Goal: Task Accomplishment & Management: Manage account settings

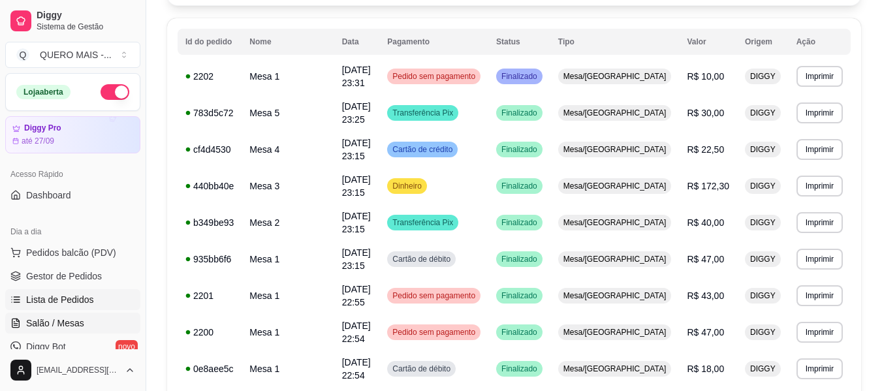
click at [71, 319] on span "Salão / Mesas" at bounding box center [55, 323] width 58 height 13
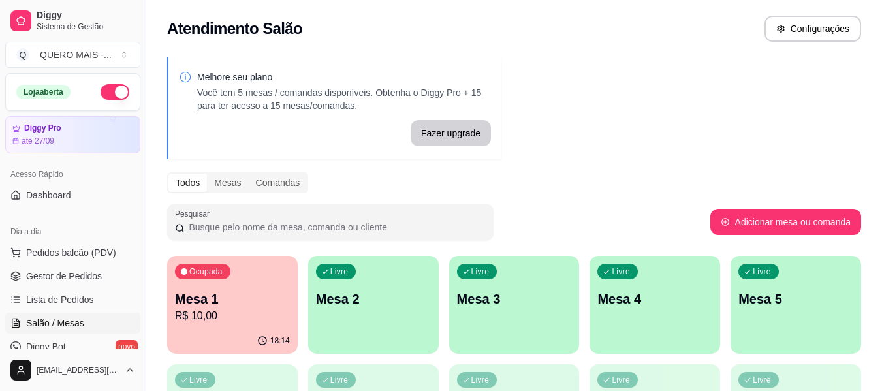
click at [234, 324] on div "Ocupada Mesa 1 R$ 10,00" at bounding box center [232, 292] width 131 height 72
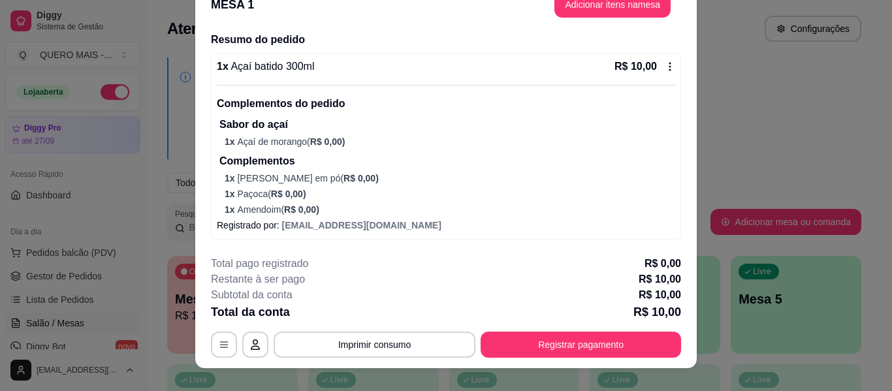
scroll to position [40, 0]
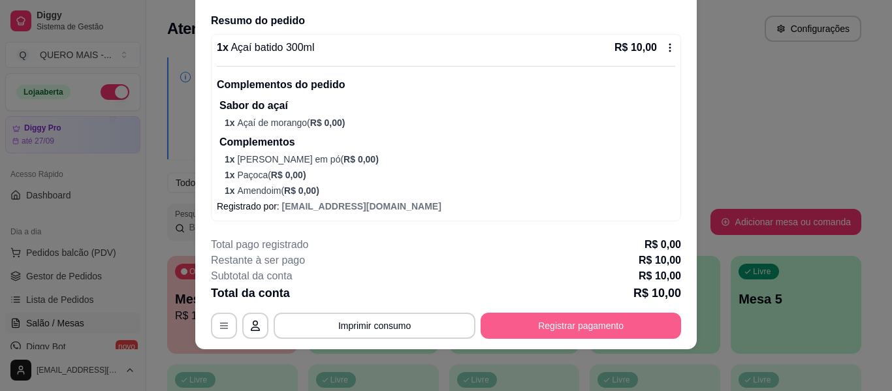
click at [569, 321] on button "Registrar pagamento" at bounding box center [581, 326] width 200 height 26
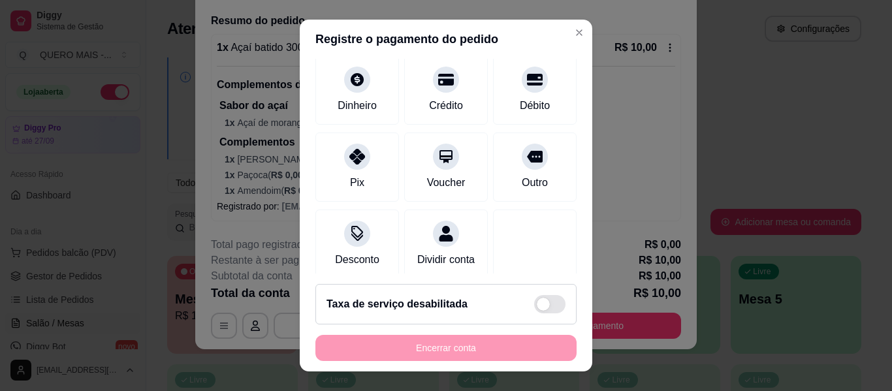
scroll to position [121, 0]
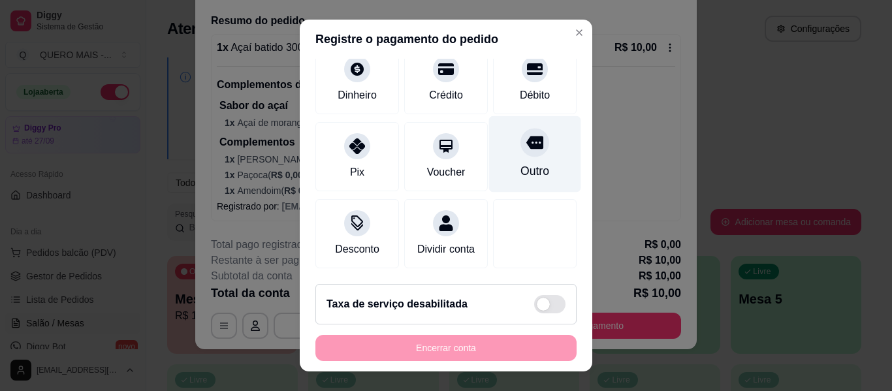
click at [503, 140] on div "Outro" at bounding box center [535, 154] width 92 height 76
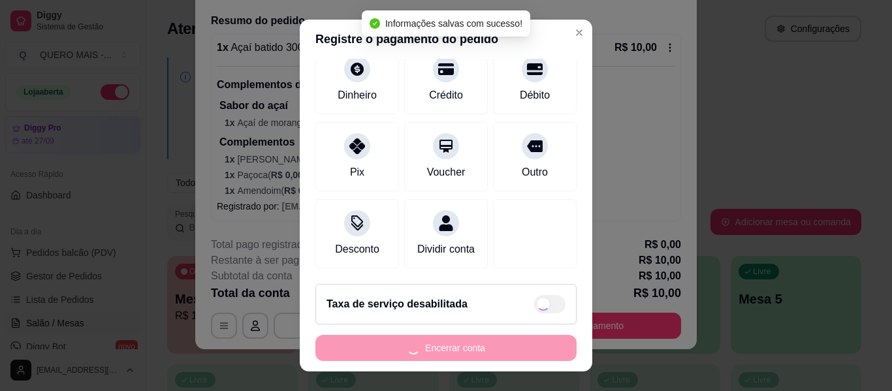
type input "R$ 0,00"
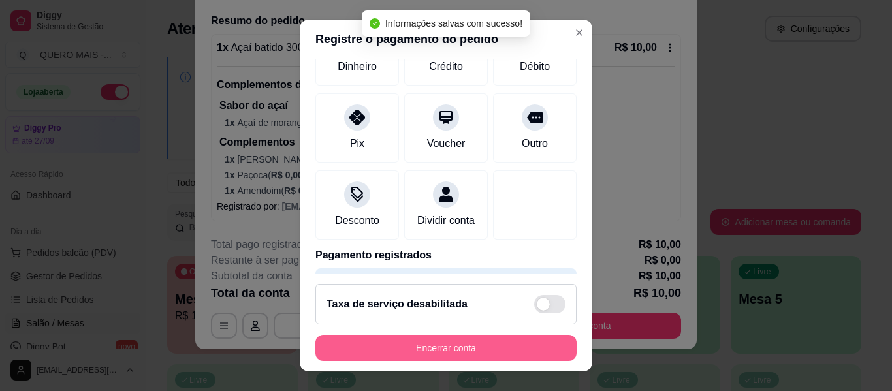
scroll to position [108, 0]
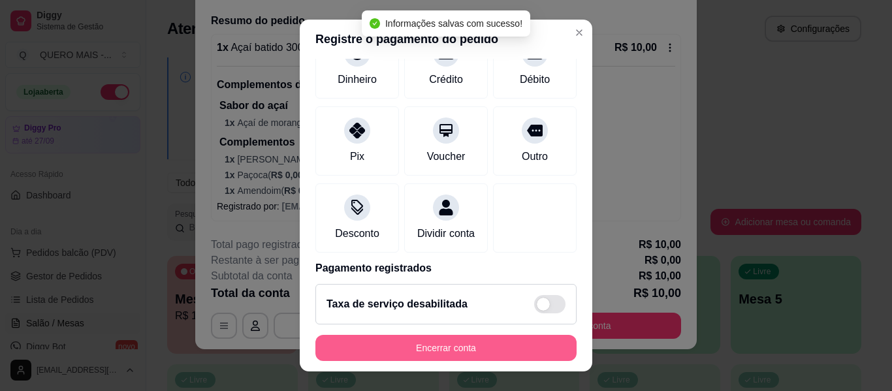
click at [437, 348] on button "Encerrar conta" at bounding box center [445, 348] width 261 height 26
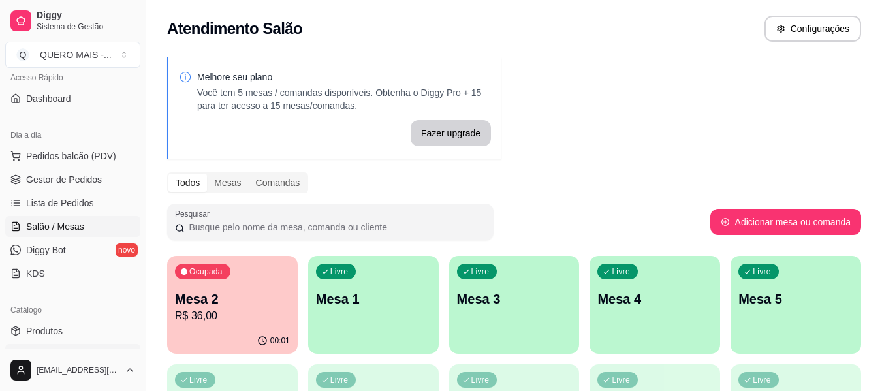
scroll to position [196, 0]
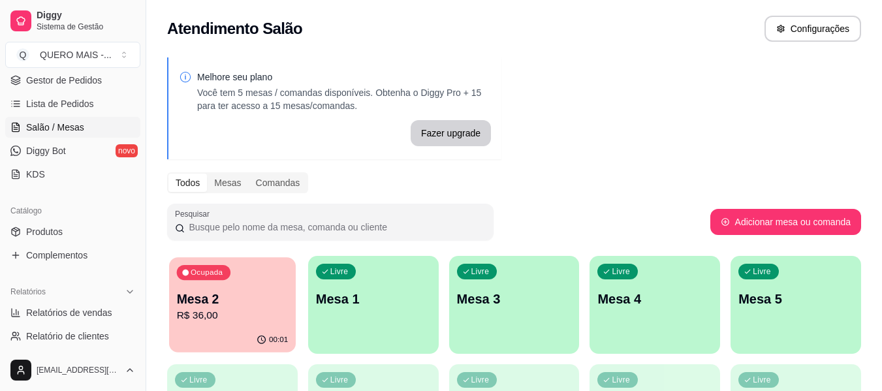
click at [249, 321] on p "R$ 36,00" at bounding box center [233, 315] width 112 height 15
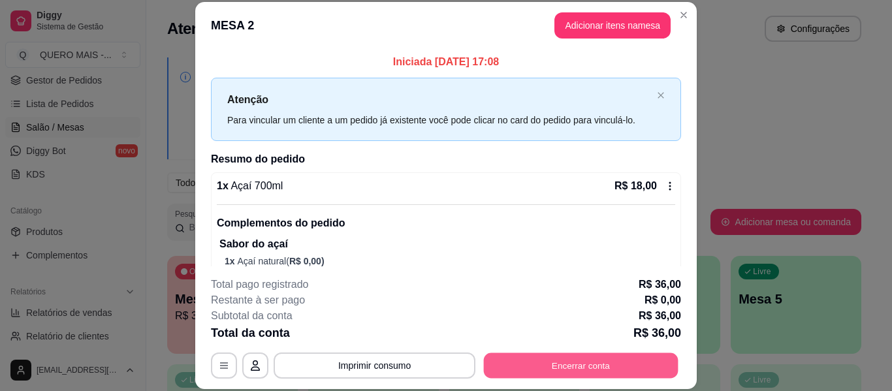
click at [550, 368] on button "Encerrar conta" at bounding box center [581, 365] width 195 height 25
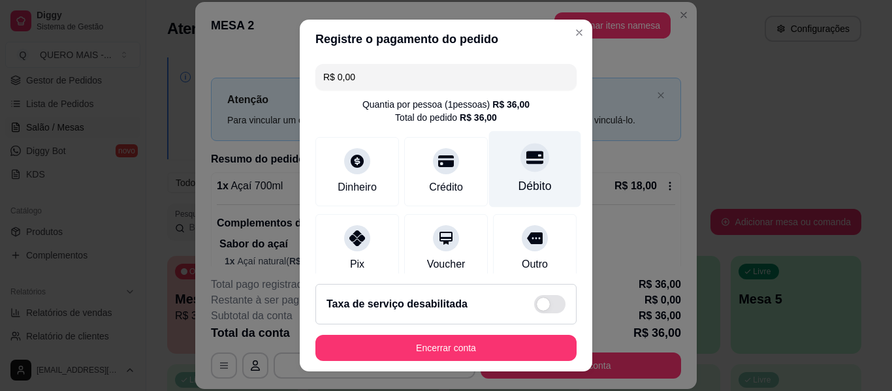
click at [526, 166] on icon at bounding box center [534, 157] width 17 height 17
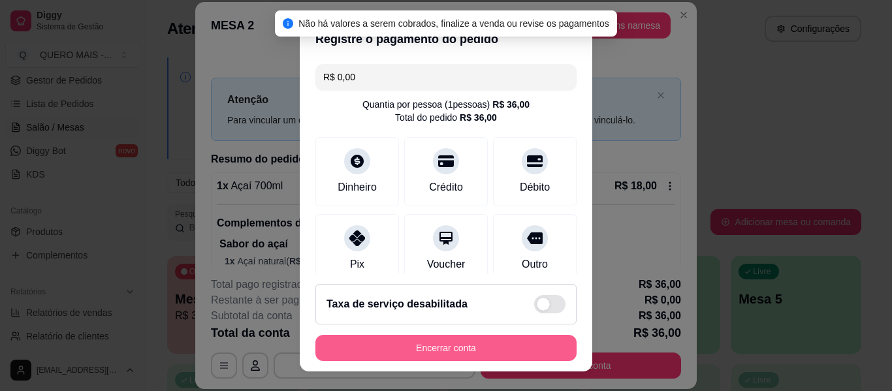
click at [454, 346] on button "Encerrar conta" at bounding box center [445, 348] width 261 height 26
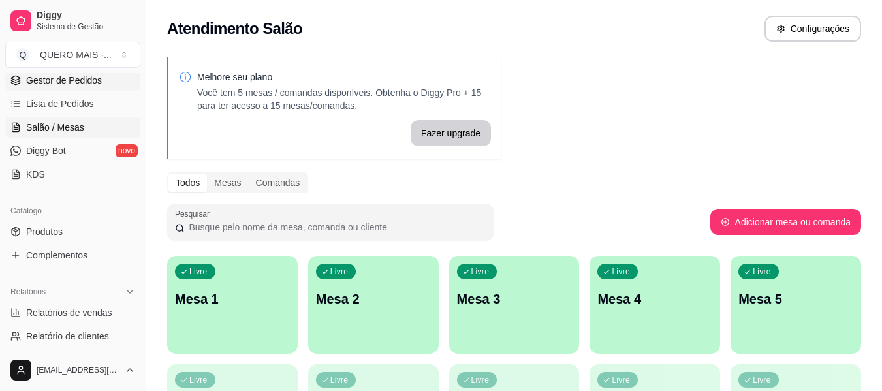
click at [61, 85] on span "Gestor de Pedidos" at bounding box center [64, 80] width 76 height 13
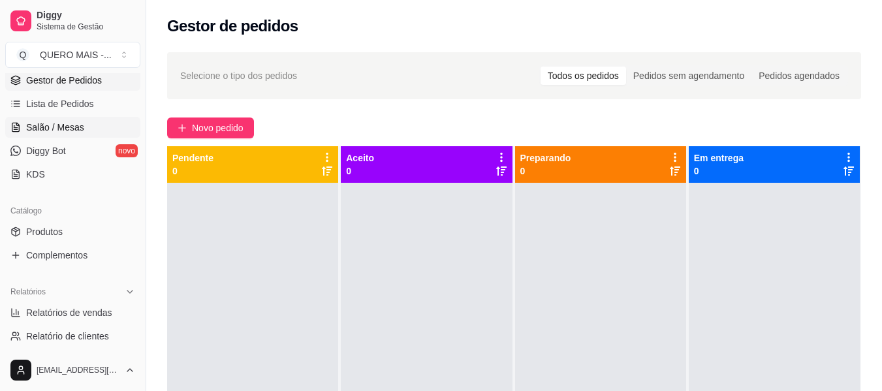
click at [39, 131] on span "Salão / Mesas" at bounding box center [55, 127] width 58 height 13
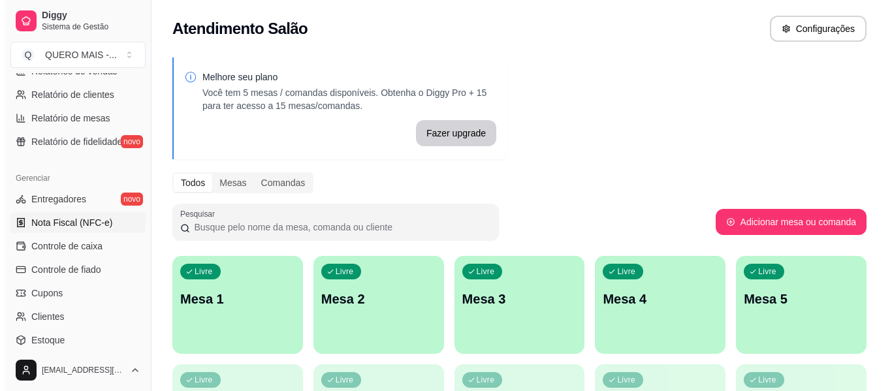
scroll to position [548, 0]
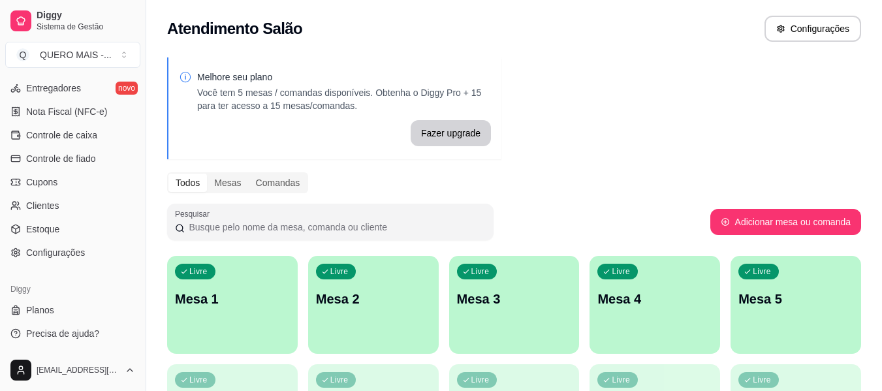
click at [263, 308] on p "Mesa 1" at bounding box center [232, 299] width 115 height 18
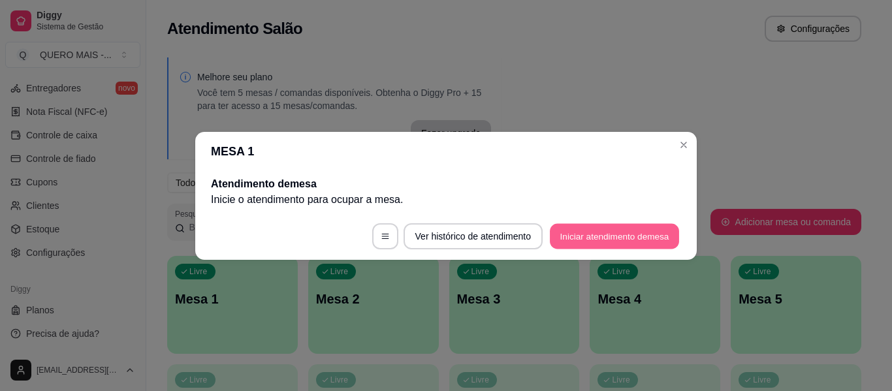
click at [593, 244] on button "Iniciar atendimento de mesa" at bounding box center [614, 235] width 129 height 25
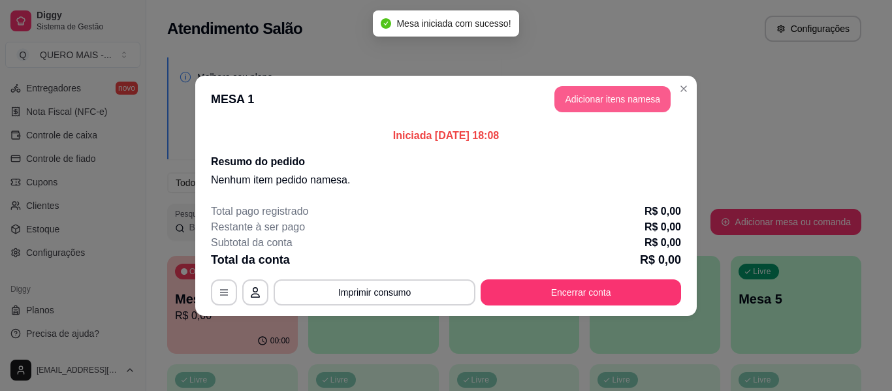
click at [639, 108] on button "Adicionar itens na mesa" at bounding box center [612, 99] width 116 height 26
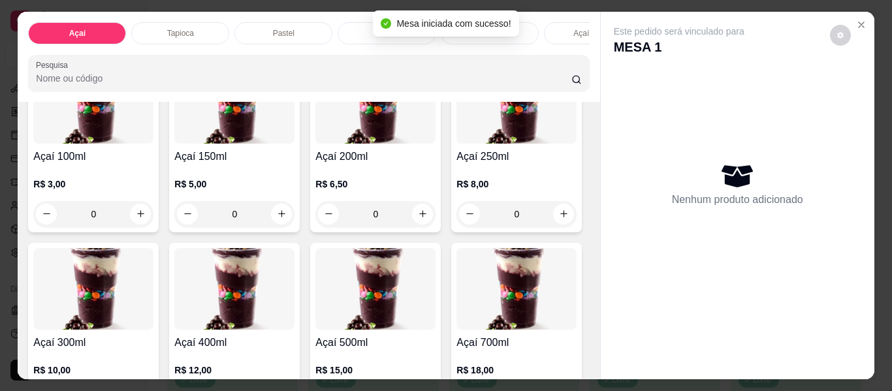
scroll to position [196, 0]
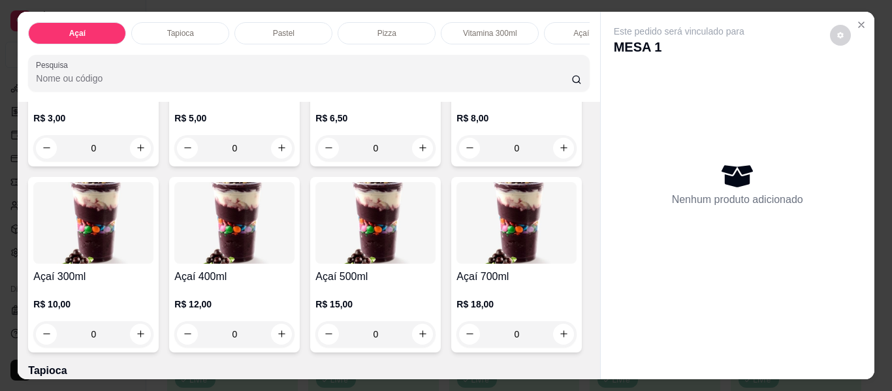
click at [153, 343] on div "0" at bounding box center [93, 334] width 120 height 26
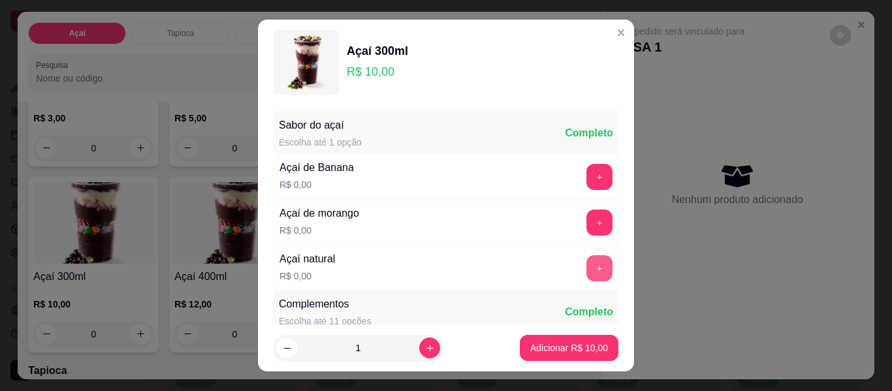
click at [586, 269] on button "+" at bounding box center [599, 268] width 26 height 26
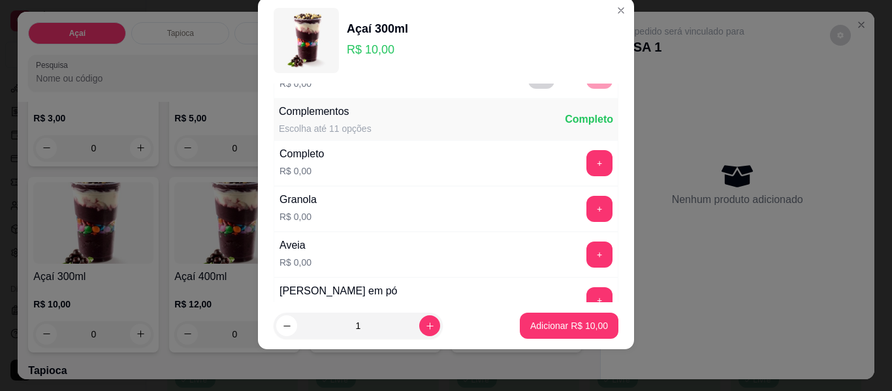
scroll to position [185, 0]
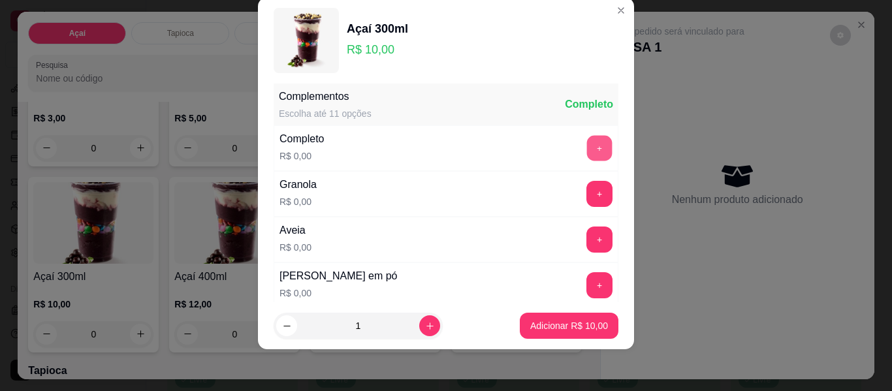
click at [587, 154] on button "+" at bounding box center [599, 148] width 25 height 25
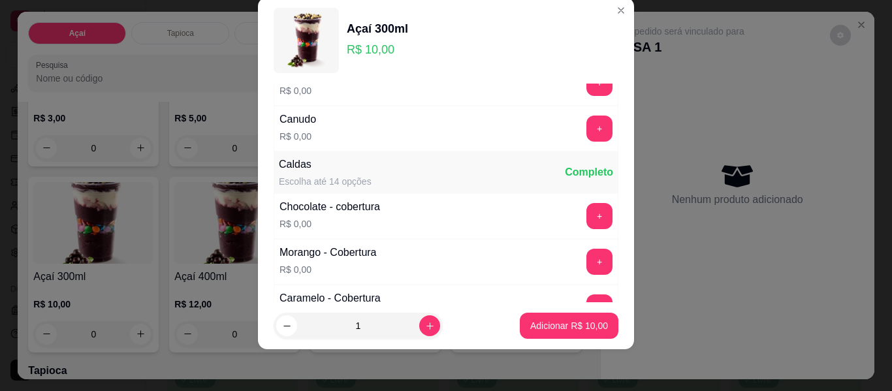
scroll to position [773, 0]
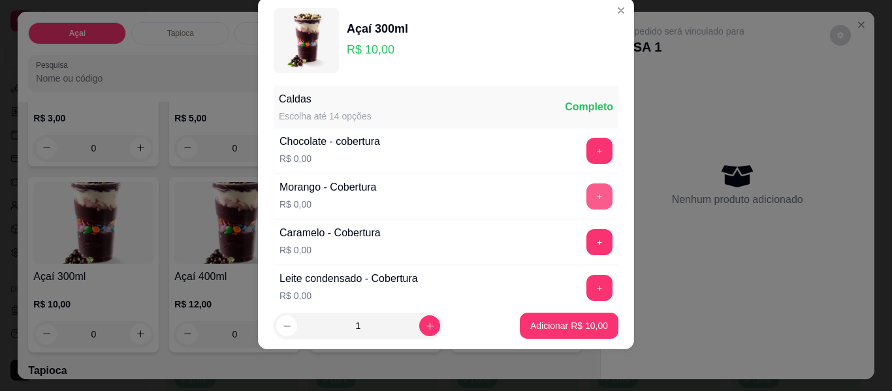
click at [586, 196] on button "+" at bounding box center [599, 196] width 26 height 26
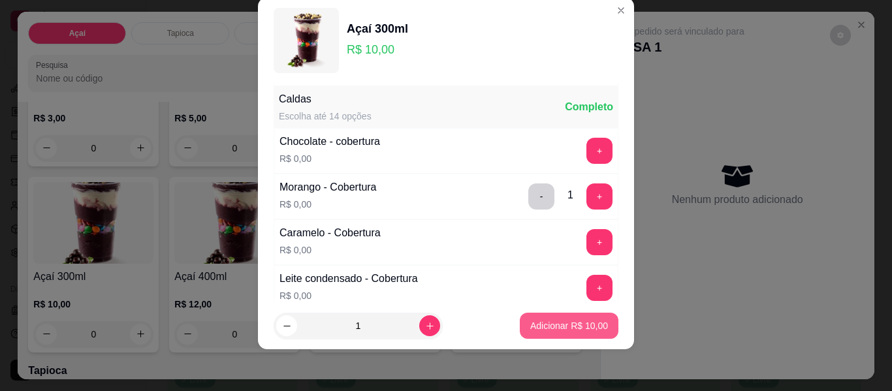
click at [577, 319] on p "Adicionar R$ 10,00" at bounding box center [569, 325] width 78 height 13
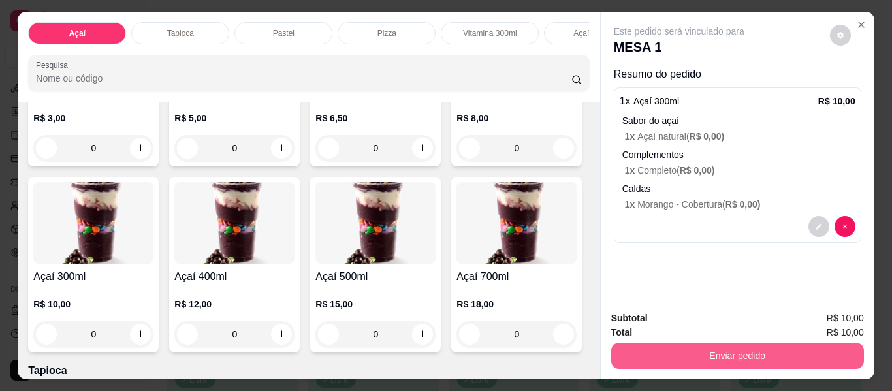
click at [722, 348] on button "Enviar pedido" at bounding box center [737, 356] width 253 height 26
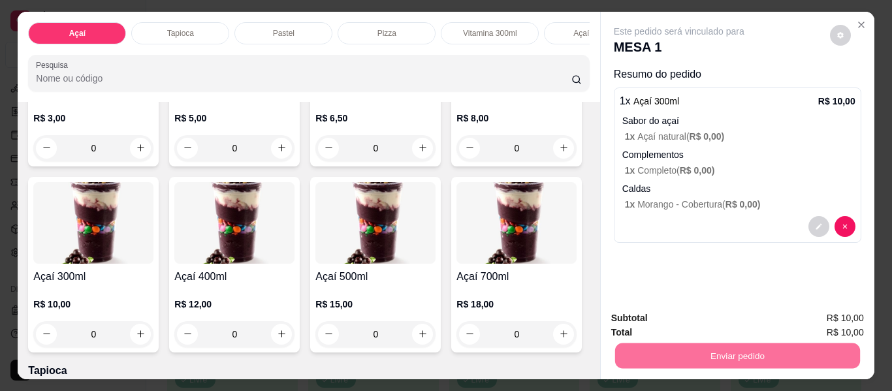
click at [655, 318] on button "Não registrar e enviar pedido" at bounding box center [694, 318] width 136 height 25
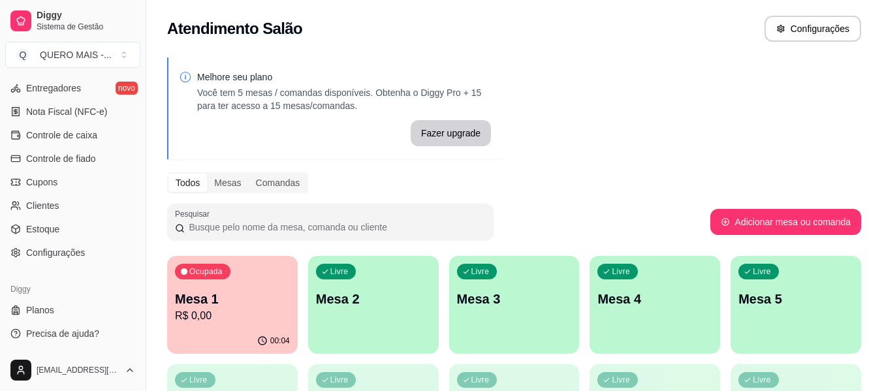
click at [408, 311] on div "Livre Mesa 2" at bounding box center [373, 297] width 131 height 82
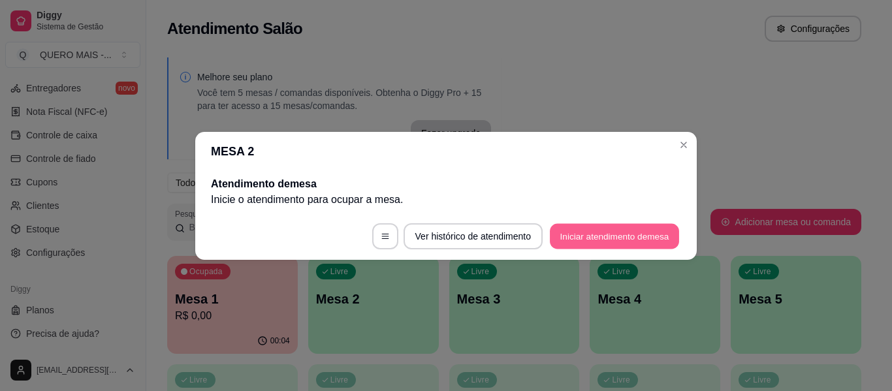
click at [586, 235] on button "Iniciar atendimento de mesa" at bounding box center [614, 235] width 129 height 25
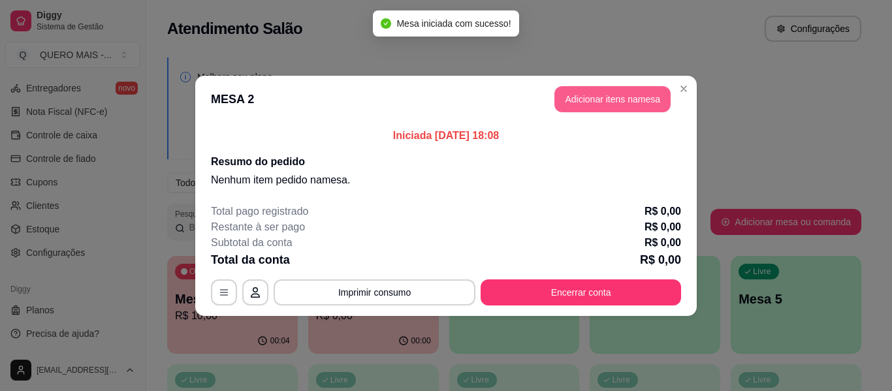
click at [600, 88] on button "Adicionar itens na mesa" at bounding box center [612, 99] width 116 height 26
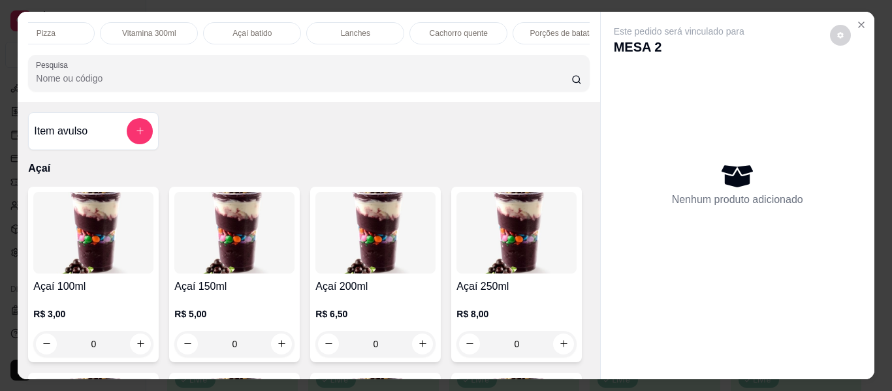
scroll to position [0, 341]
click at [344, 28] on p "Lanches" at bounding box center [354, 33] width 29 height 10
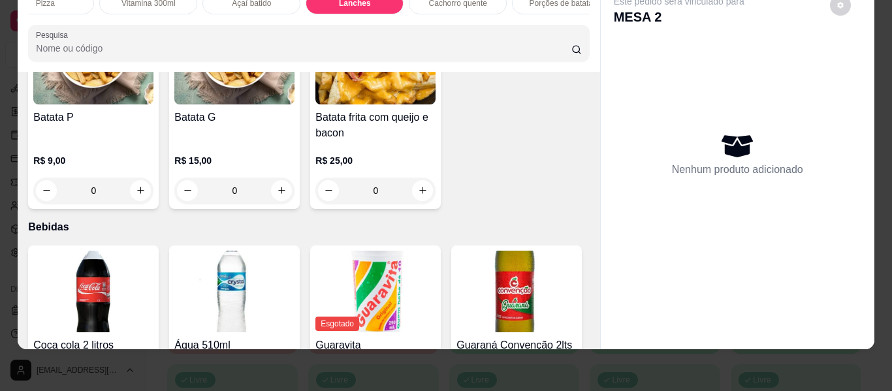
scroll to position [2893, 0]
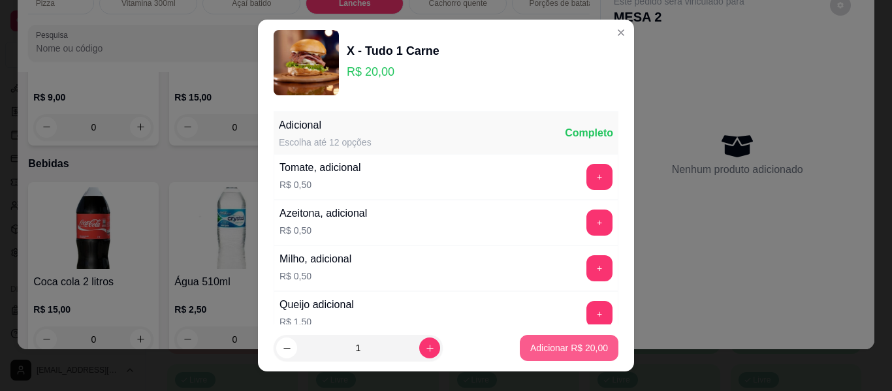
click at [530, 348] on p "Adicionar R$ 20,00" at bounding box center [569, 347] width 78 height 13
type input "1"
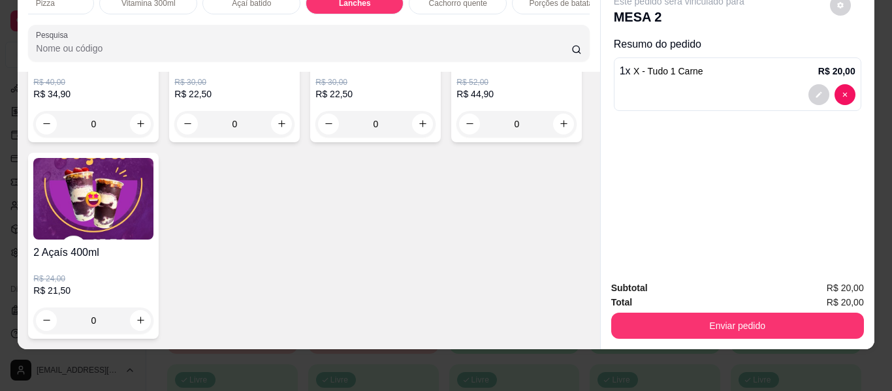
scroll to position [3938, 0]
type input "1"
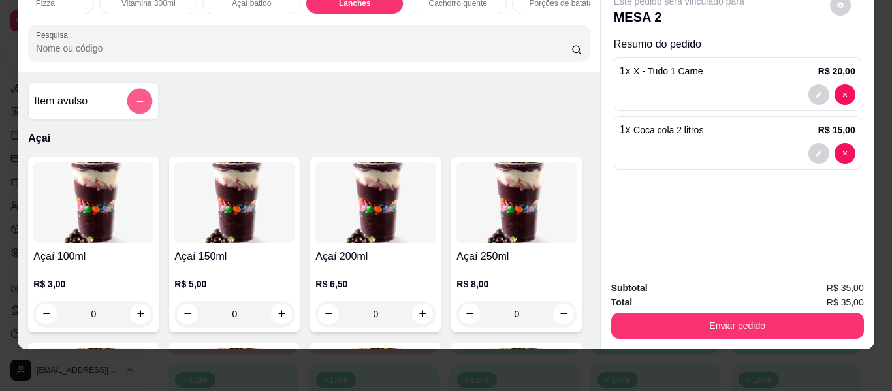
click at [140, 103] on icon "add-separate-item" at bounding box center [140, 102] width 10 height 10
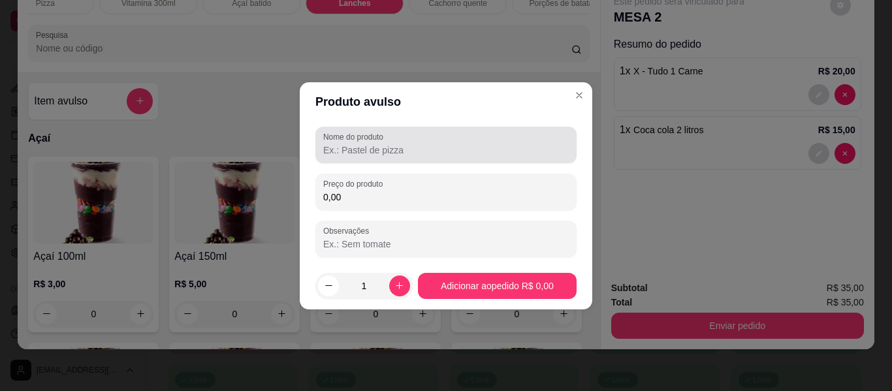
click at [356, 156] on input "Nome do produto" at bounding box center [445, 150] width 245 height 13
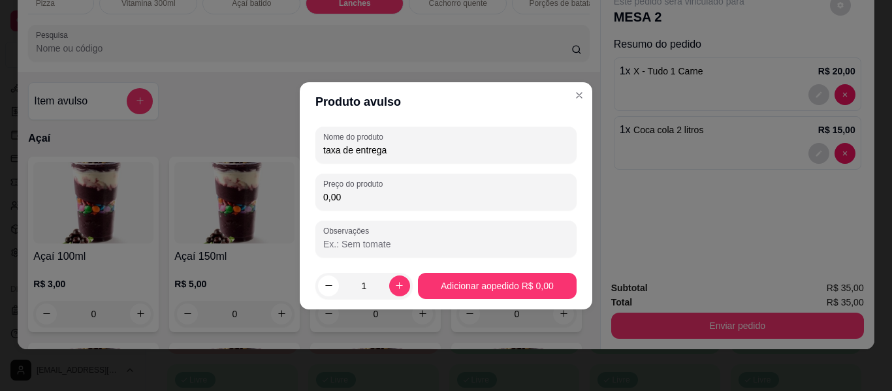
type input "taxa de entrega"
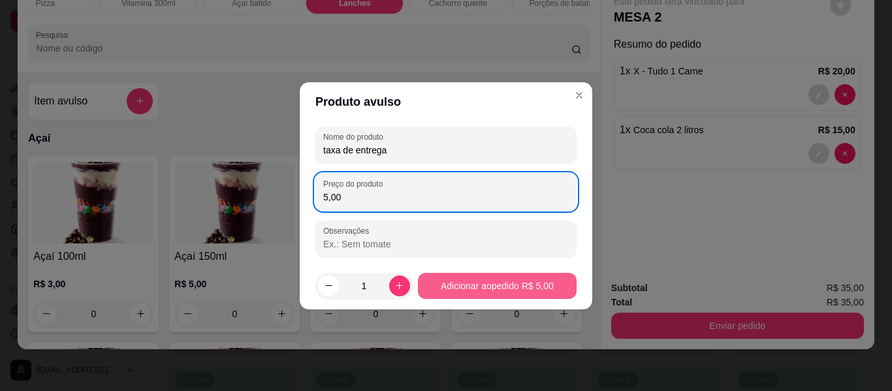
type input "5,00"
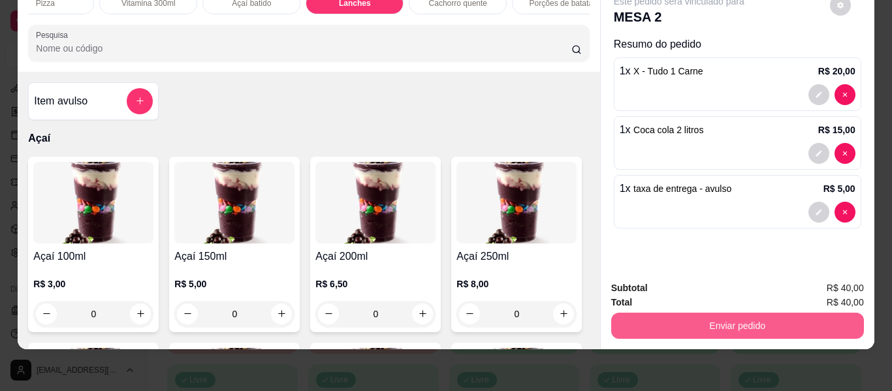
click at [661, 315] on button "Enviar pedido" at bounding box center [737, 326] width 253 height 26
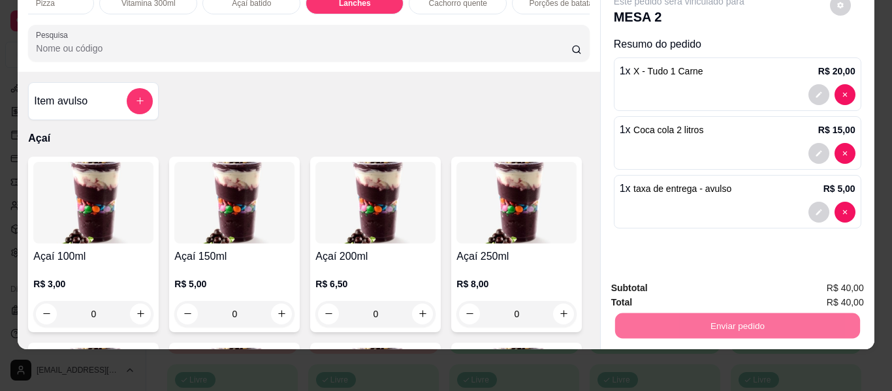
click at [666, 282] on button "Não registrar e enviar pedido" at bounding box center [694, 283] width 132 height 24
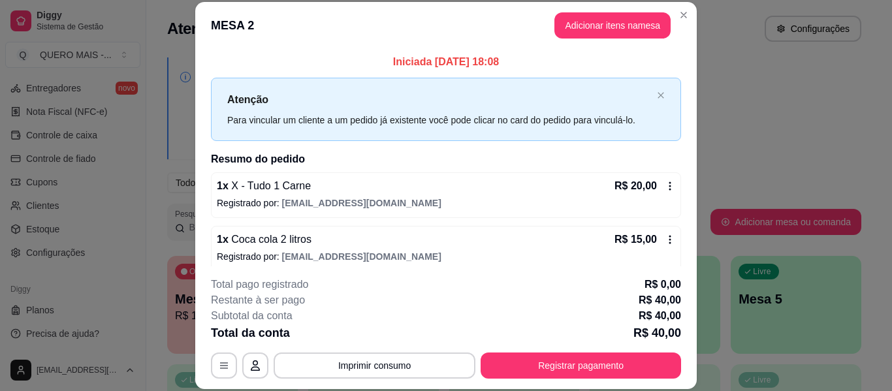
click at [665, 186] on icon at bounding box center [670, 186] width 10 height 10
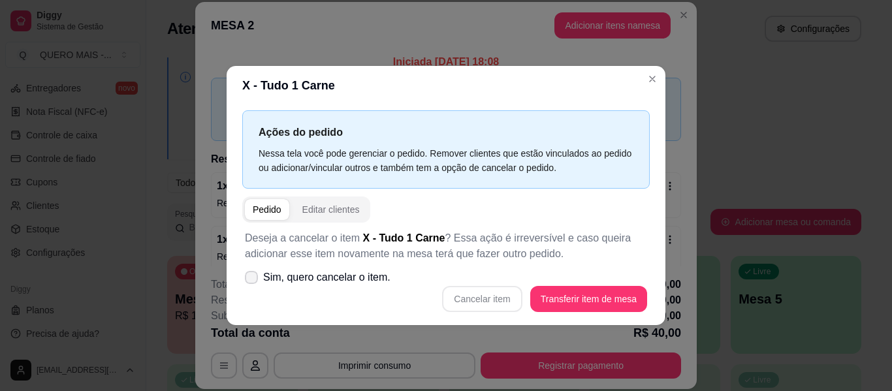
click at [350, 281] on span "Sim, quero cancelar o item." at bounding box center [326, 278] width 127 height 16
click at [253, 281] on input "Sim, quero cancelar o item." at bounding box center [248, 283] width 8 height 8
checkbox input "true"
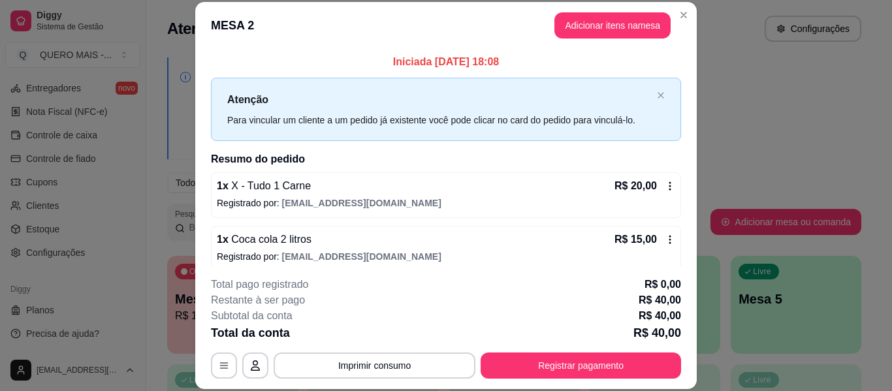
click at [665, 183] on icon at bounding box center [670, 186] width 10 height 10
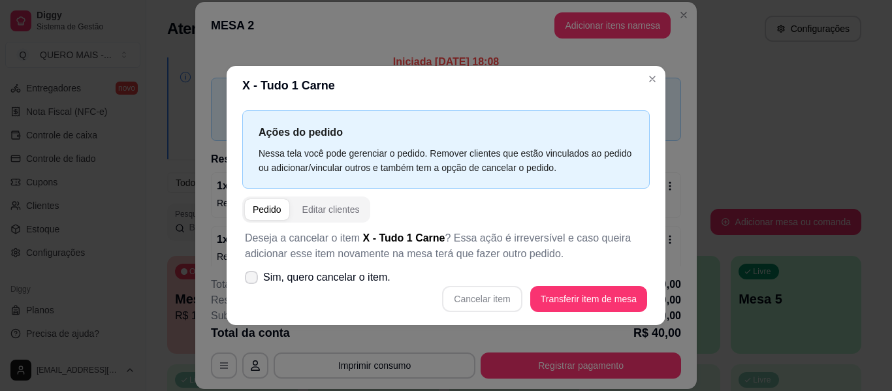
click at [249, 276] on icon at bounding box center [251, 278] width 10 height 8
click at [249, 279] on input "Sim, quero cancelar o item." at bounding box center [248, 283] width 8 height 8
checkbox input "true"
click at [469, 300] on button "Cancelar item" at bounding box center [482, 299] width 80 height 26
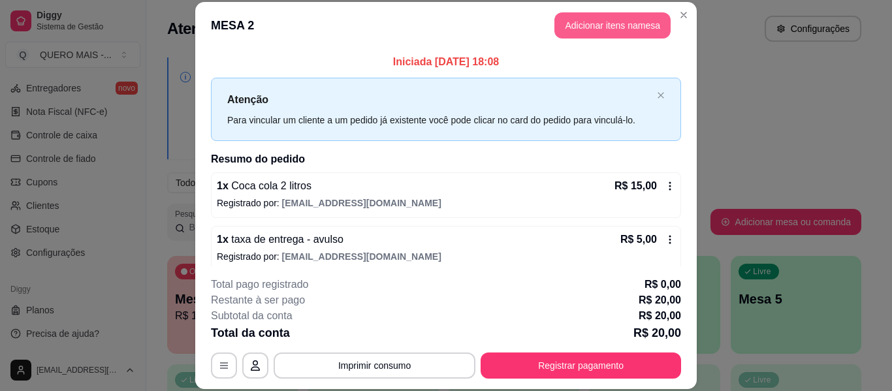
click at [579, 28] on button "Adicionar itens na mesa" at bounding box center [612, 25] width 116 height 26
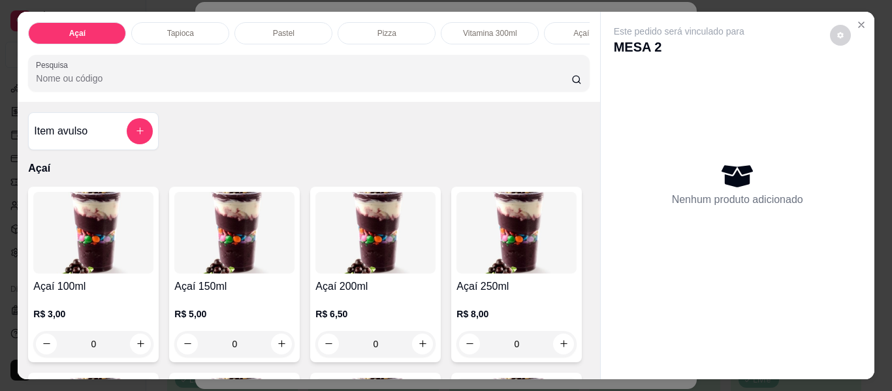
scroll to position [0, 672]
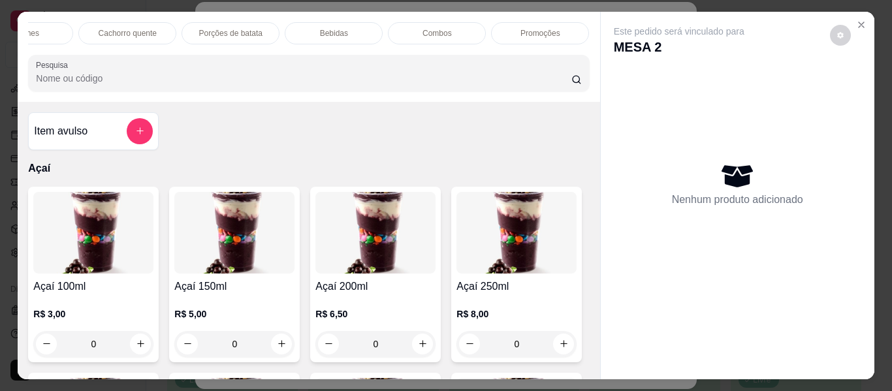
click at [530, 31] on p "Promoções" at bounding box center [540, 33] width 40 height 10
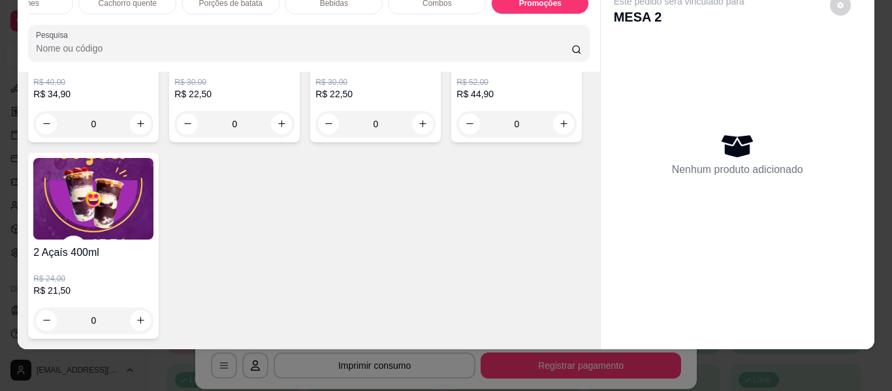
scroll to position [5052, 0]
click at [136, 129] on icon "increase-product-quantity" at bounding box center [141, 124] width 10 height 10
type input "1"
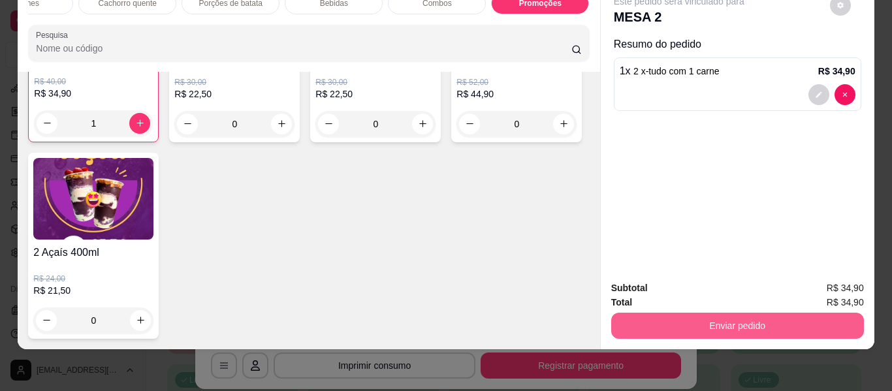
scroll to position [5053, 0]
click at [654, 314] on button "Enviar pedido" at bounding box center [737, 326] width 253 height 26
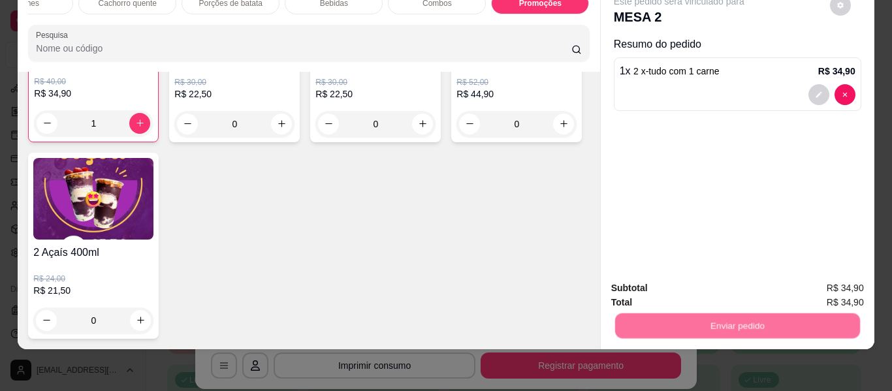
click at [663, 285] on button "Não registrar e enviar pedido" at bounding box center [694, 283] width 136 height 25
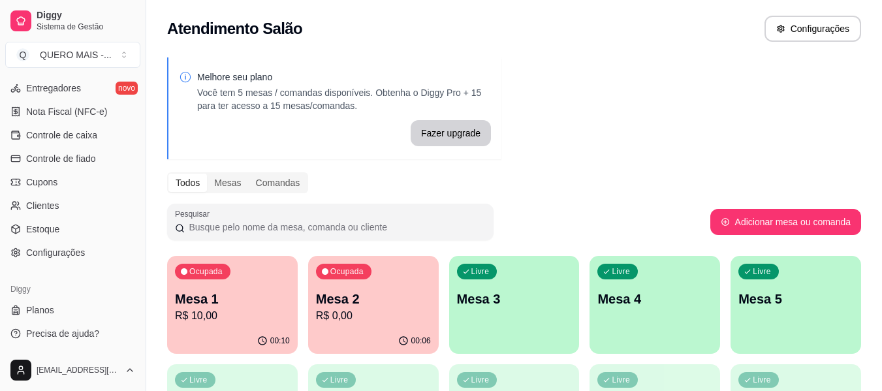
click at [236, 326] on div "Ocupada Mesa 1 R$ 10,00" at bounding box center [232, 292] width 131 height 72
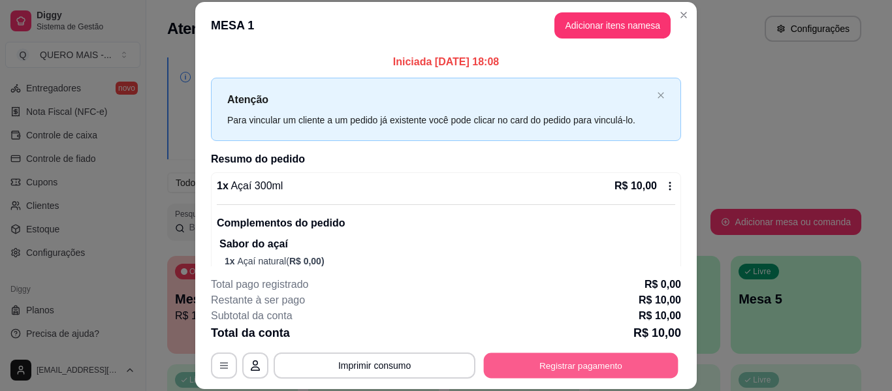
click at [587, 360] on button "Registrar pagamento" at bounding box center [581, 365] width 195 height 25
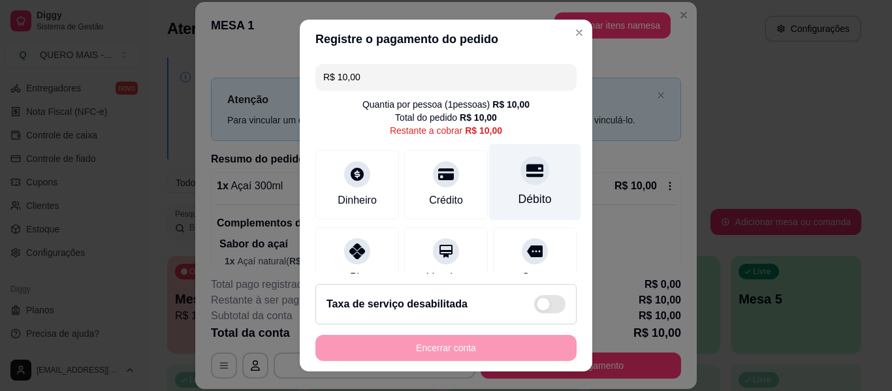
click at [516, 190] on div "Débito" at bounding box center [535, 182] width 92 height 76
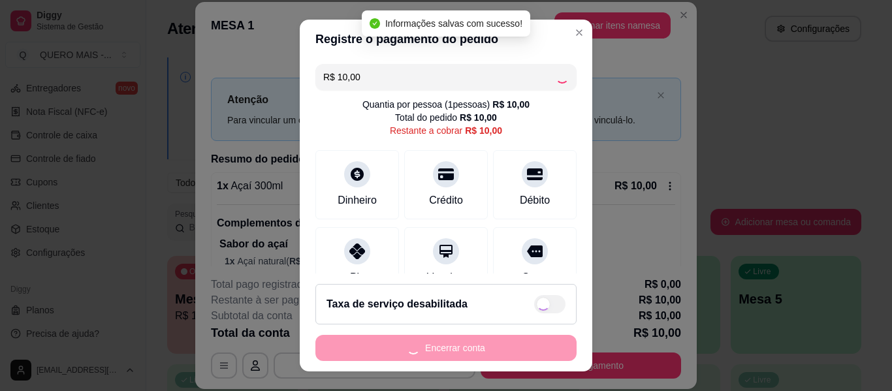
type input "R$ 0,00"
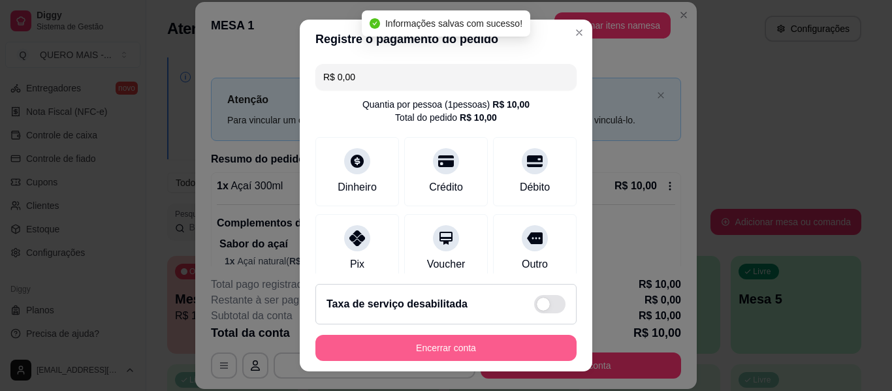
click at [453, 351] on button "Encerrar conta" at bounding box center [445, 348] width 261 height 26
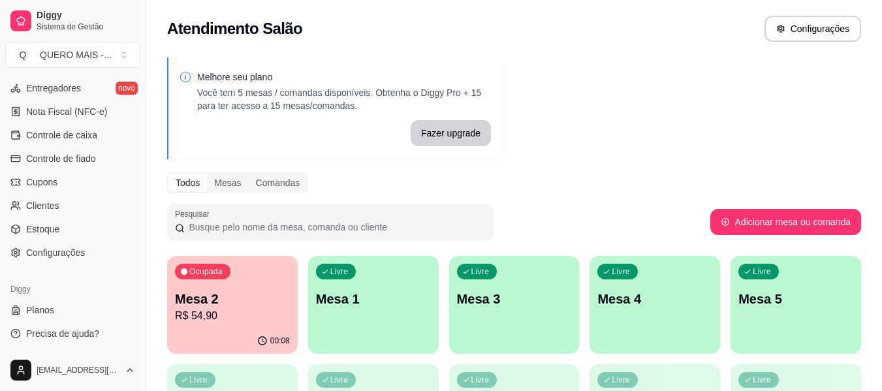
click at [404, 337] on div "Livre Mesa 1" at bounding box center [373, 297] width 131 height 82
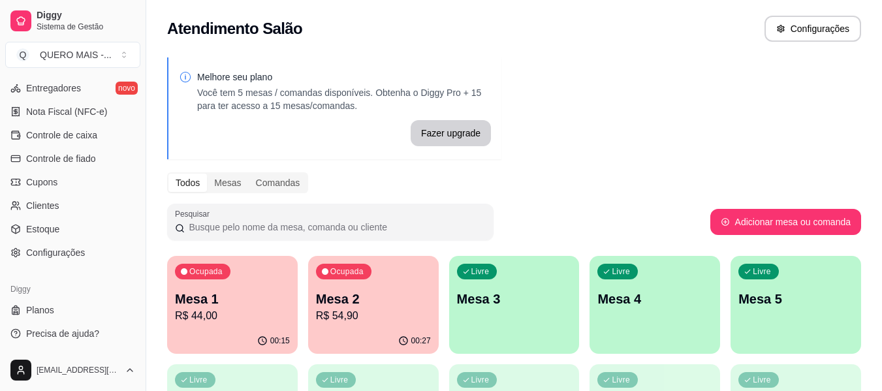
click at [542, 296] on p "Mesa 3" at bounding box center [514, 299] width 115 height 18
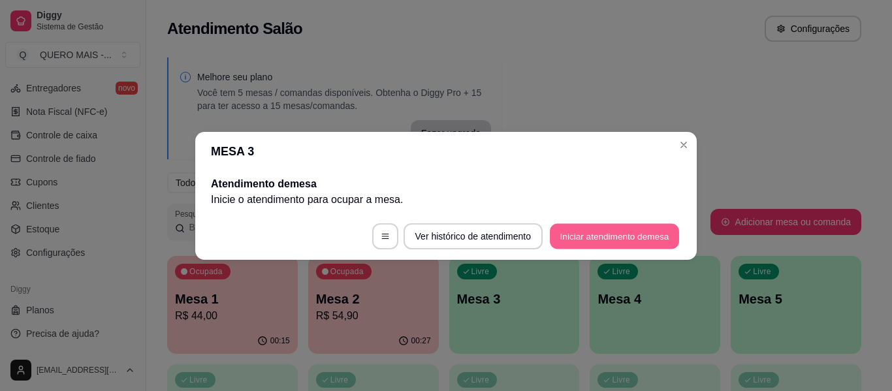
click at [612, 236] on button "Iniciar atendimento de mesa" at bounding box center [614, 235] width 129 height 25
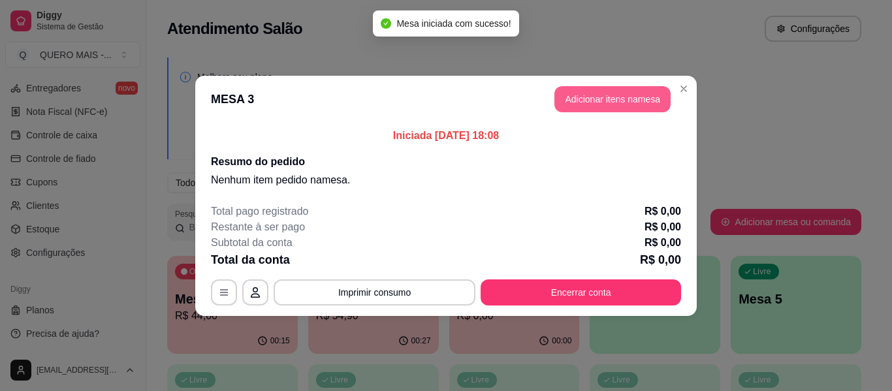
click at [629, 104] on button "Adicionar itens na mesa" at bounding box center [612, 99] width 116 height 26
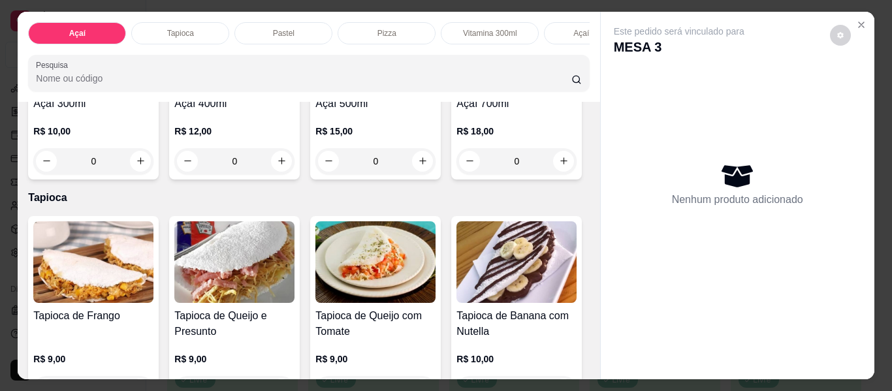
scroll to position [457, 0]
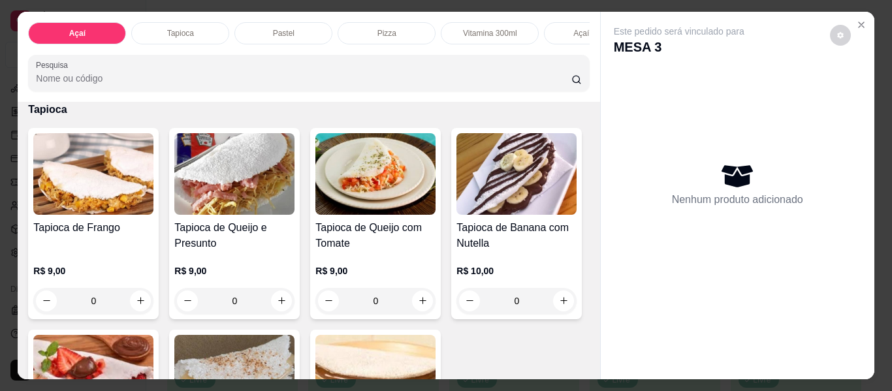
click at [315, 86] on div "0" at bounding box center [375, 73] width 120 height 26
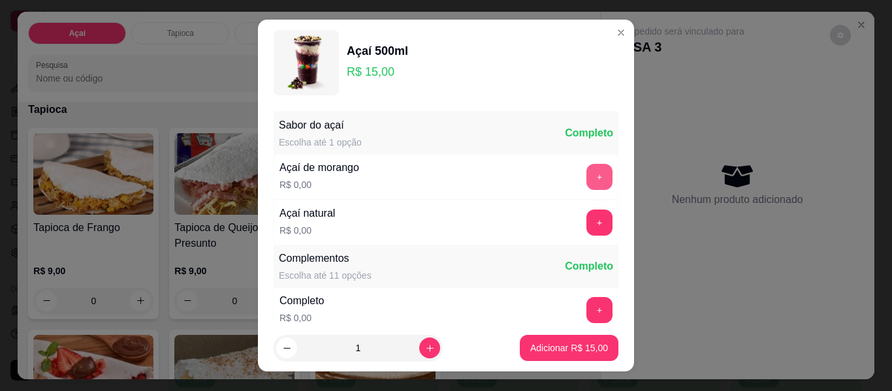
click at [586, 181] on button "+" at bounding box center [599, 177] width 26 height 26
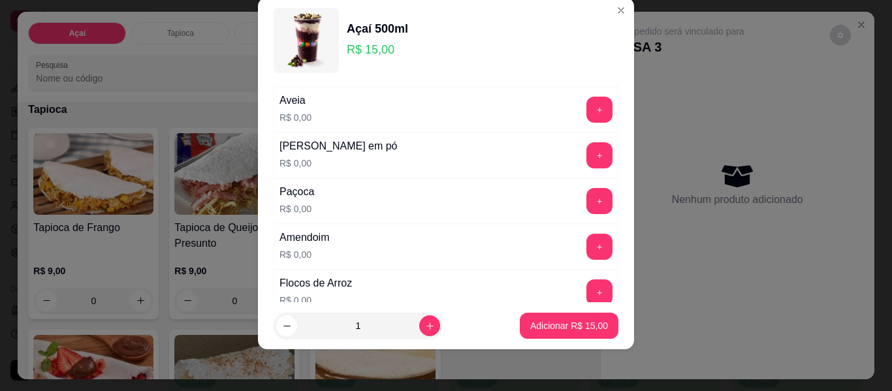
scroll to position [270, 0]
click at [586, 197] on button "+" at bounding box center [599, 200] width 26 height 26
click at [586, 249] on button "+" at bounding box center [599, 246] width 26 height 26
click at [586, 160] on button "+" at bounding box center [599, 155] width 26 height 26
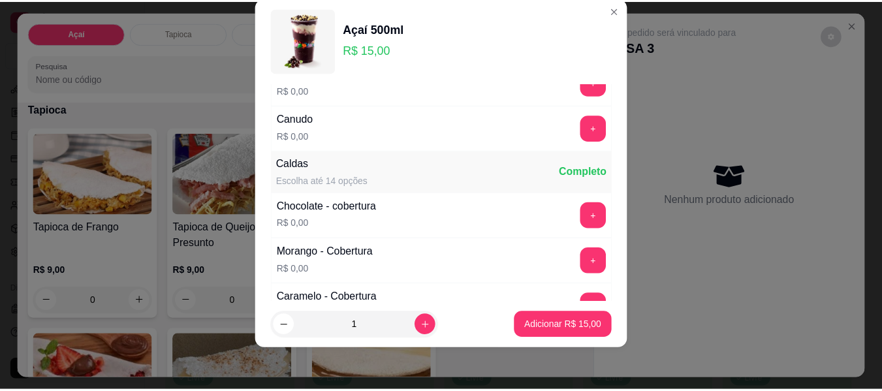
scroll to position [727, 0]
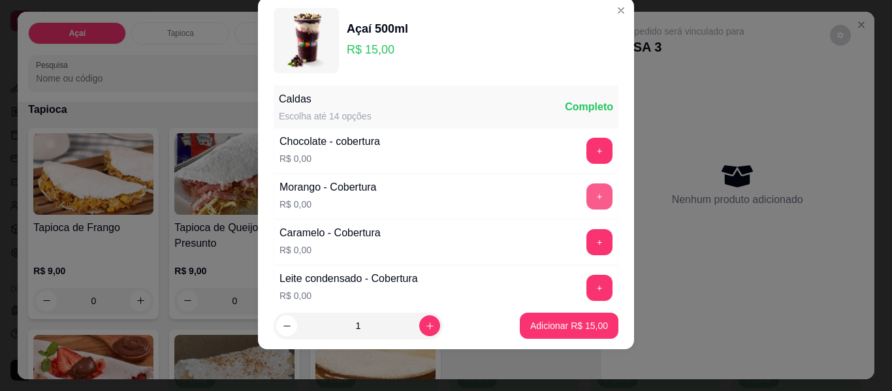
click at [586, 197] on button "+" at bounding box center [599, 196] width 26 height 26
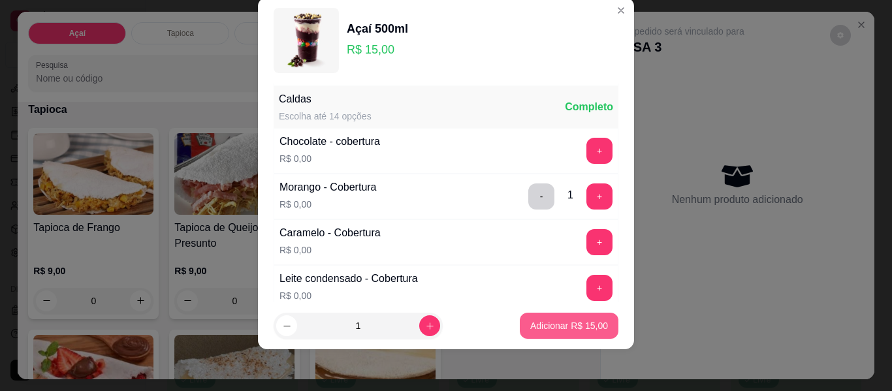
click at [556, 324] on p "Adicionar R$ 15,00" at bounding box center [569, 325] width 78 height 13
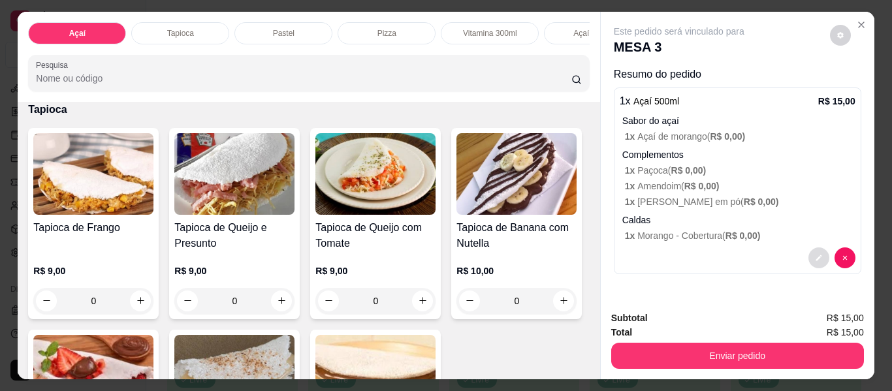
click at [815, 254] on icon "decrease-product-quantity" at bounding box center [819, 258] width 8 height 8
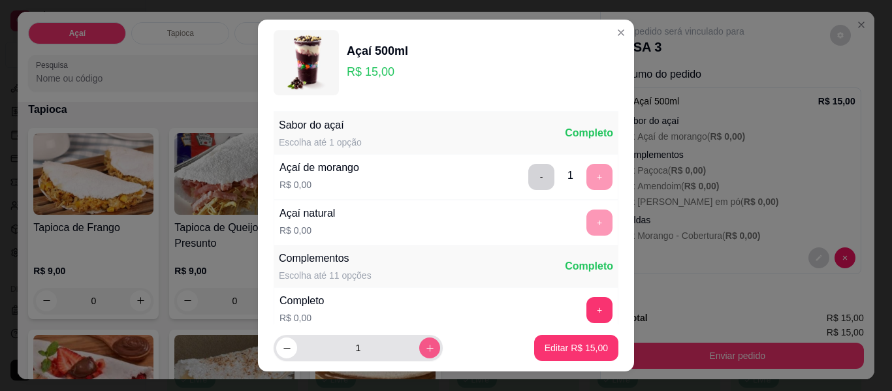
click at [425, 344] on icon "increase-product-quantity" at bounding box center [430, 348] width 10 height 10
type input "2"
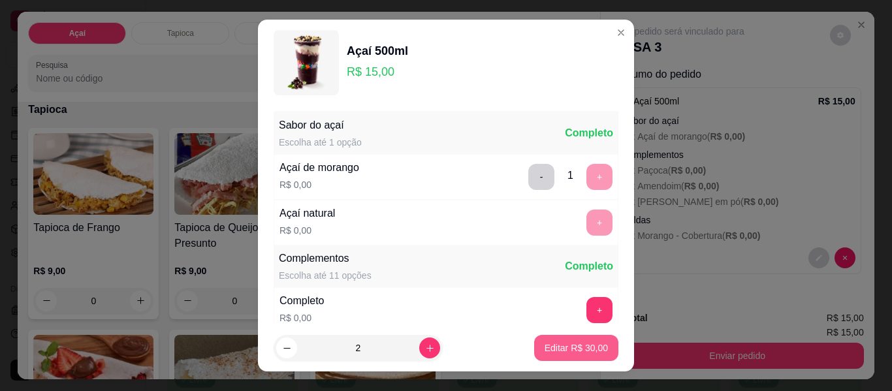
click at [545, 344] on p "Editar R$ 30,00" at bounding box center [576, 347] width 63 height 13
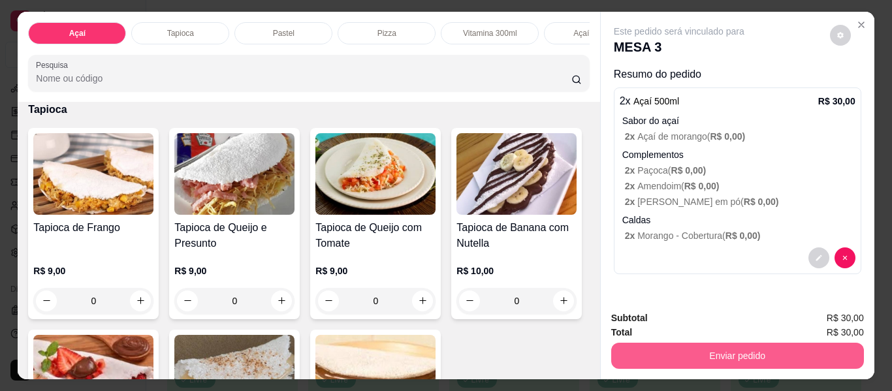
click at [657, 351] on button "Enviar pedido" at bounding box center [737, 356] width 253 height 26
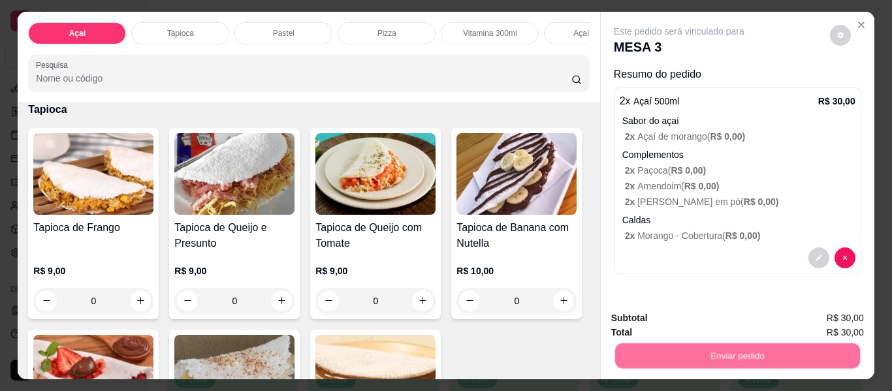
click at [677, 318] on button "Não registrar e enviar pedido" at bounding box center [694, 318] width 132 height 24
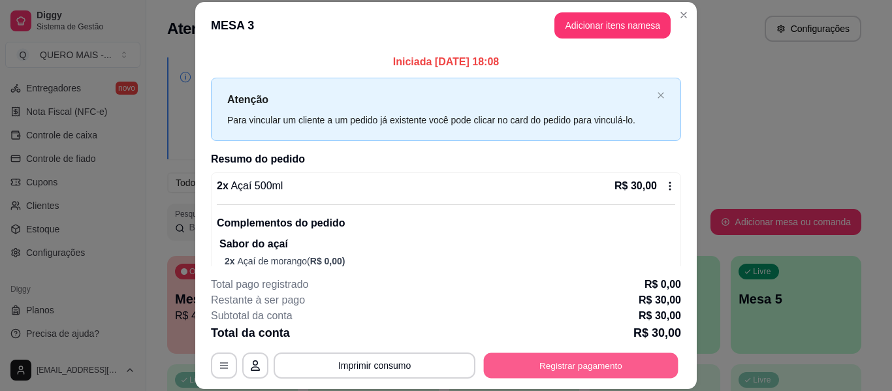
click at [537, 366] on button "Registrar pagamento" at bounding box center [581, 365] width 195 height 25
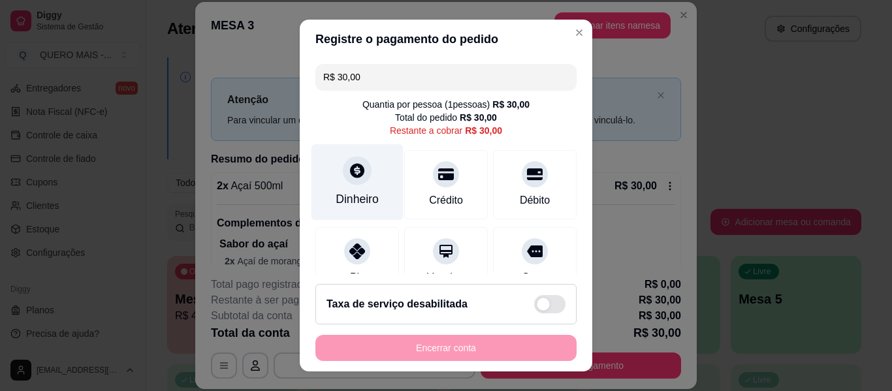
click at [359, 189] on div "Dinheiro" at bounding box center [357, 182] width 92 height 76
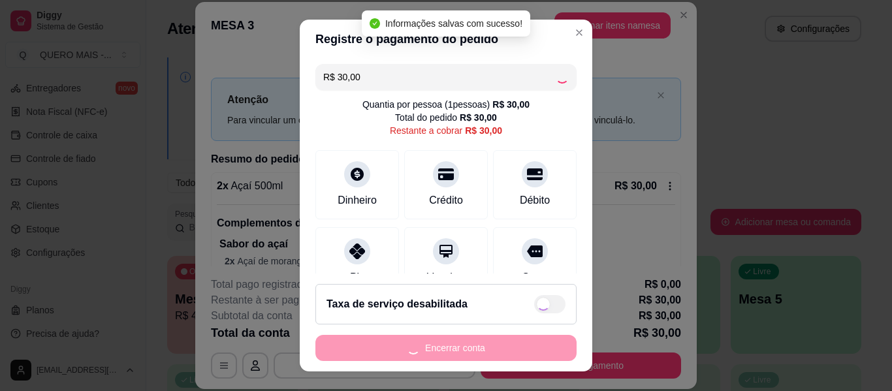
type input "R$ 0,00"
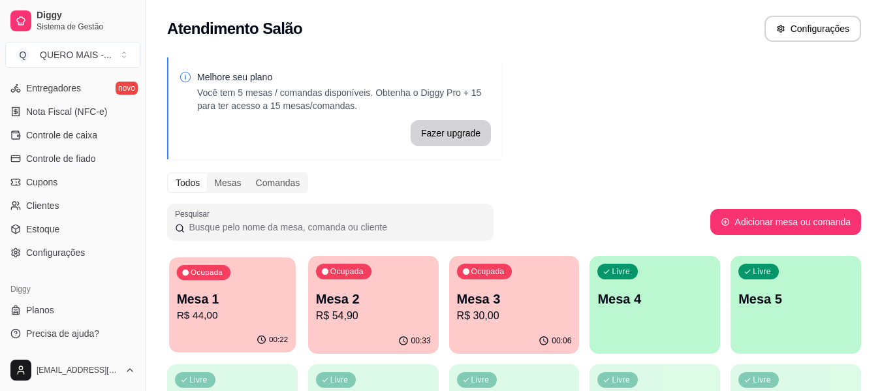
click at [228, 324] on div "Ocupada Mesa 1 R$ 44,00" at bounding box center [232, 292] width 127 height 71
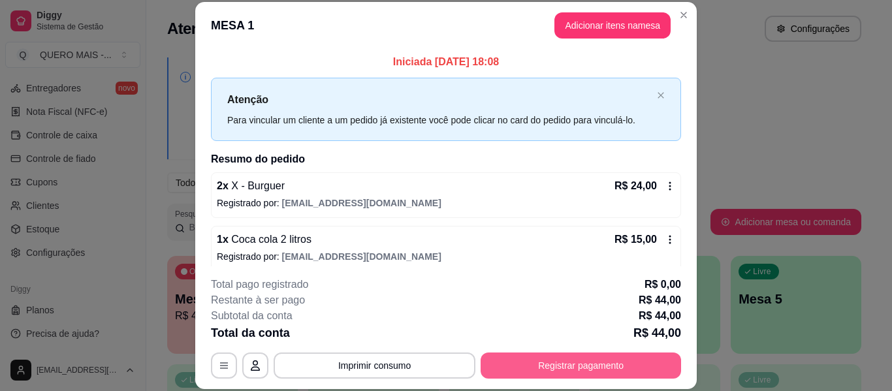
click at [618, 358] on button "Registrar pagamento" at bounding box center [581, 366] width 200 height 26
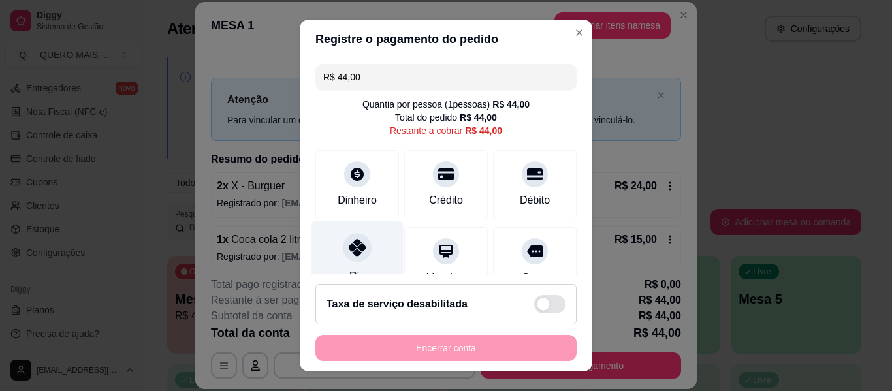
click at [349, 254] on icon at bounding box center [357, 247] width 17 height 17
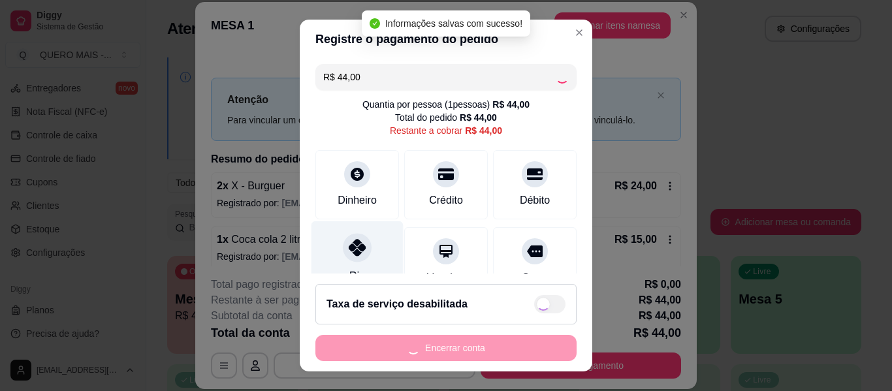
type input "R$ 0,00"
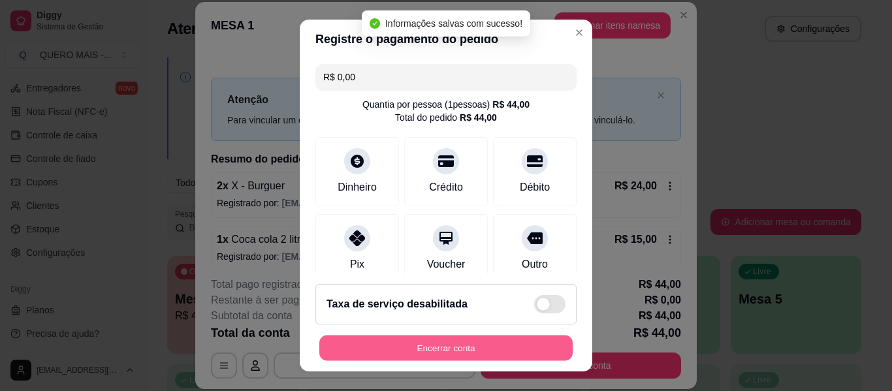
click at [414, 347] on button "Encerrar conta" at bounding box center [445, 348] width 253 height 25
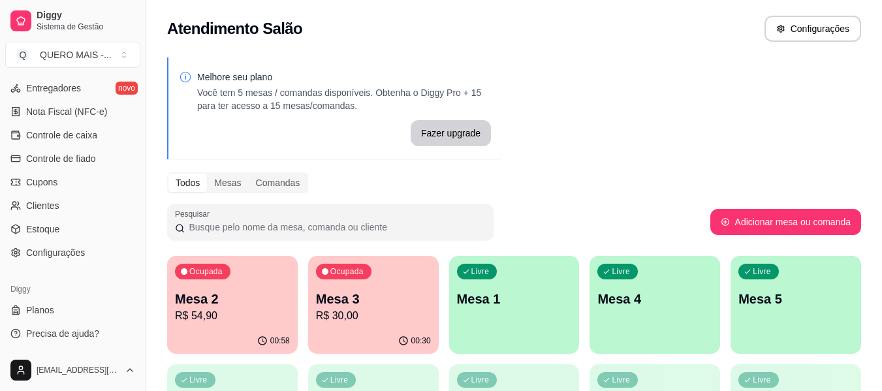
click at [254, 322] on p "R$ 54,90" at bounding box center [232, 316] width 115 height 16
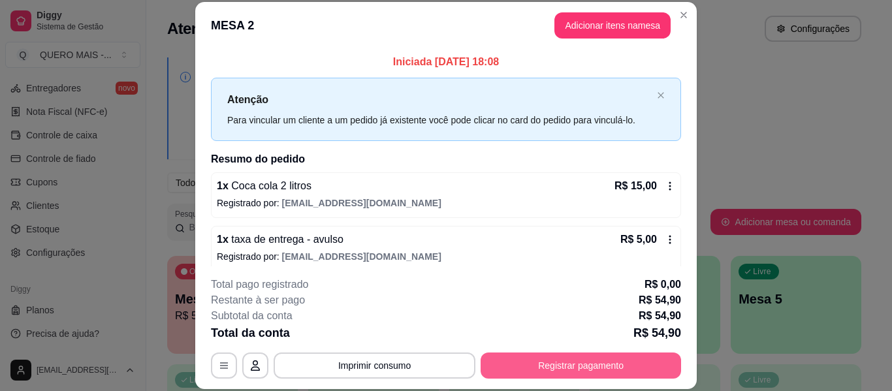
click at [561, 372] on button "Registrar pagamento" at bounding box center [581, 366] width 200 height 26
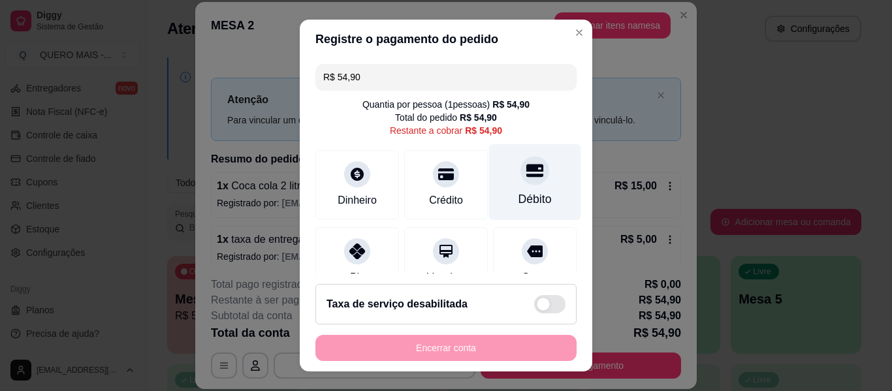
click at [494, 185] on div "Débito" at bounding box center [535, 182] width 92 height 76
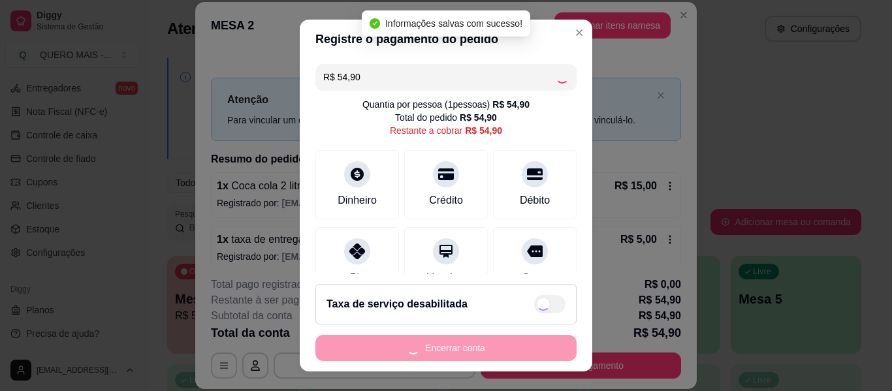
type input "R$ 0,00"
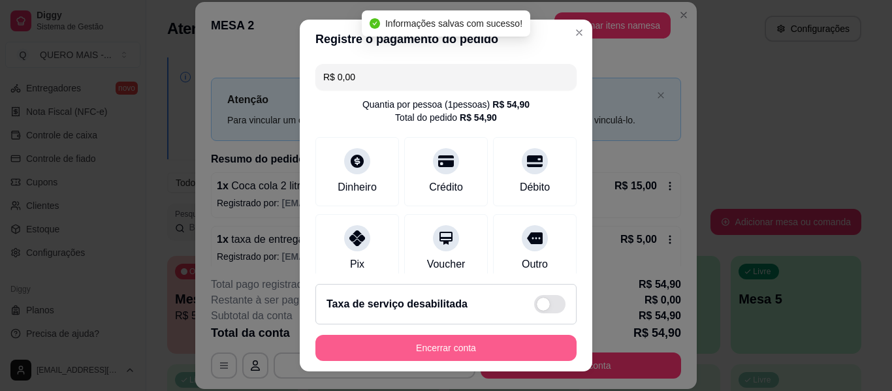
click at [417, 348] on button "Encerrar conta" at bounding box center [445, 348] width 261 height 26
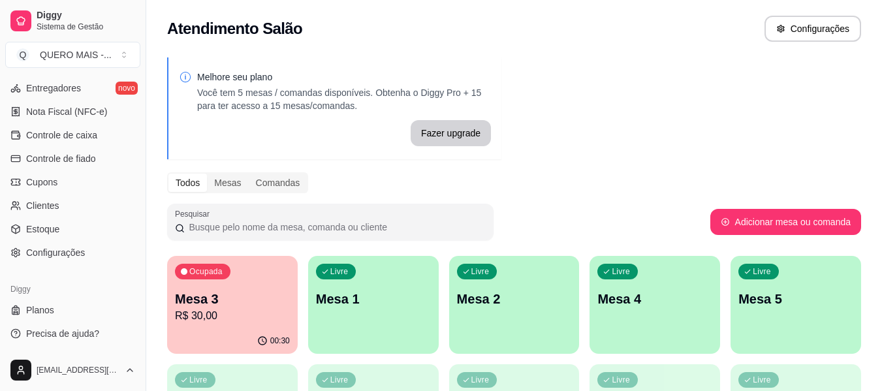
click at [221, 329] on div "00:30" at bounding box center [232, 340] width 131 height 25
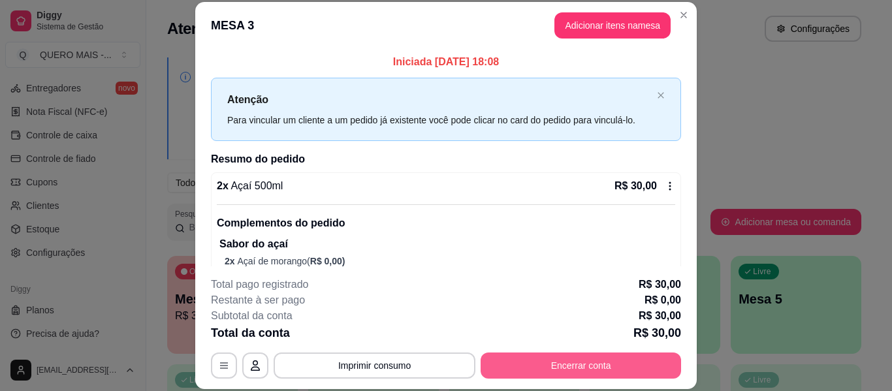
click at [540, 372] on button "Encerrar conta" at bounding box center [581, 366] width 200 height 26
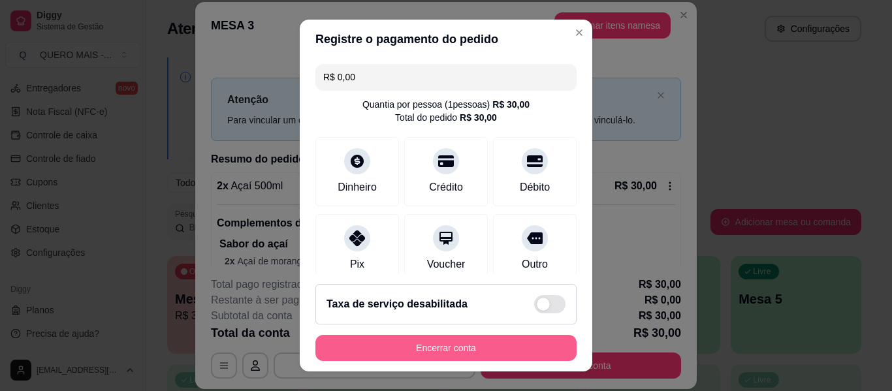
click at [526, 351] on button "Encerrar conta" at bounding box center [445, 348] width 261 height 26
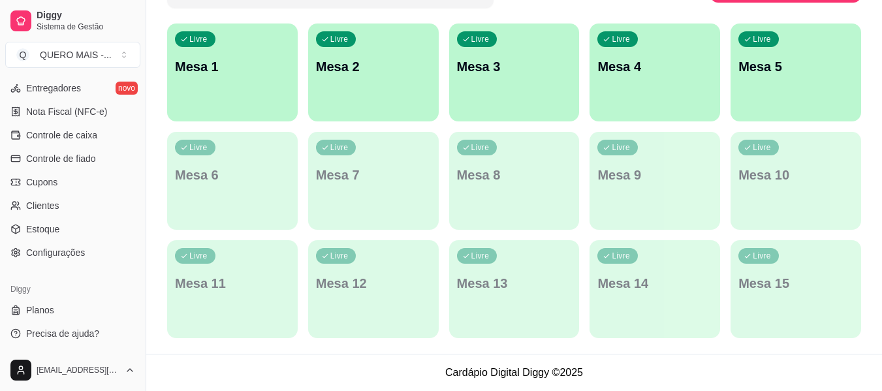
scroll to position [483, 0]
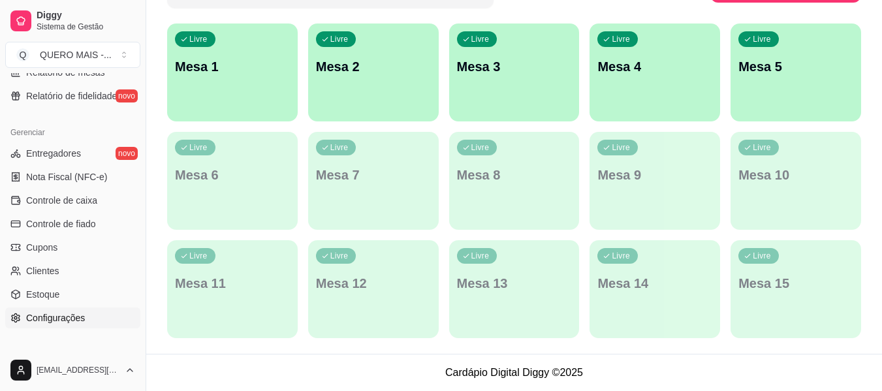
click at [69, 313] on span "Configurações" at bounding box center [55, 317] width 59 height 13
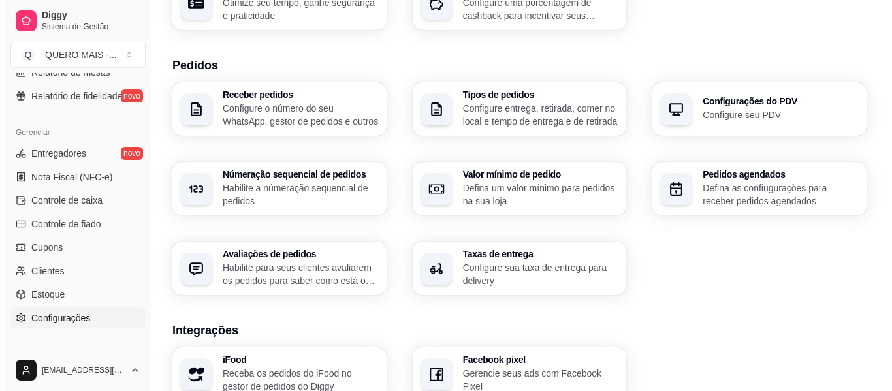
scroll to position [326, 0]
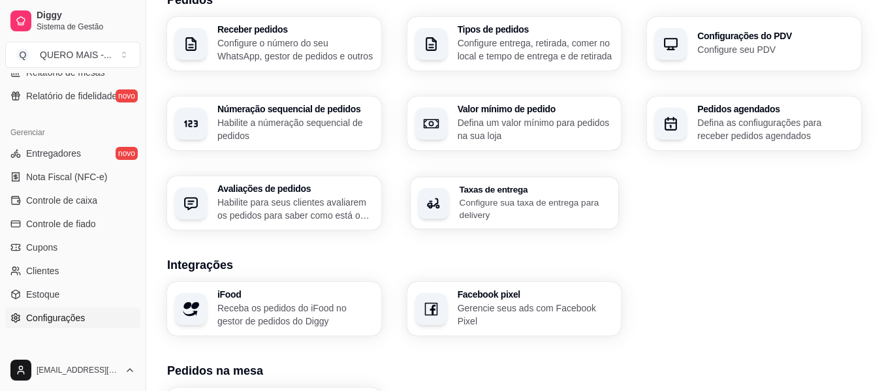
click at [502, 204] on p "Configure sua taxa de entrega para delivery" at bounding box center [534, 208] width 151 height 25
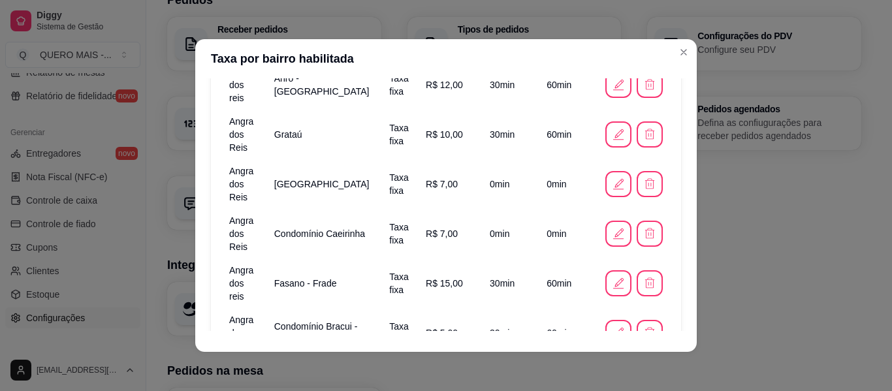
scroll to position [679, 0]
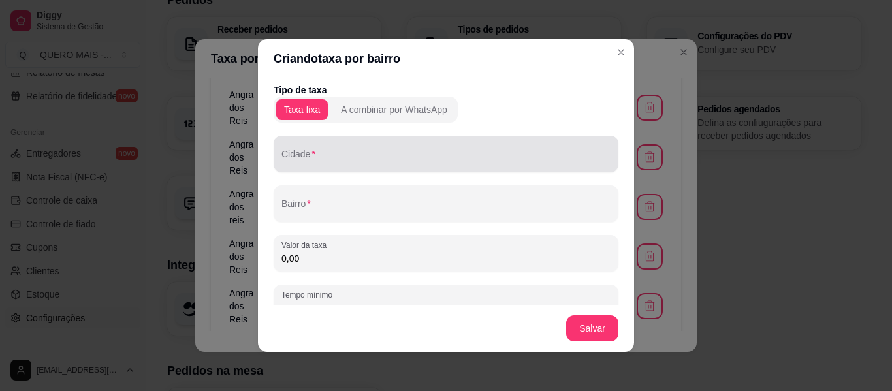
drag, startPoint x: 325, startPoint y: 156, endPoint x: 351, endPoint y: 163, distance: 26.5
click at [325, 155] on input "Cidade" at bounding box center [445, 159] width 329 height 13
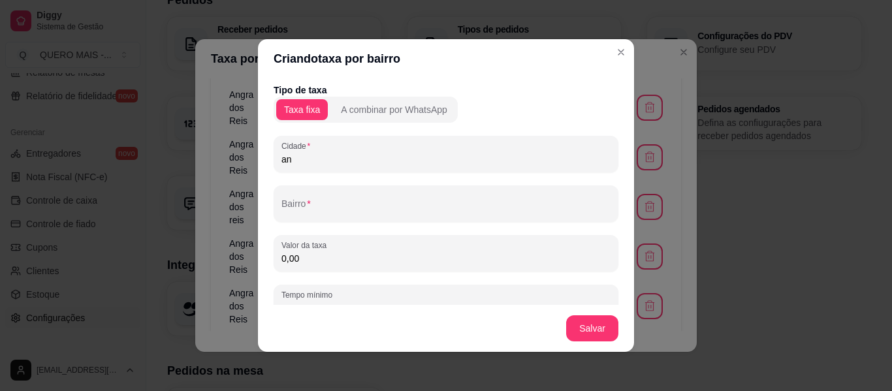
type input "a"
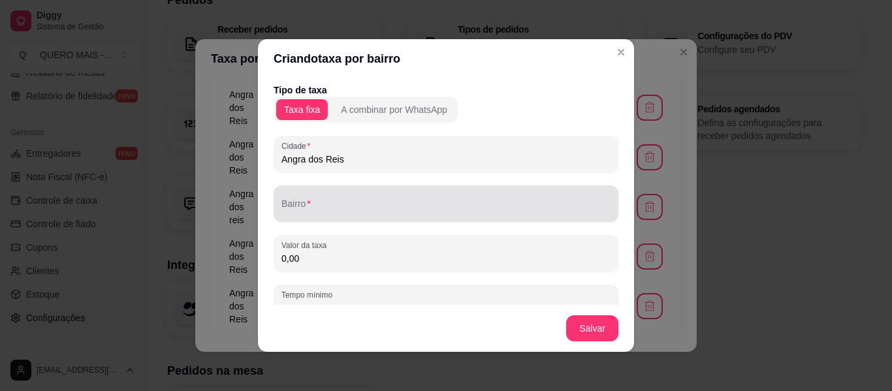
type input "Angra dos Reis"
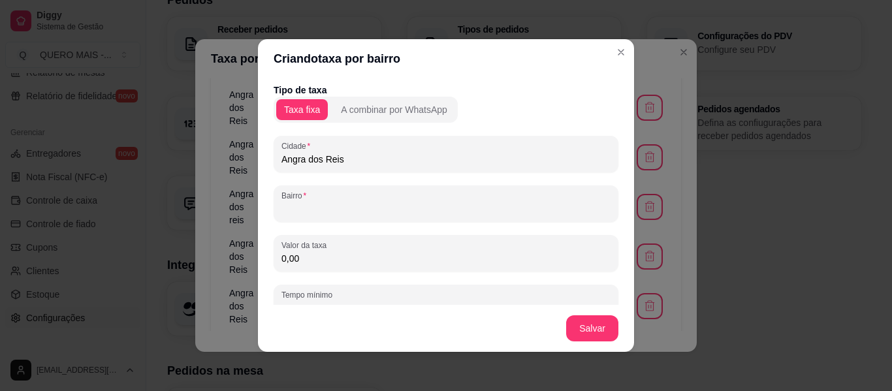
click at [374, 213] on input "Bairro" at bounding box center [445, 208] width 329 height 13
click at [373, 213] on input "bracui" at bounding box center [445, 208] width 329 height 13
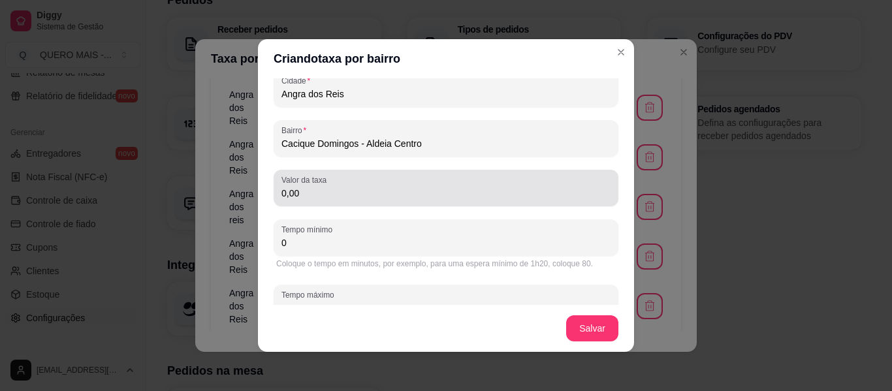
type input "Cacique Domingos - Aldeia Centro"
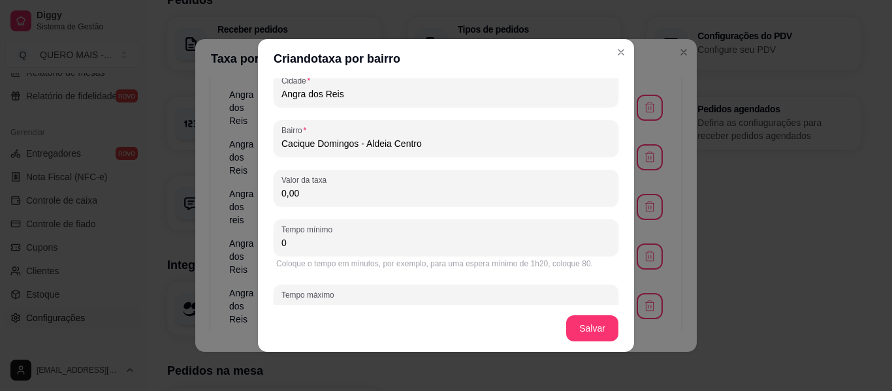
click at [403, 191] on input "0,00" at bounding box center [445, 193] width 329 height 13
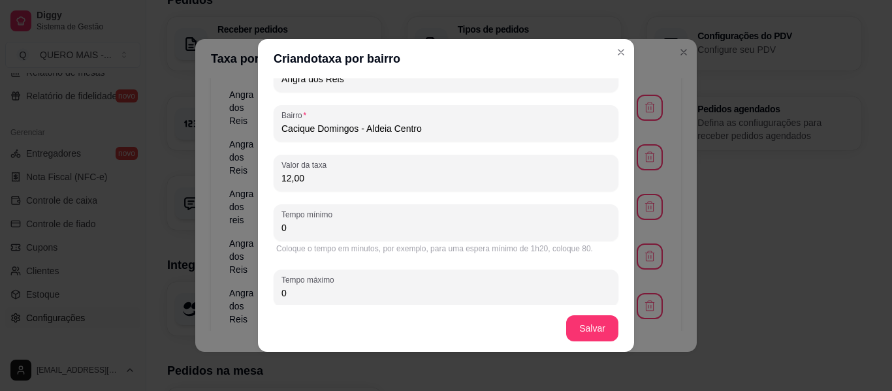
scroll to position [103, 0]
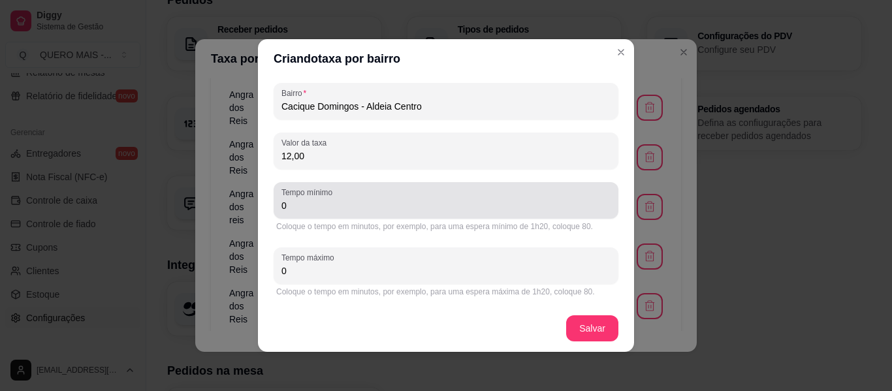
type input "12,00"
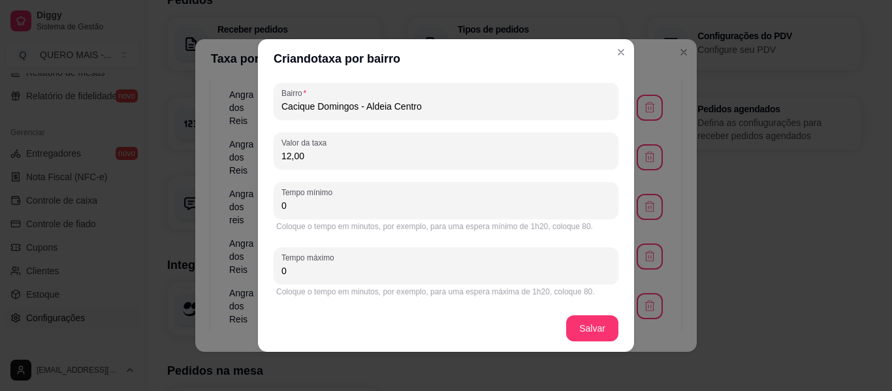
click at [336, 210] on input "0" at bounding box center [445, 205] width 329 height 13
type input "35"
click at [288, 287] on div "Coloque o tempo em minutos, por exemplo, para uma espera máxima de 1h20, coloqu…" at bounding box center [446, 292] width 340 height 10
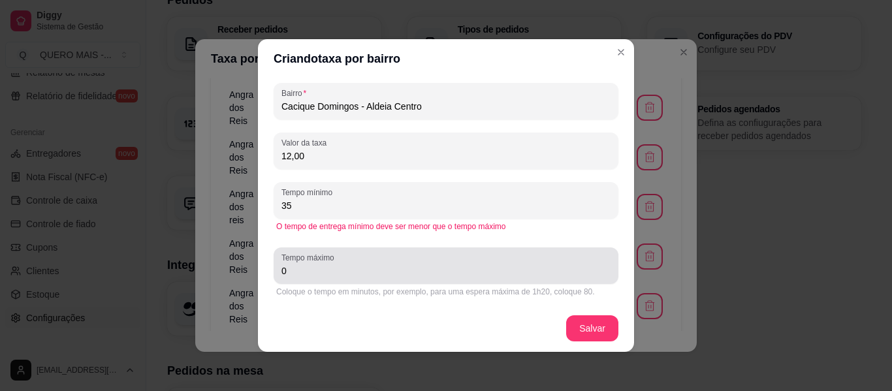
click at [292, 268] on input "0" at bounding box center [445, 270] width 329 height 13
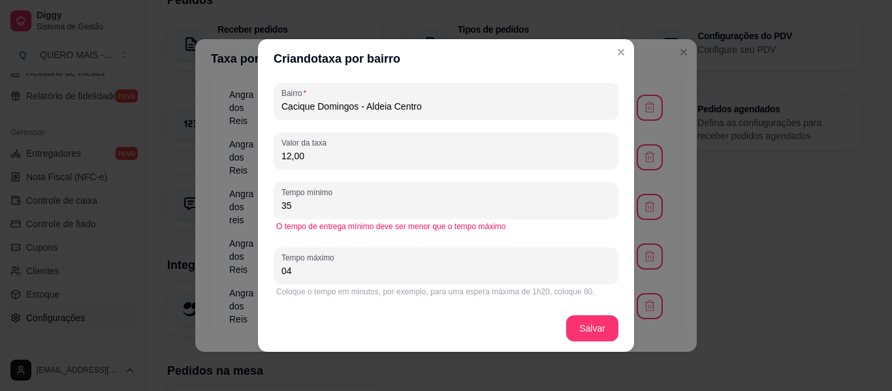
type input "0"
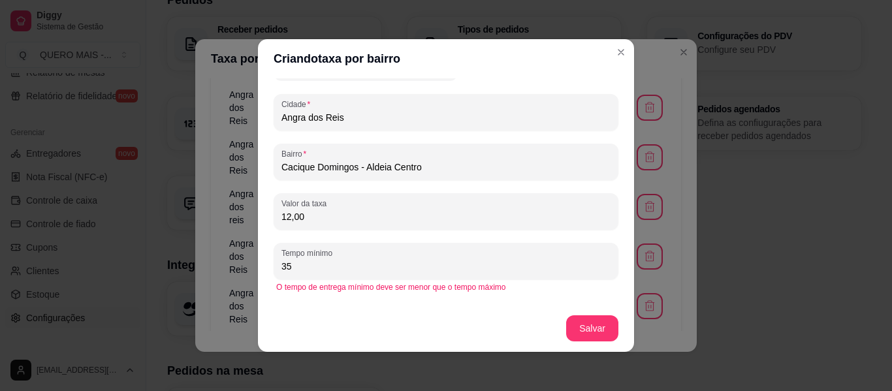
scroll to position [0, 0]
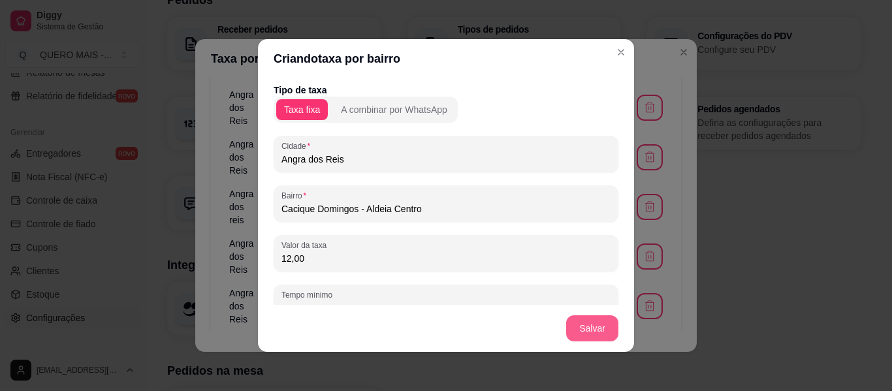
type input "45"
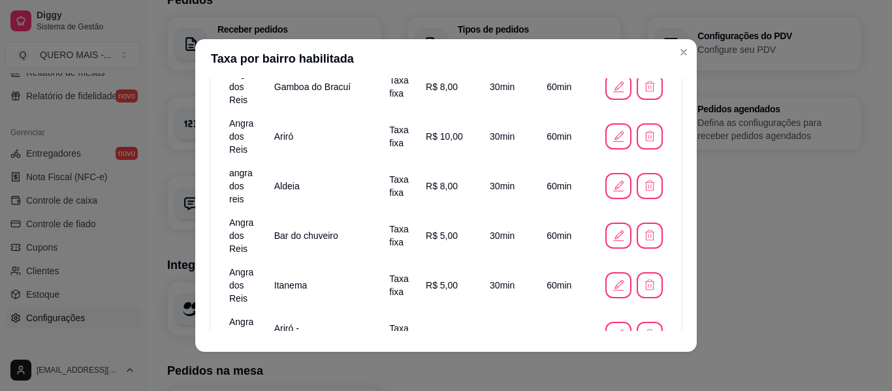
scroll to position [287, 0]
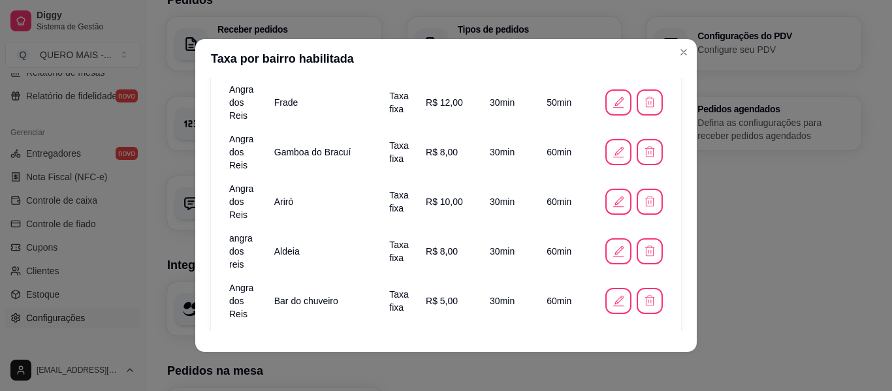
click at [290, 246] on span "Aldeia" at bounding box center [286, 251] width 25 height 10
click at [611, 244] on icon "button" at bounding box center [618, 251] width 14 height 14
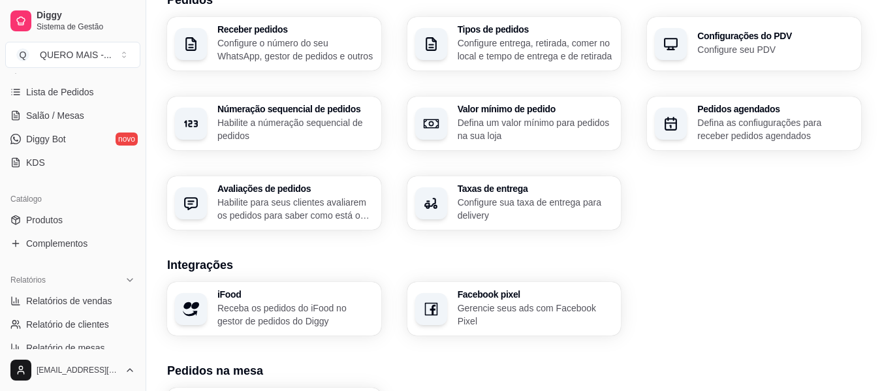
scroll to position [157, 0]
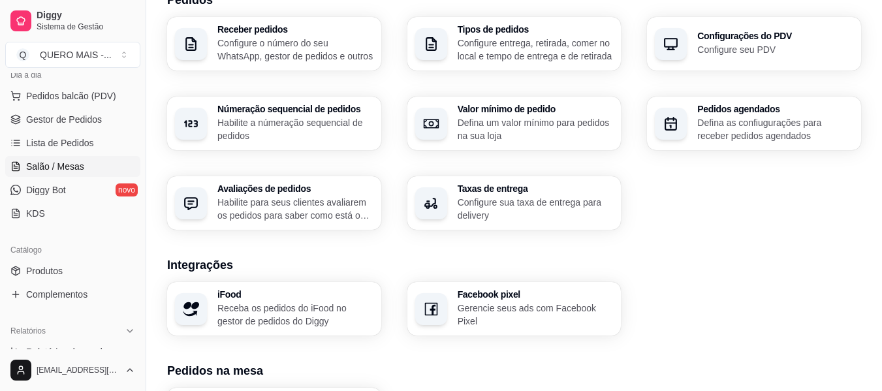
click at [43, 164] on span "Salão / Mesas" at bounding box center [55, 166] width 58 height 13
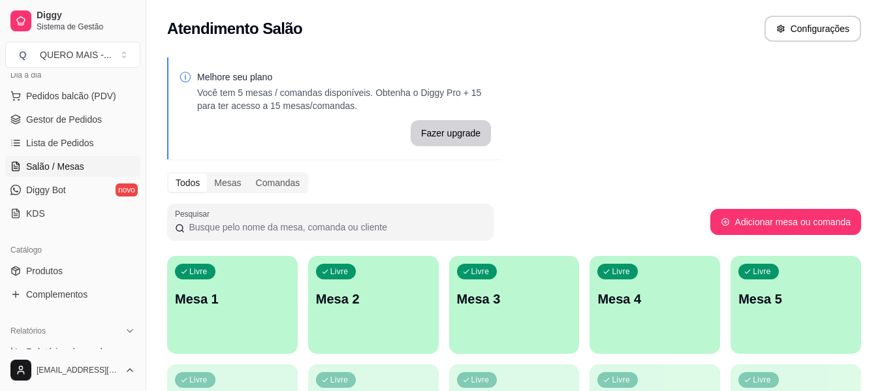
click at [249, 319] on div "Livre Mesa 1" at bounding box center [232, 297] width 131 height 82
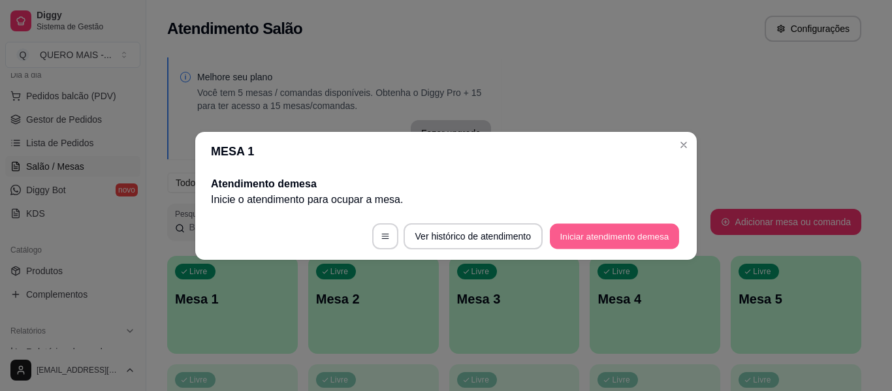
click at [553, 238] on button "Iniciar atendimento de mesa" at bounding box center [614, 235] width 129 height 25
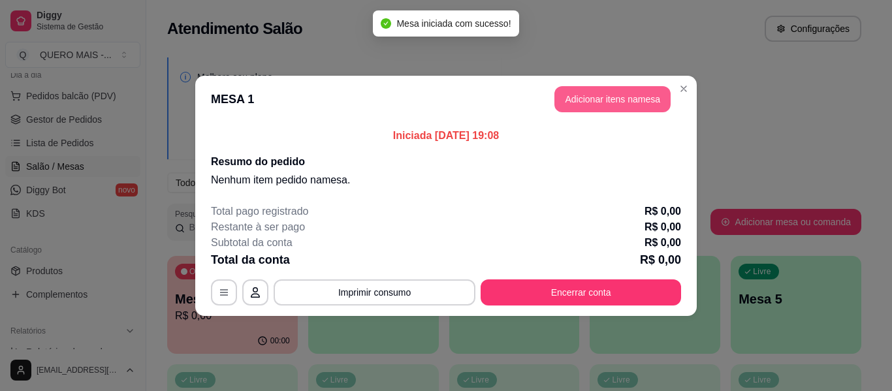
click at [629, 108] on button "Adicionar itens na mesa" at bounding box center [612, 99] width 116 height 26
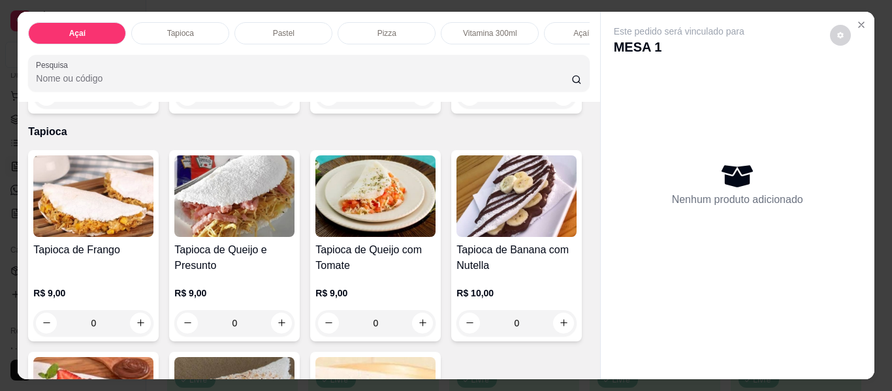
scroll to position [457, 0]
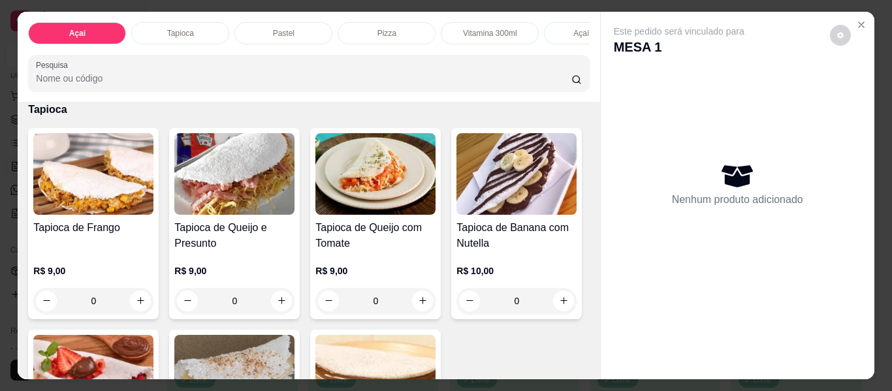
click at [456, 86] on div "0" at bounding box center [516, 73] width 120 height 26
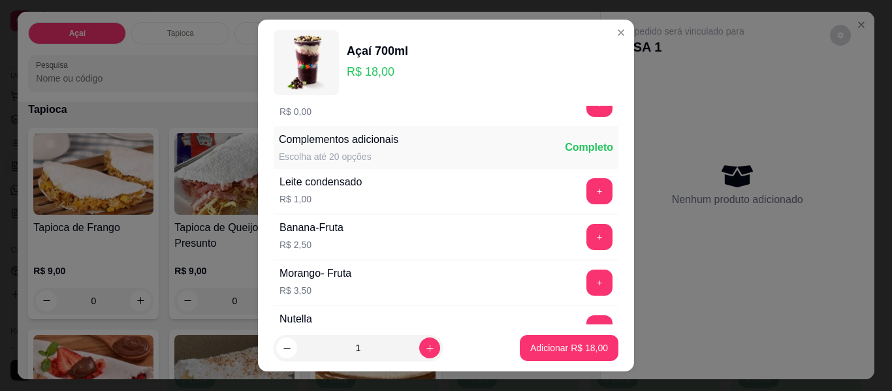
scroll to position [1104, 0]
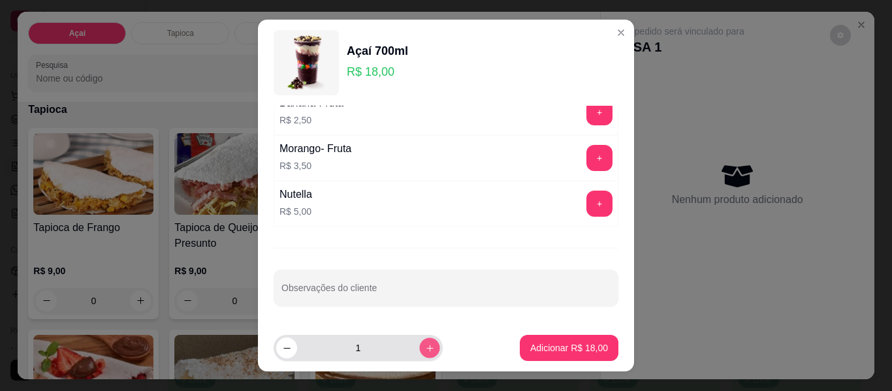
click at [425, 351] on icon "increase-product-quantity" at bounding box center [430, 348] width 10 height 10
type input "2"
click at [587, 208] on button "+" at bounding box center [599, 203] width 25 height 25
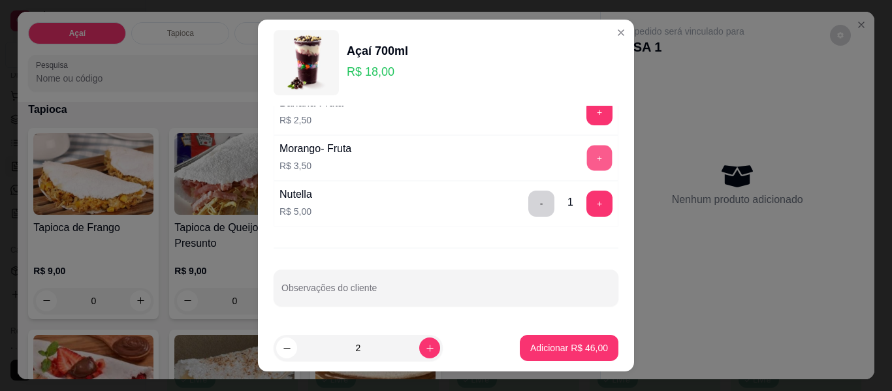
click at [587, 153] on button "+" at bounding box center [599, 158] width 25 height 25
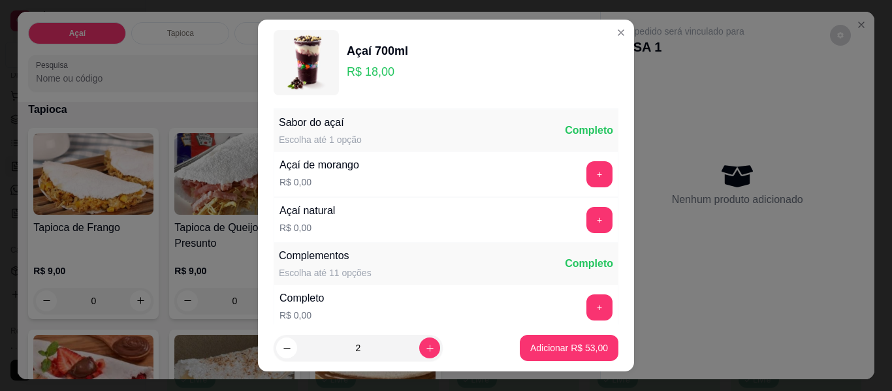
scroll to position [0, 0]
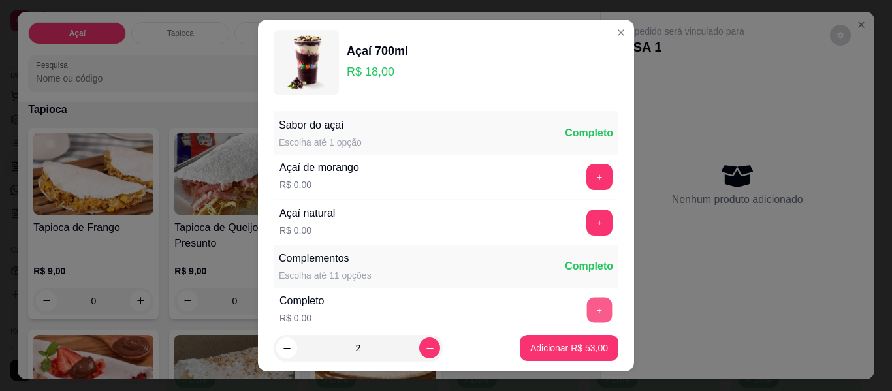
click at [581, 297] on div "+" at bounding box center [599, 310] width 37 height 26
click at [586, 317] on button "+" at bounding box center [599, 310] width 26 height 26
click at [586, 183] on button "+" at bounding box center [599, 177] width 26 height 26
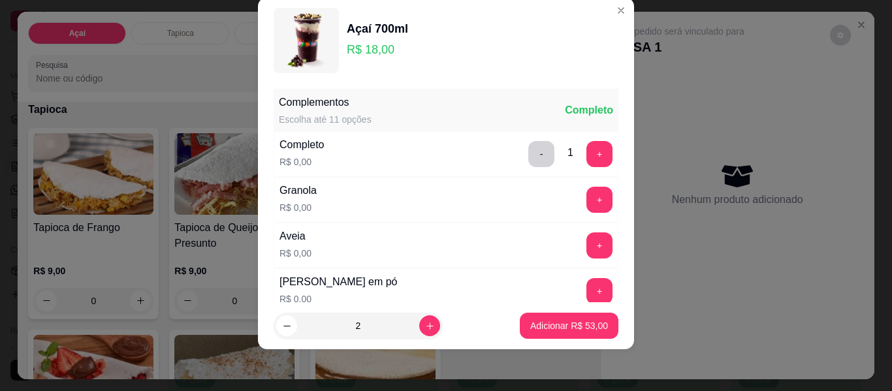
scroll to position [140, 0]
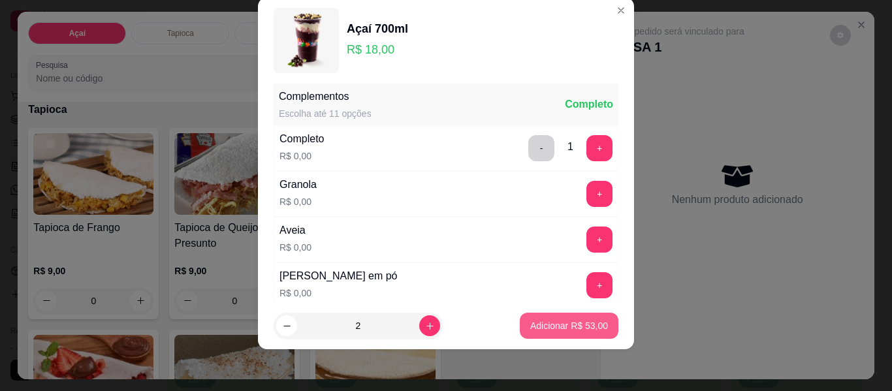
click at [545, 326] on p "Adicionar R$ 53,00" at bounding box center [569, 325] width 78 height 13
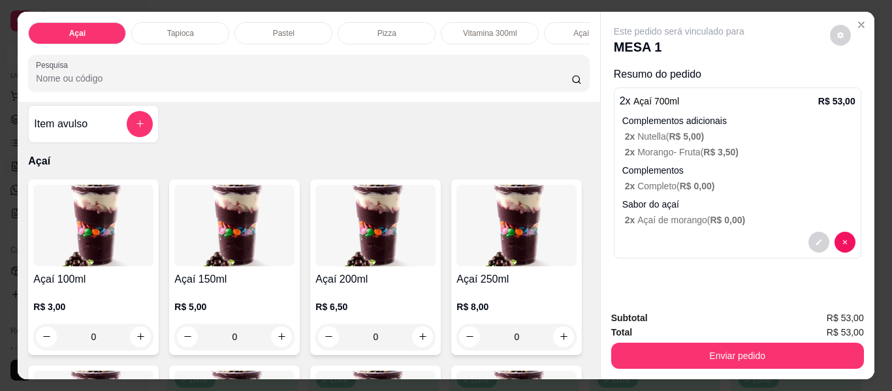
scroll to position [0, 0]
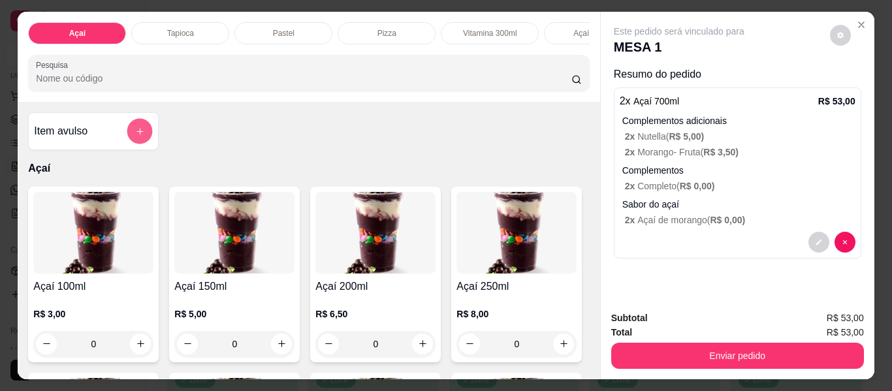
click at [135, 136] on icon "add-separate-item" at bounding box center [140, 132] width 10 height 10
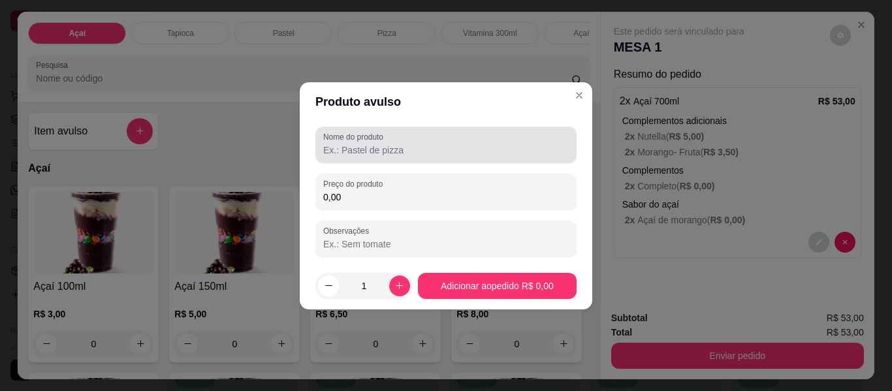
click at [353, 155] on input "Nome do produto" at bounding box center [445, 150] width 245 height 13
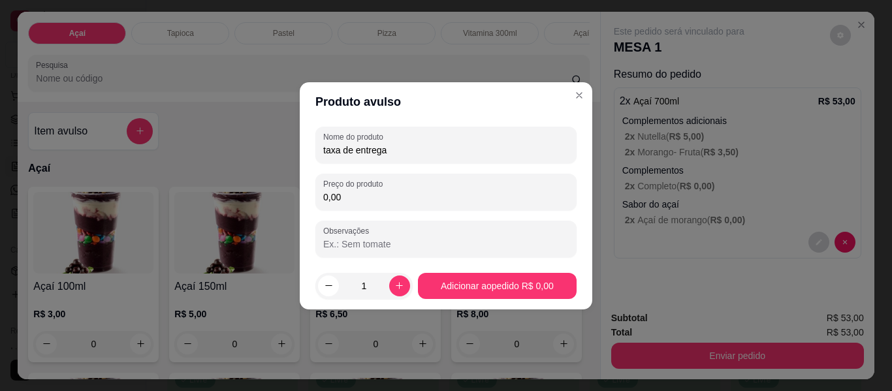
type input "taxa de entrega"
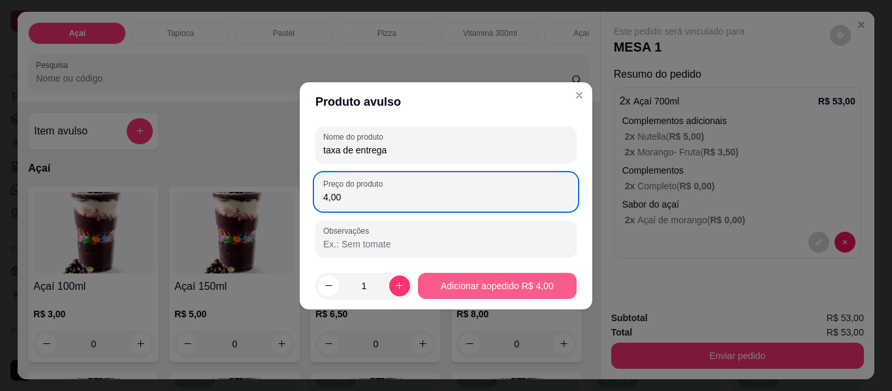
type input "4,00"
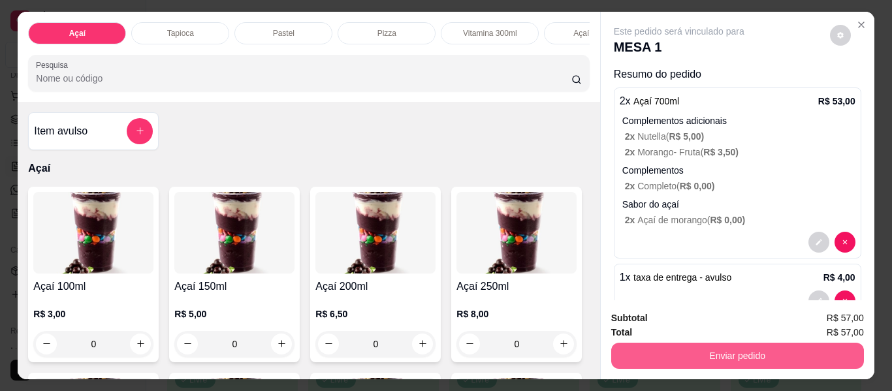
click at [650, 348] on button "Enviar pedido" at bounding box center [737, 356] width 253 height 26
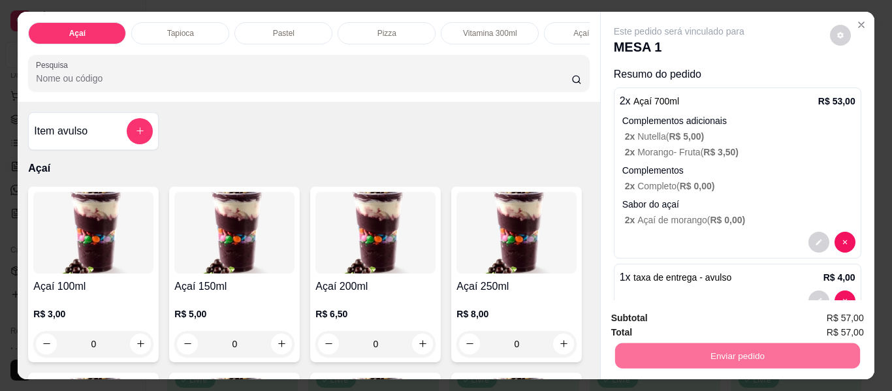
click at [664, 317] on button "Não registrar e enviar pedido" at bounding box center [694, 318] width 136 height 25
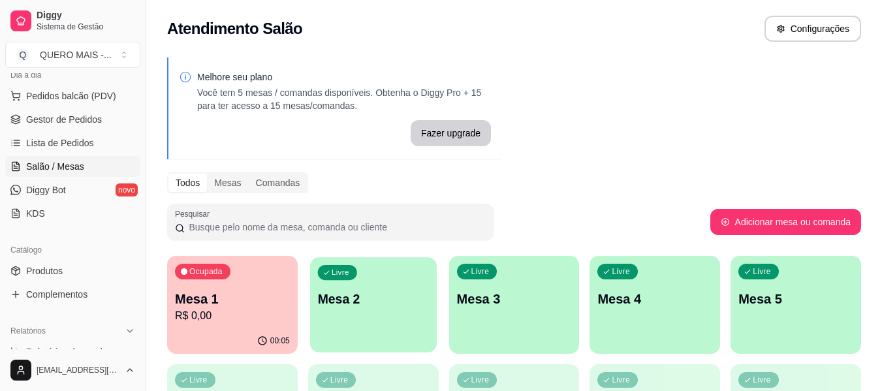
click at [388, 296] on p "Mesa 2" at bounding box center [373, 300] width 112 height 18
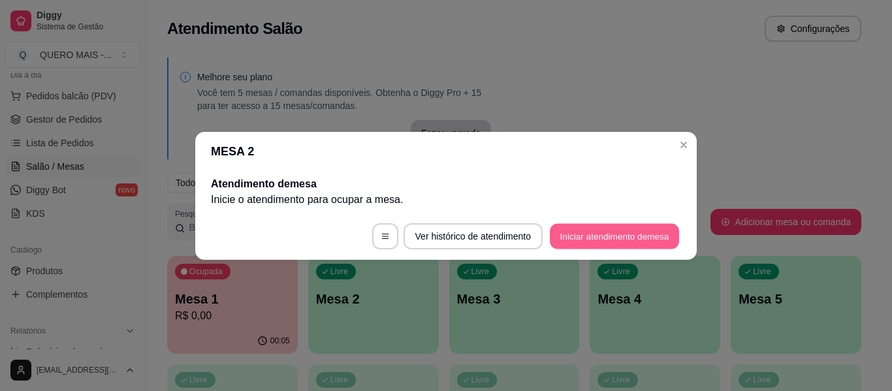
click at [597, 236] on button "Iniciar atendimento de mesa" at bounding box center [614, 235] width 129 height 25
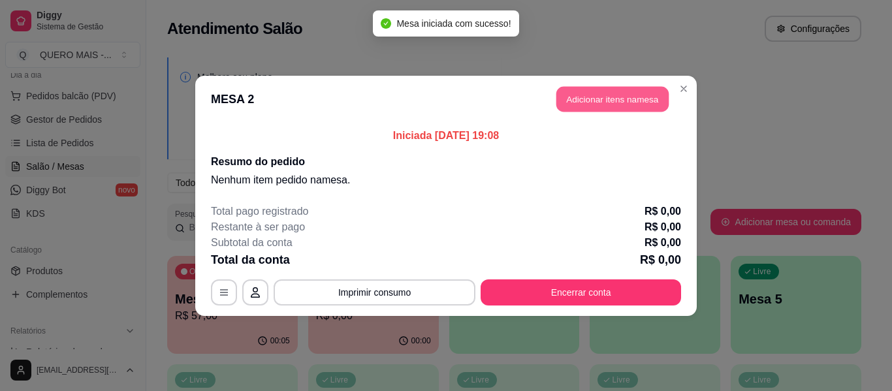
click at [631, 104] on button "Adicionar itens na mesa" at bounding box center [612, 98] width 112 height 25
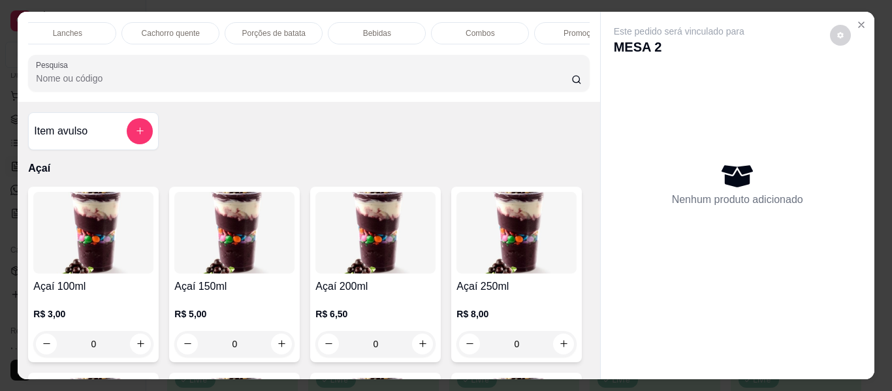
scroll to position [0, 672]
click at [539, 31] on p "Promoções" at bounding box center [540, 33] width 40 height 10
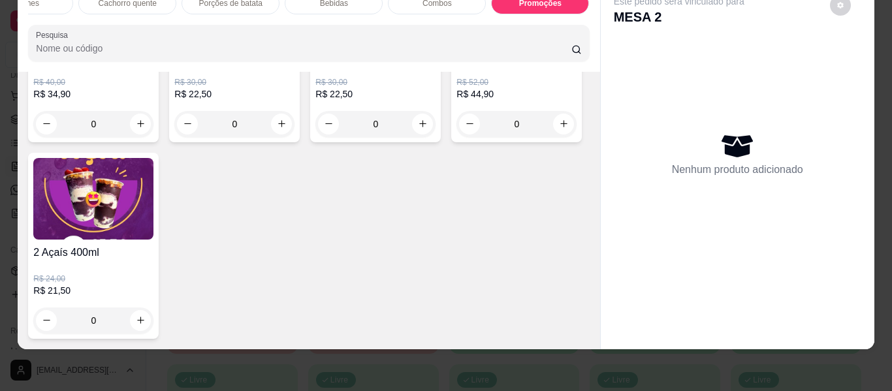
scroll to position [5072, 0]
click at [559, 129] on icon "increase-product-quantity" at bounding box center [564, 124] width 10 height 10
type input "1"
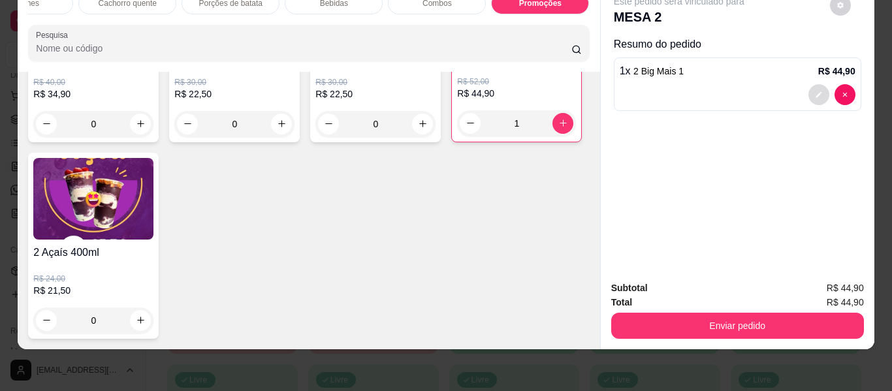
click at [815, 91] on icon "decrease-product-quantity" at bounding box center [819, 95] width 8 height 8
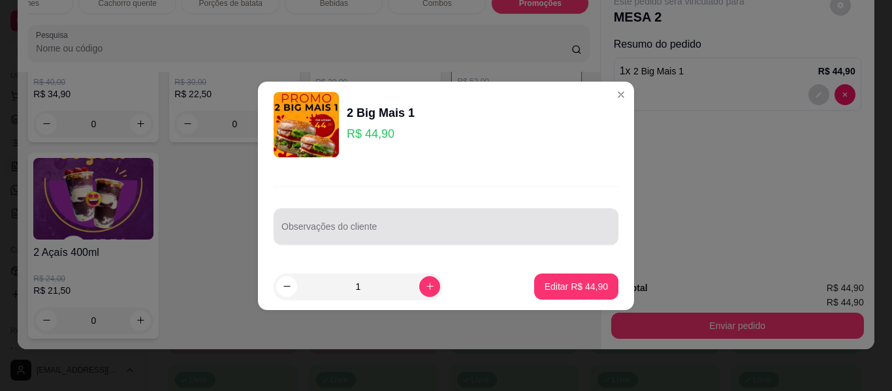
click at [385, 232] on input "Observações do cliente" at bounding box center [445, 231] width 329 height 13
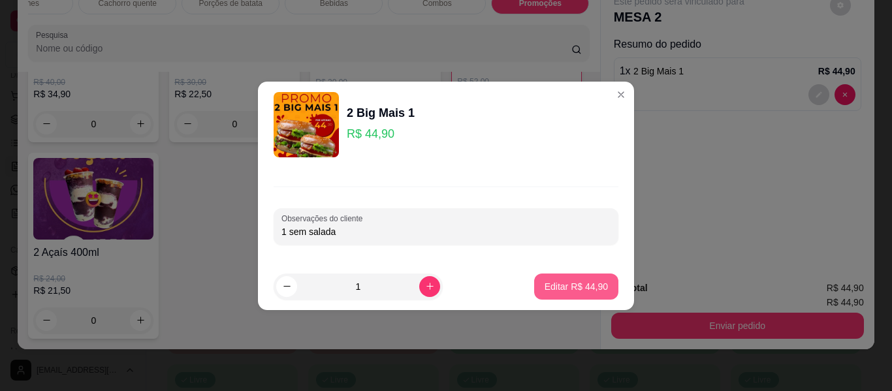
type input "1 sem salada"
click at [545, 289] on p "Editar R$ 44,90" at bounding box center [576, 286] width 63 height 13
type input "0"
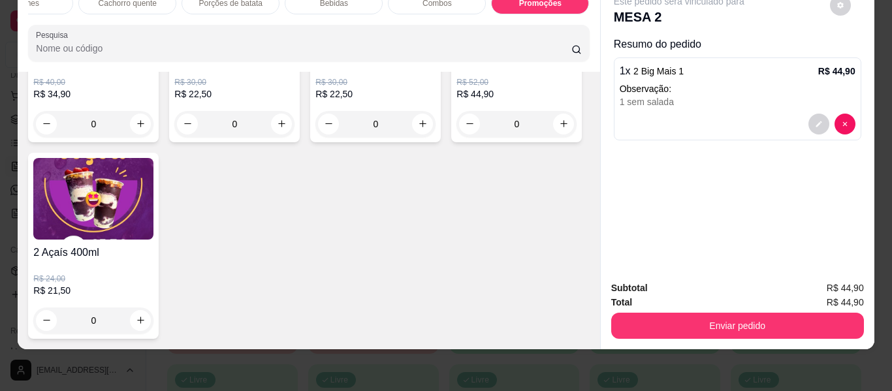
scroll to position [4942, 0]
click at [277, 129] on icon "increase-product-quantity" at bounding box center [282, 124] width 10 height 10
type input "1"
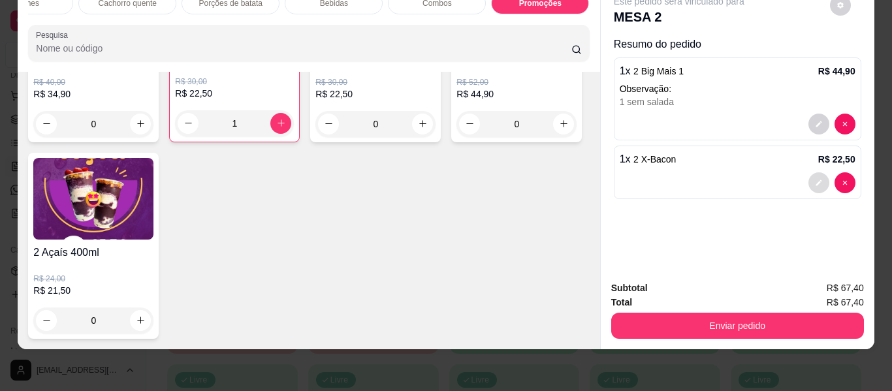
click at [815, 179] on icon "decrease-product-quantity" at bounding box center [819, 183] width 8 height 8
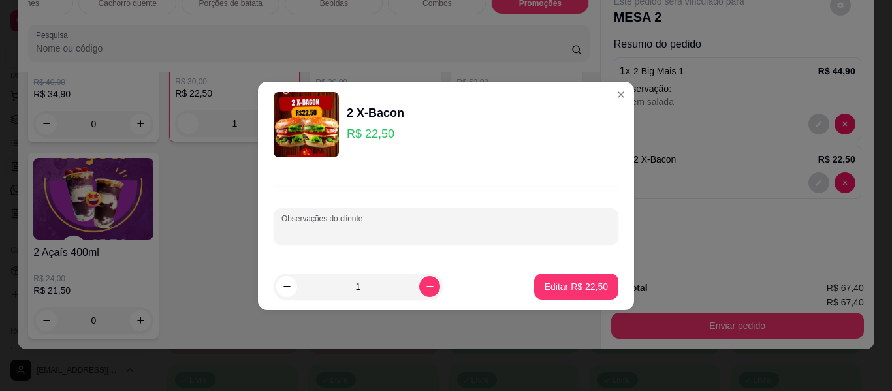
click at [404, 231] on input "Observações do cliente" at bounding box center [445, 231] width 329 height 13
type input "2 sem salada"
click at [534, 288] on button "Editar R$ 22,50" at bounding box center [576, 287] width 84 height 26
type input "0"
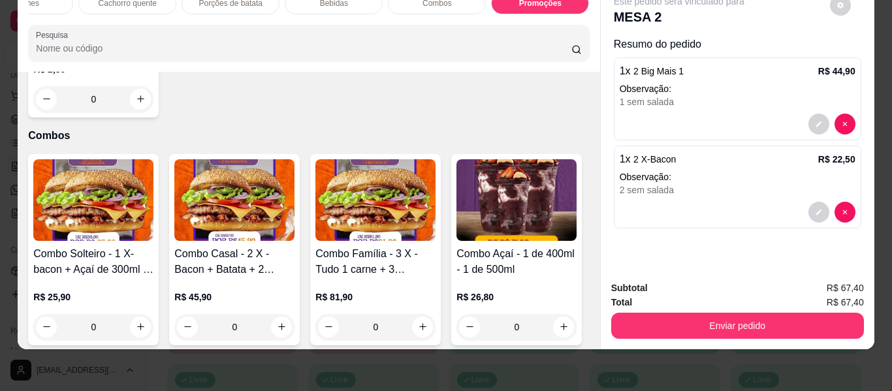
scroll to position [3701, 0]
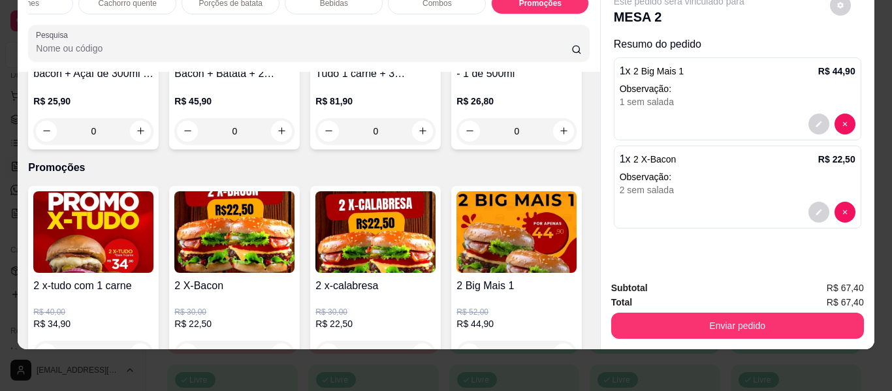
type input "1"
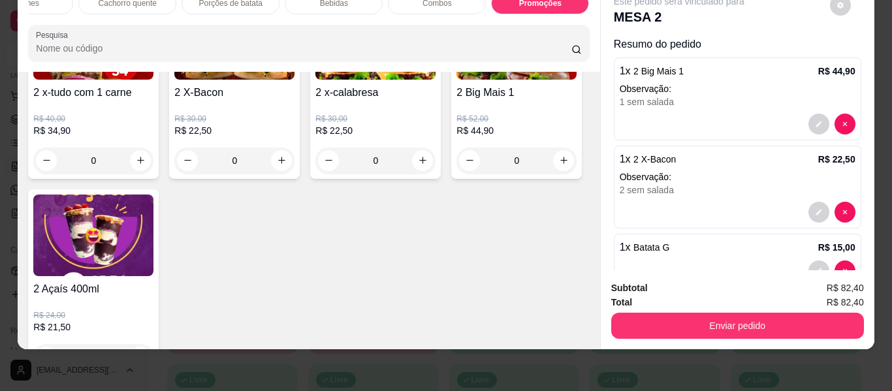
scroll to position [3897, 0]
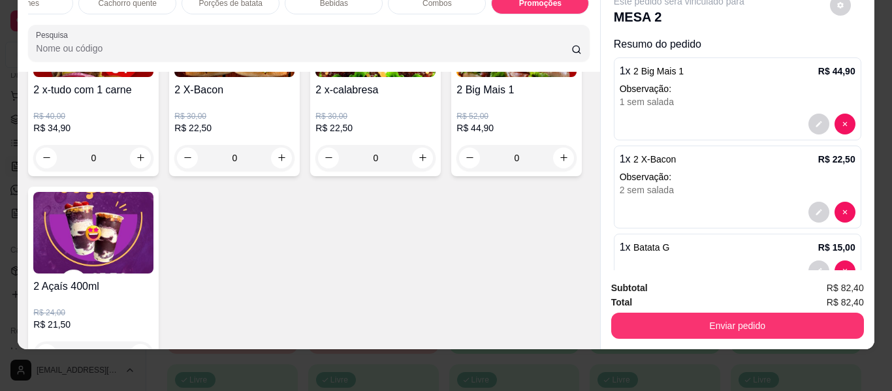
type input "1"
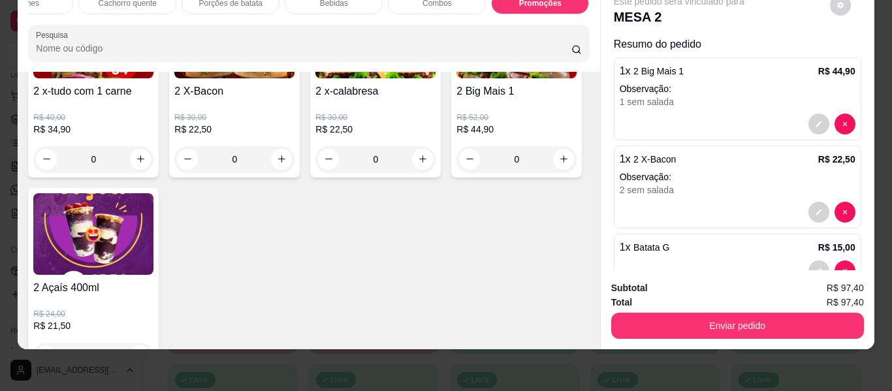
scroll to position [0, 0]
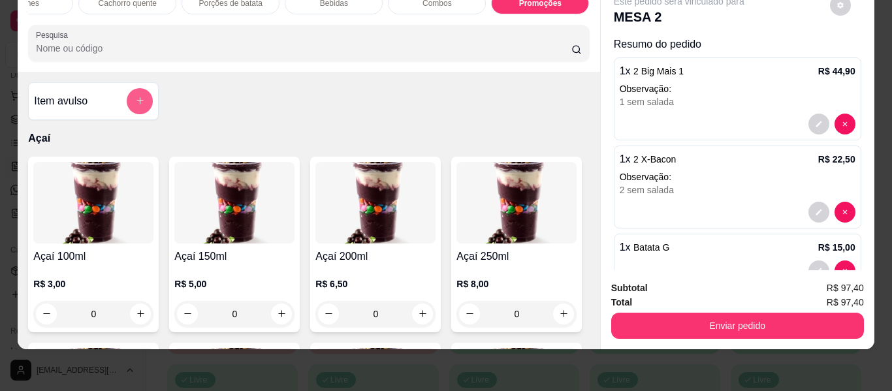
click at [138, 103] on icon "add-separate-item" at bounding box center [140, 101] width 10 height 10
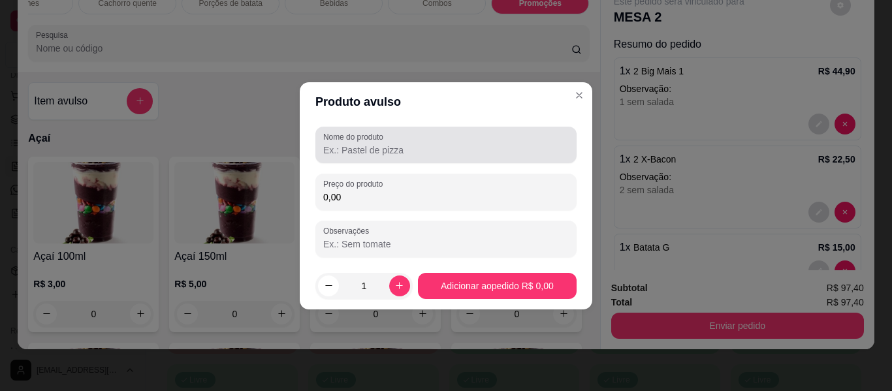
click at [399, 144] on input "Nome do produto" at bounding box center [445, 150] width 245 height 13
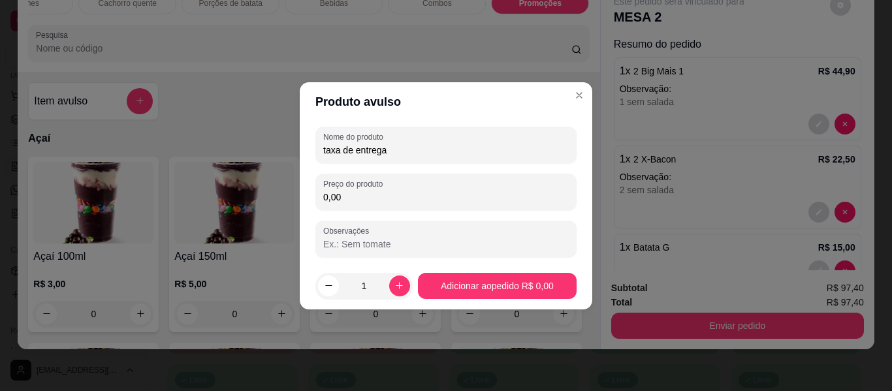
type input "taxa de entrega"
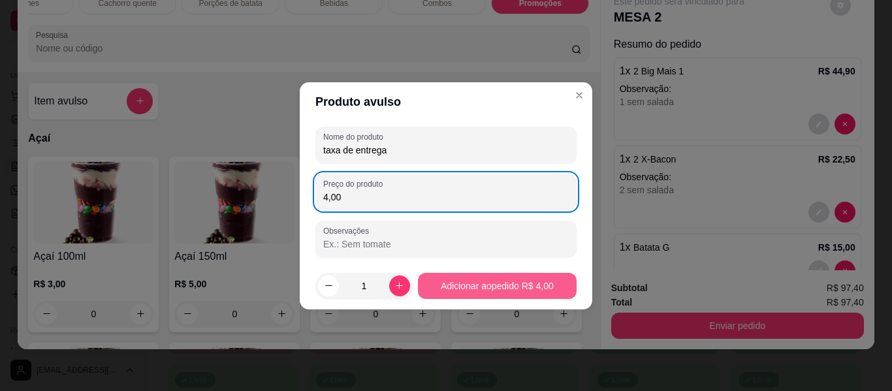
type input "4,00"
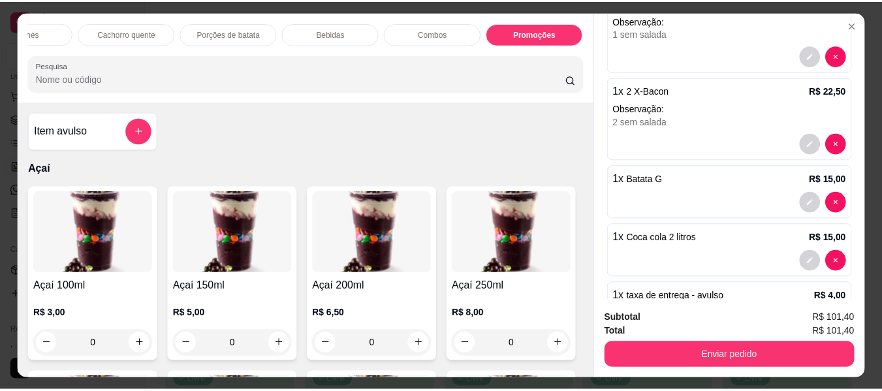
scroll to position [152, 0]
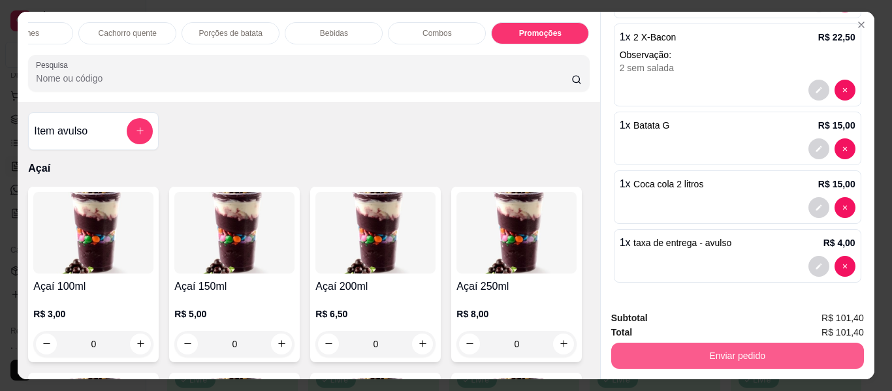
click at [731, 348] on button "Enviar pedido" at bounding box center [737, 356] width 253 height 26
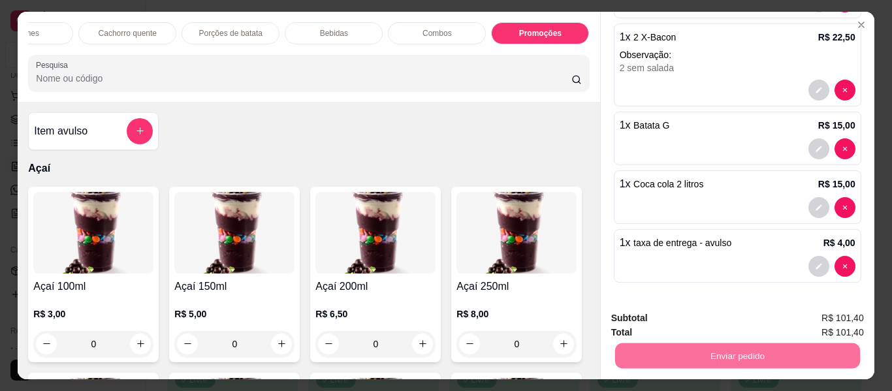
click at [678, 319] on button "Não registrar e enviar pedido" at bounding box center [694, 318] width 132 height 24
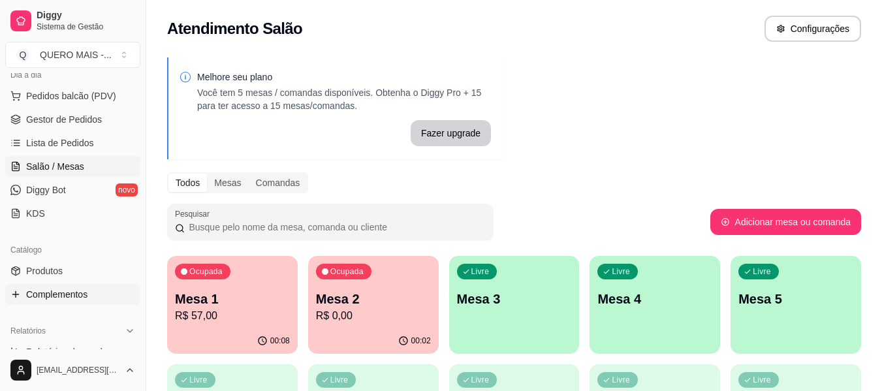
click at [78, 295] on span "Complementos" at bounding box center [56, 294] width 61 height 13
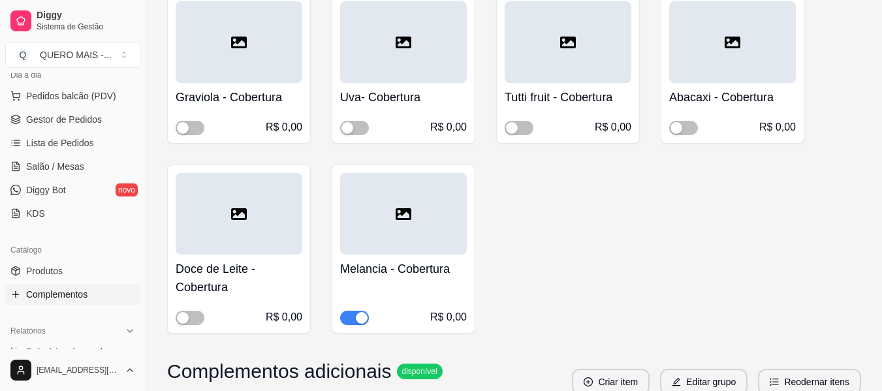
scroll to position [2089, 0]
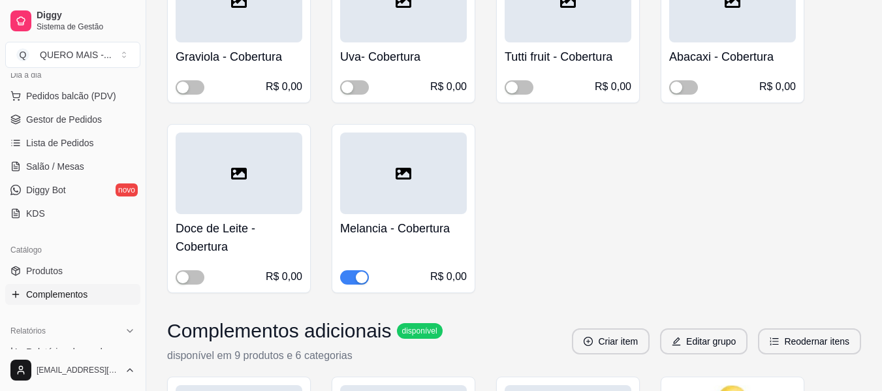
drag, startPoint x: 364, startPoint y: 279, endPoint x: 436, endPoint y: 280, distance: 72.5
click at [365, 279] on div "button" at bounding box center [362, 278] width 12 height 12
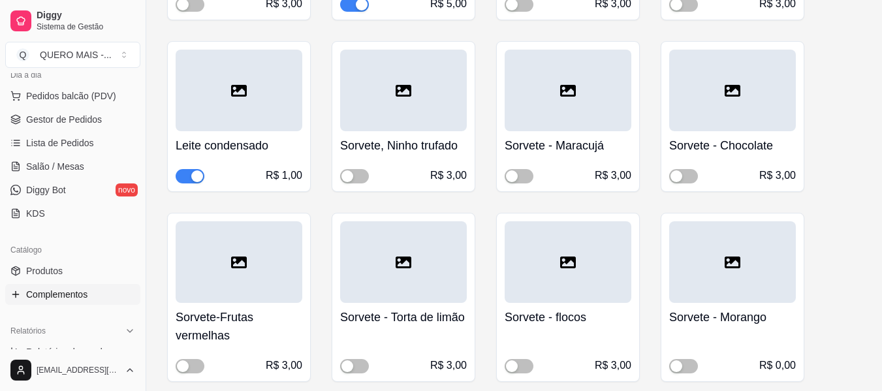
scroll to position [392, 0]
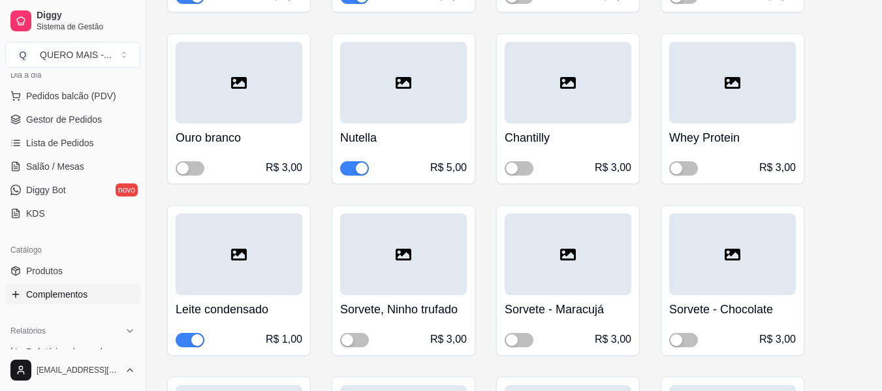
click at [362, 169] on div "button" at bounding box center [362, 169] width 12 height 12
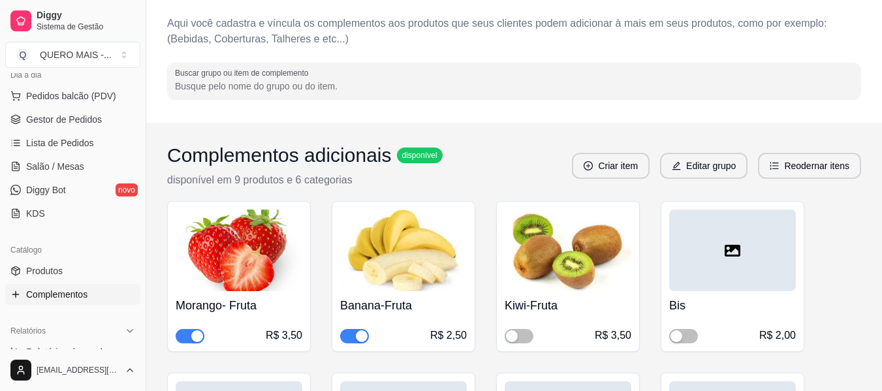
scroll to position [0, 0]
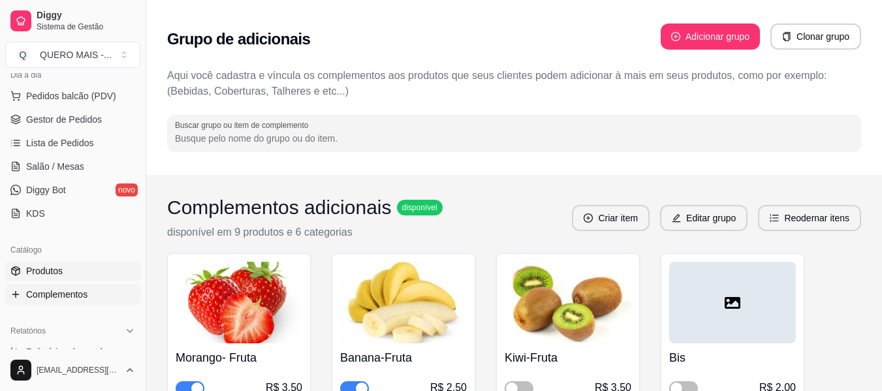
click at [60, 272] on span "Produtos" at bounding box center [44, 270] width 37 height 13
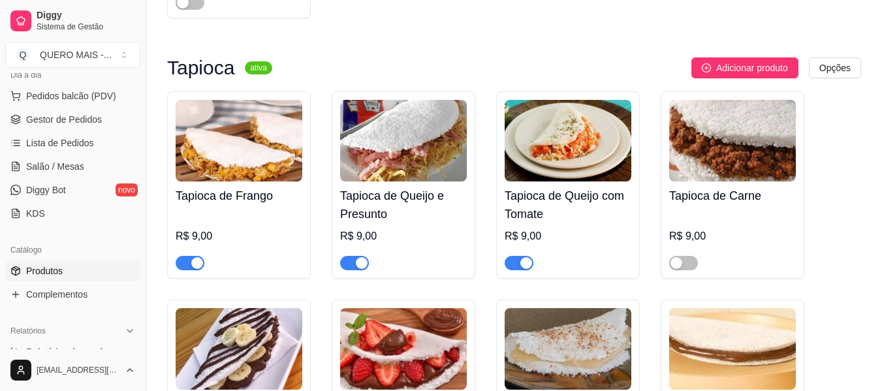
scroll to position [1110, 0]
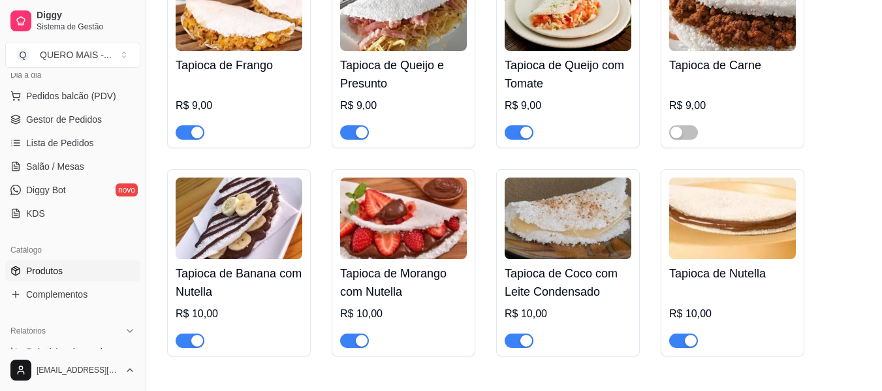
click at [365, 335] on div "button" at bounding box center [362, 341] width 12 height 12
click at [198, 335] on div "button" at bounding box center [197, 341] width 12 height 12
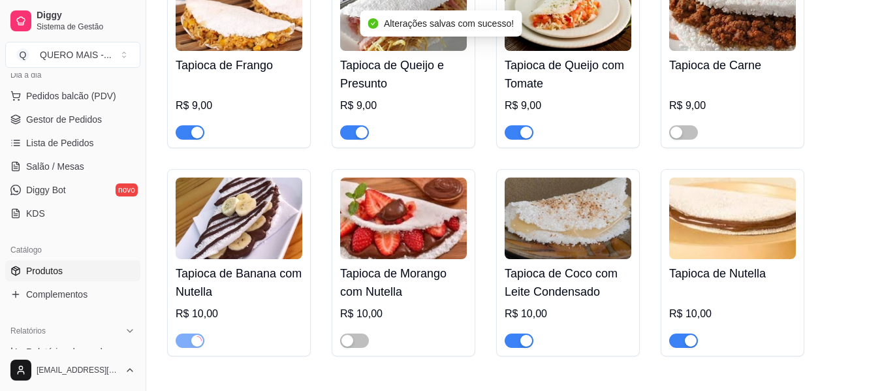
click at [691, 335] on div "button" at bounding box center [691, 341] width 12 height 12
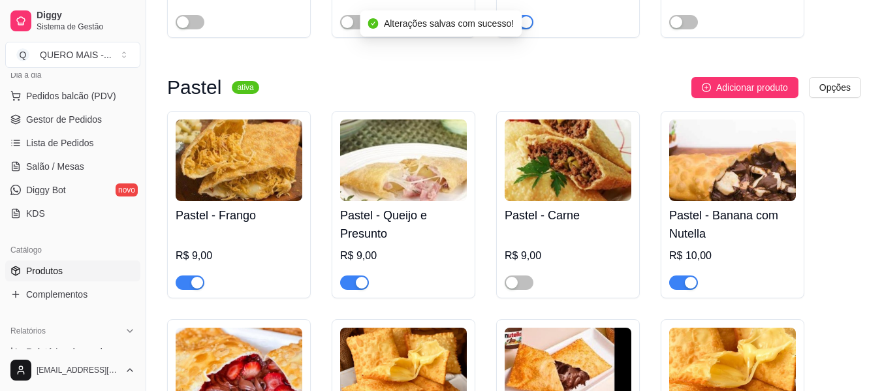
scroll to position [1502, 0]
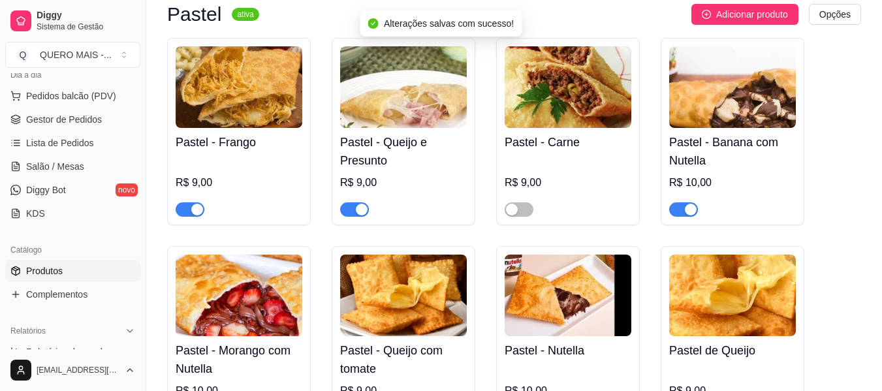
click at [688, 204] on div "button" at bounding box center [691, 210] width 12 height 12
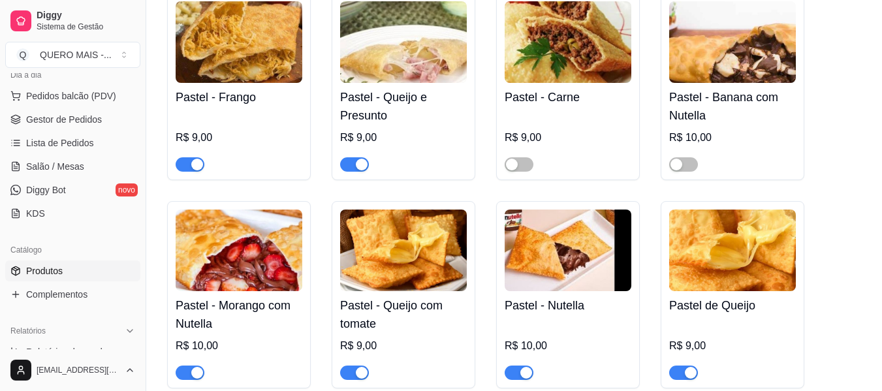
scroll to position [1698, 0]
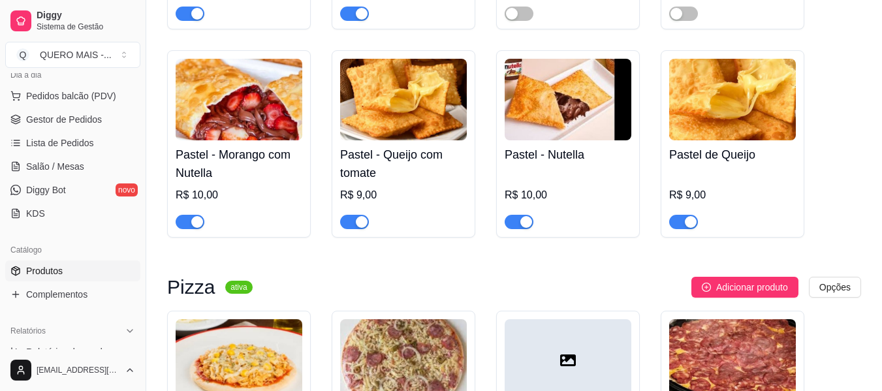
click at [198, 216] on div "button" at bounding box center [197, 222] width 12 height 12
click at [526, 216] on div "button" at bounding box center [526, 222] width 12 height 12
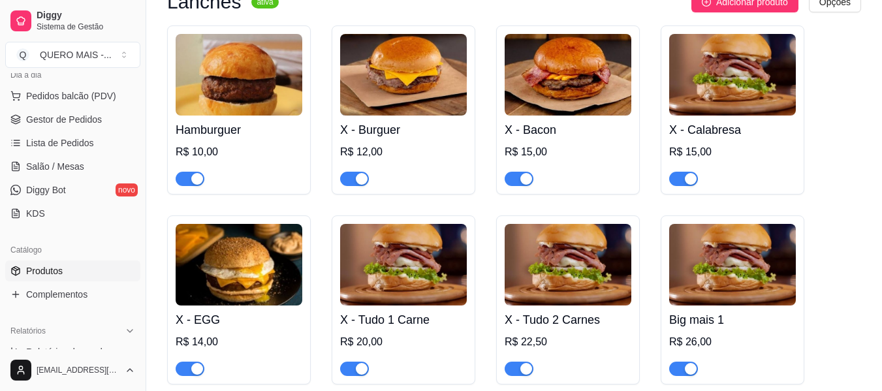
scroll to position [3526, 0]
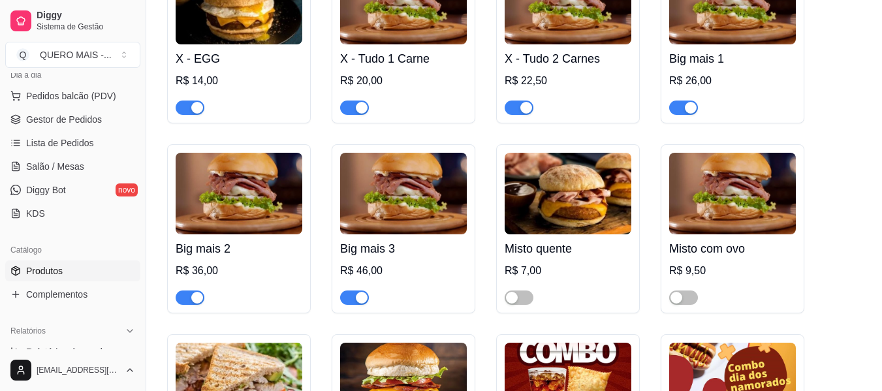
click at [861, 125] on div "Hamburguer R$ 10,00 X - Burguer R$ 12,00 X - Bacon R$ 15,00 X - Calabresa R$ 15…" at bounding box center [514, 243] width 694 height 958
click at [27, 170] on span "Salão / Mesas" at bounding box center [55, 166] width 58 height 13
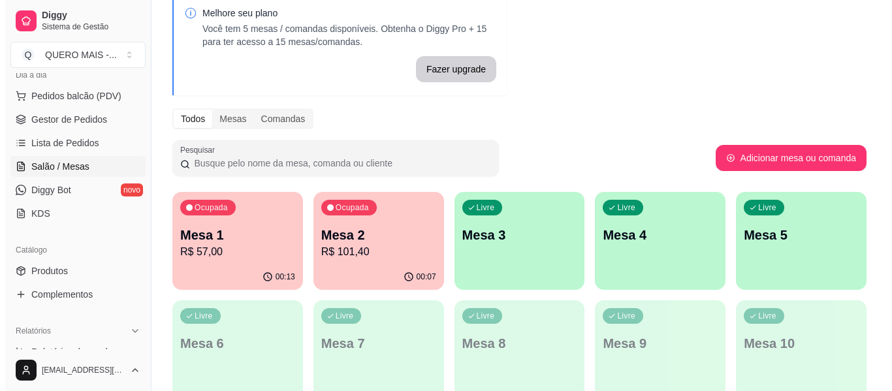
scroll to position [196, 0]
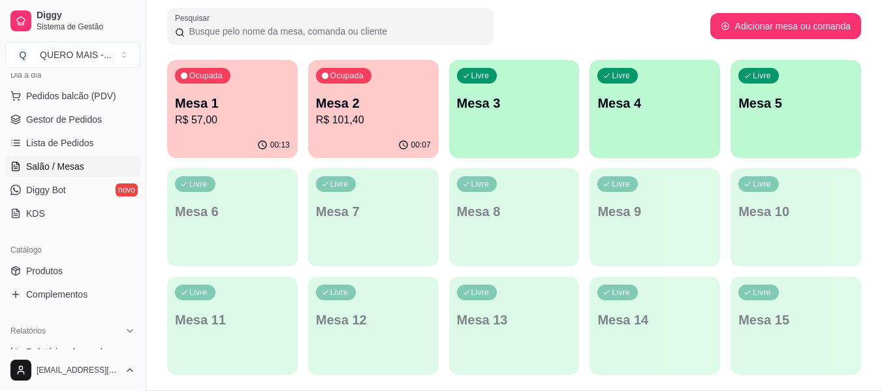
click at [533, 128] on div "Livre Mesa 3" at bounding box center [514, 101] width 131 height 82
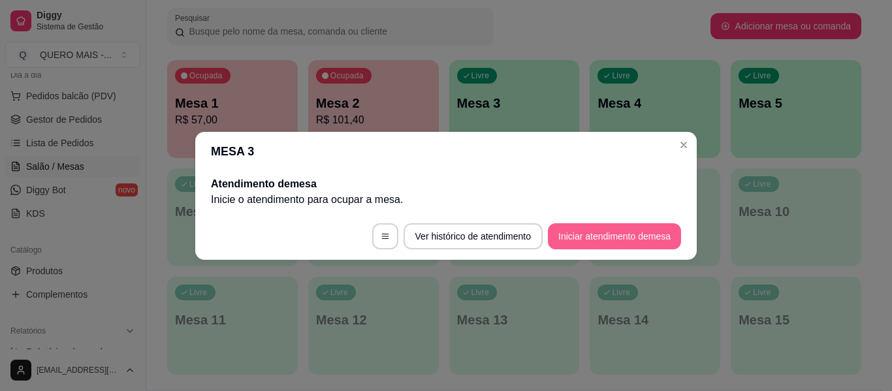
click at [584, 229] on button "Iniciar atendimento de mesa" at bounding box center [614, 236] width 133 height 26
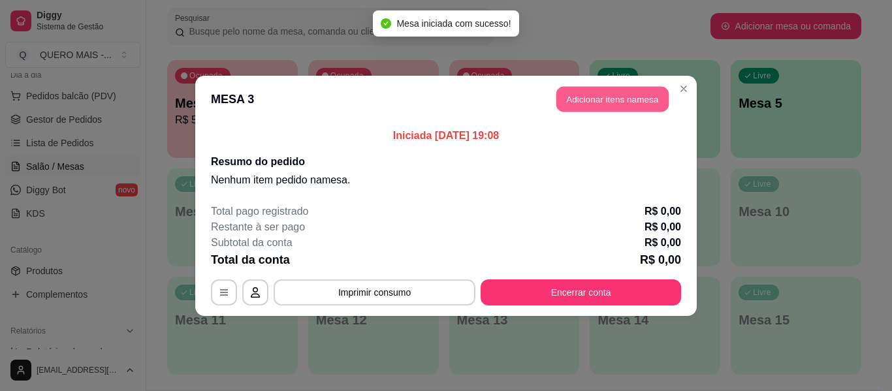
click at [595, 95] on button "Adicionar itens na mesa" at bounding box center [612, 98] width 112 height 25
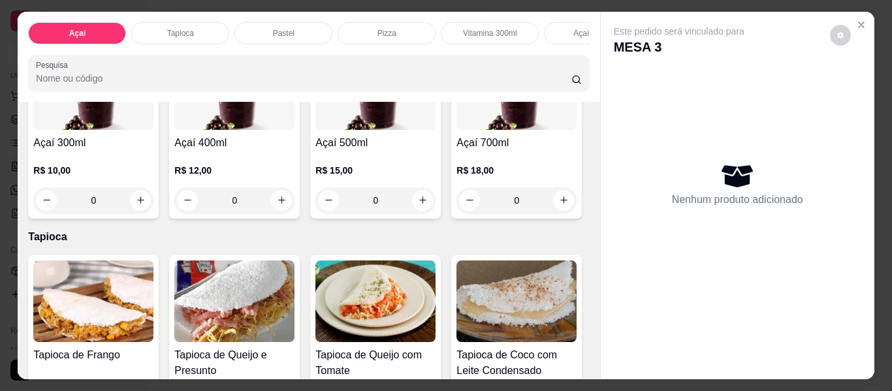
scroll to position [392, 0]
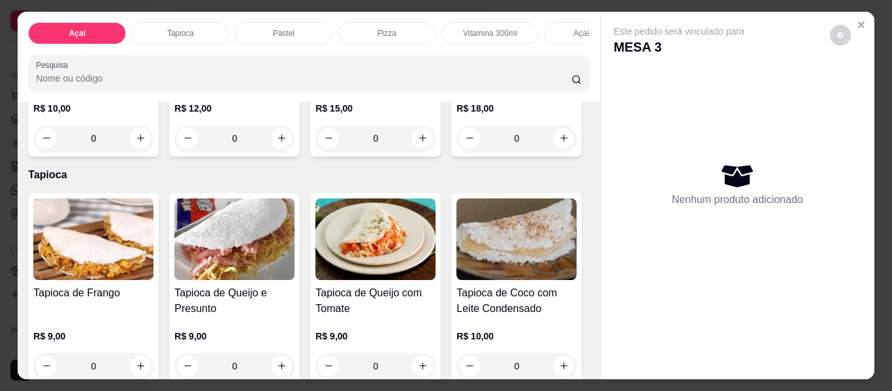
click at [456, 151] on div "0" at bounding box center [516, 138] width 120 height 26
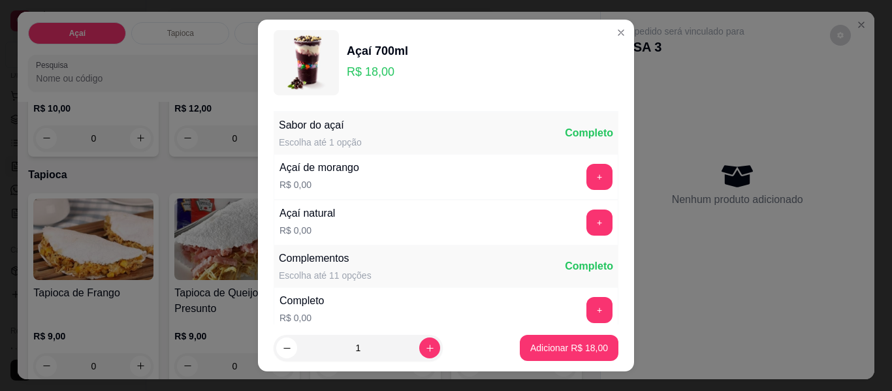
click at [599, 227] on div "Sabor do açaí Escolha até 1 opção Completo Açaí de morango R$ 0,00 + Açaí natur…" at bounding box center [446, 215] width 376 height 219
click at [586, 230] on button "+" at bounding box center [599, 223] width 26 height 26
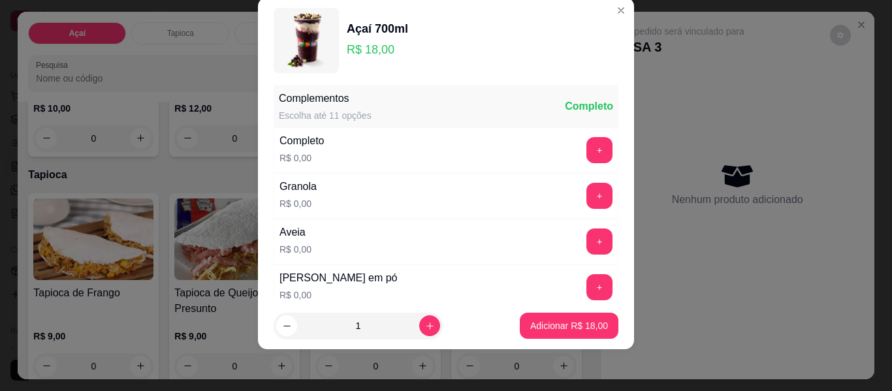
scroll to position [140, 0]
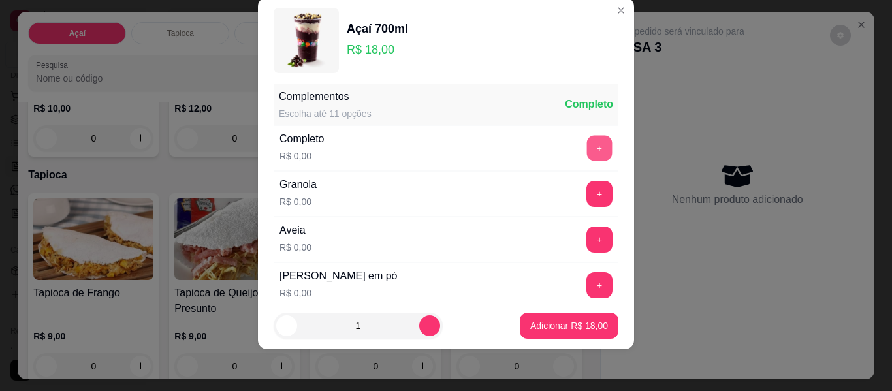
click at [587, 143] on button "+" at bounding box center [599, 148] width 25 height 25
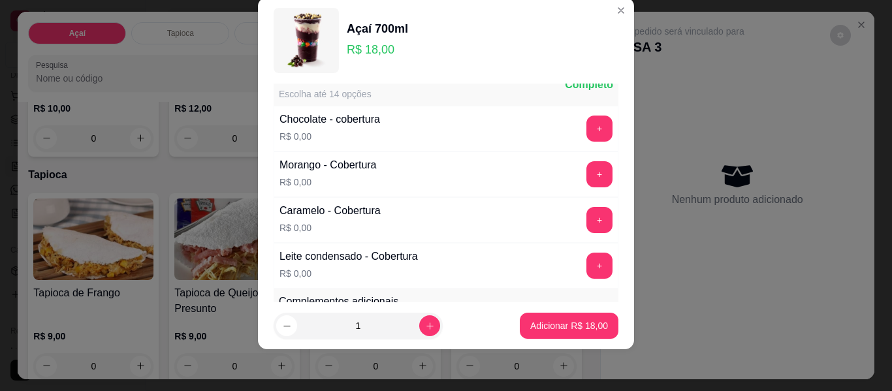
scroll to position [727, 0]
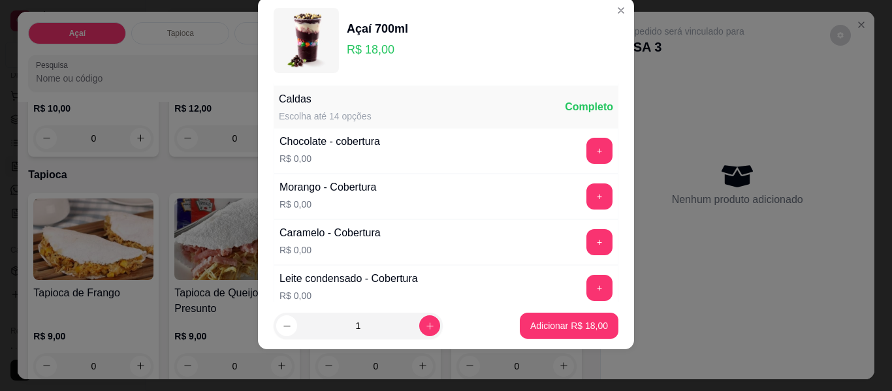
click at [589, 286] on div "+" at bounding box center [599, 288] width 37 height 26
click at [587, 288] on button "+" at bounding box center [599, 288] width 25 height 25
click at [577, 330] on p "Adicionar R$ 18,00" at bounding box center [569, 325] width 78 height 13
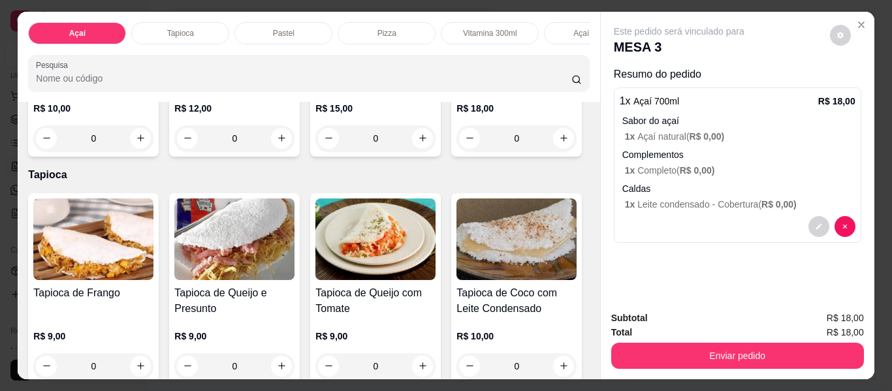
click at [456, 151] on div "0" at bounding box center [516, 138] width 120 height 26
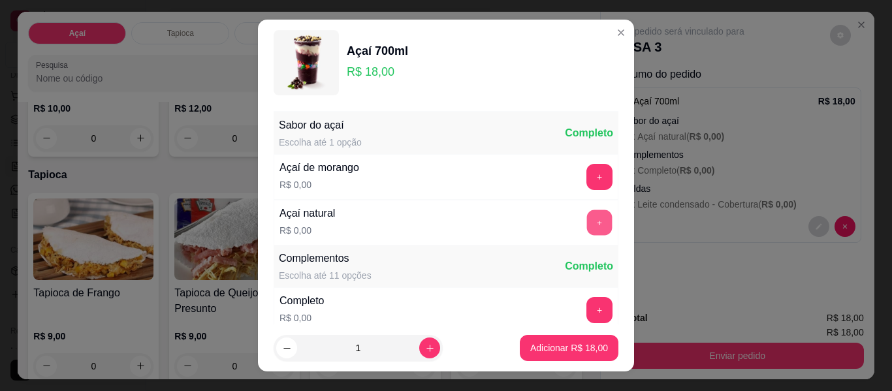
click at [587, 226] on button "+" at bounding box center [599, 222] width 25 height 25
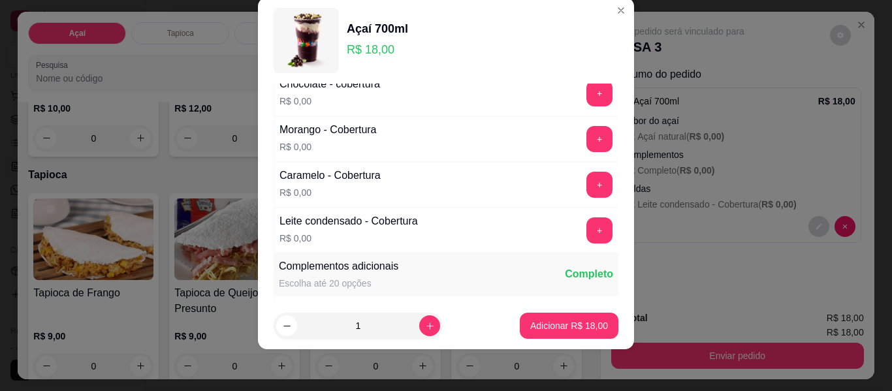
scroll to position [793, 0]
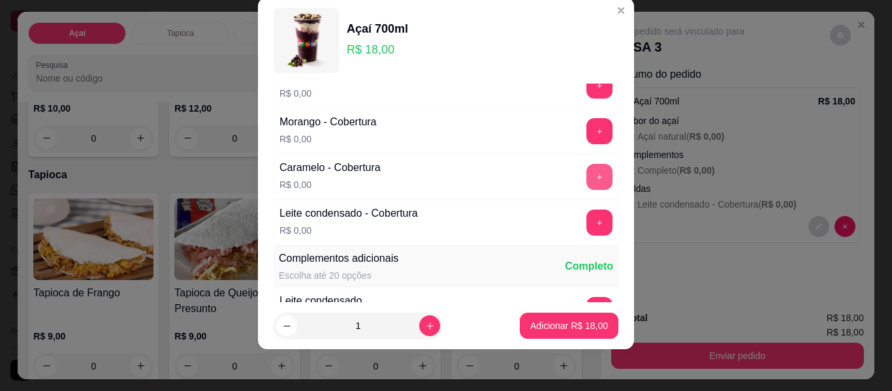
click at [586, 172] on button "+" at bounding box center [599, 177] width 26 height 26
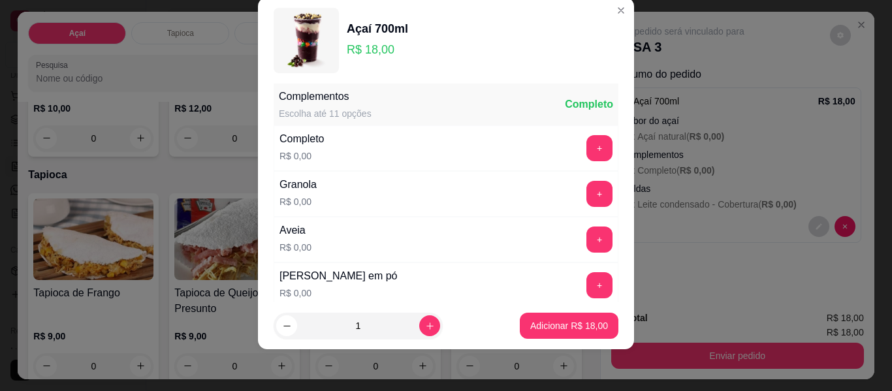
scroll to position [205, 0]
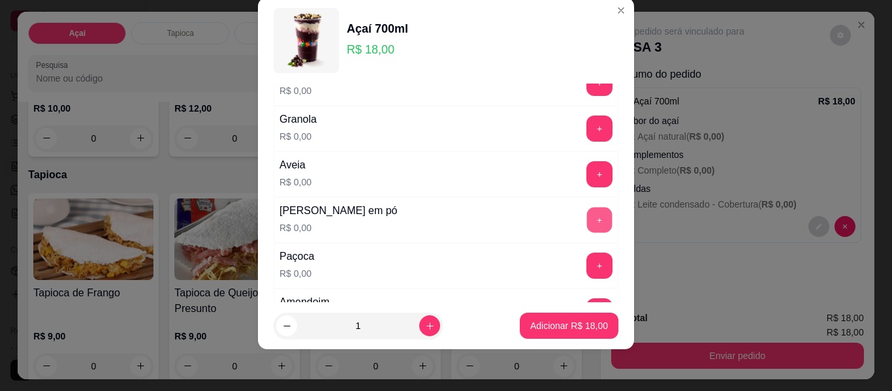
click at [587, 224] on button "+" at bounding box center [599, 220] width 25 height 25
click at [587, 259] on button "+" at bounding box center [599, 265] width 25 height 25
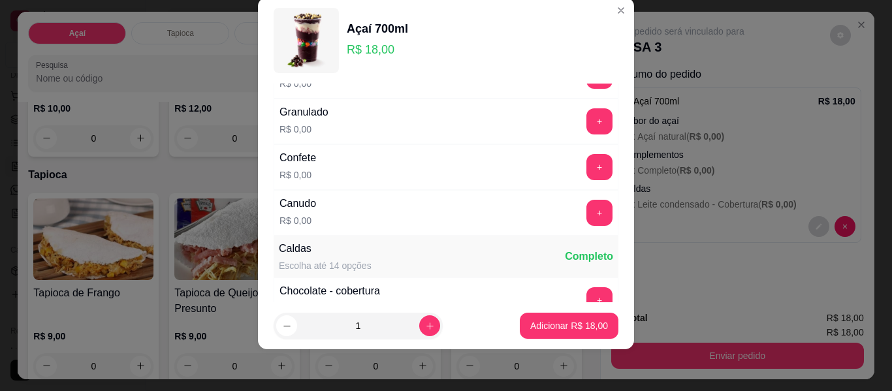
scroll to position [597, 0]
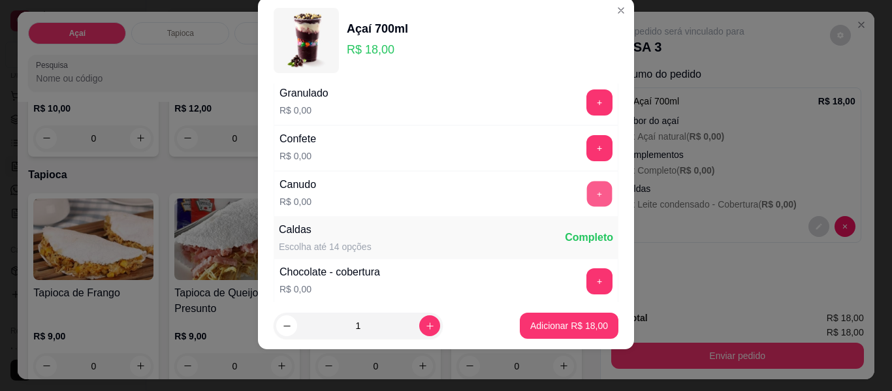
click at [587, 197] on button "+" at bounding box center [599, 194] width 25 height 25
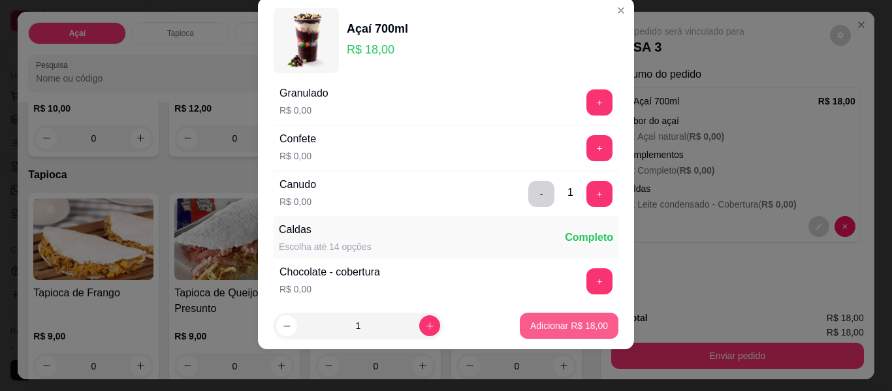
click at [562, 324] on p "Adicionar R$ 18,00" at bounding box center [569, 325] width 78 height 13
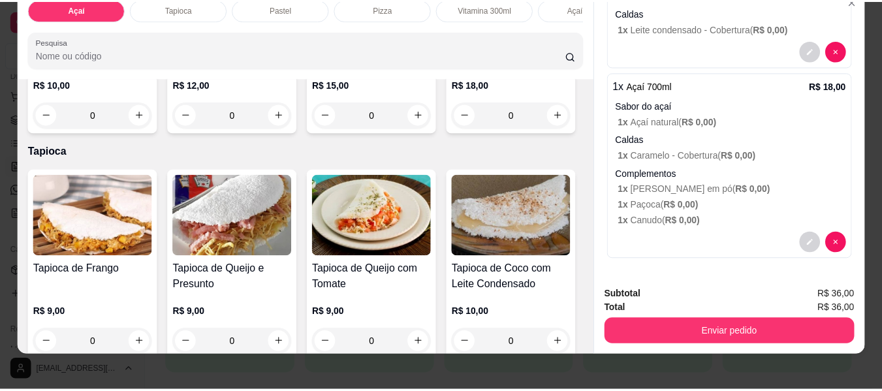
scroll to position [35, 0]
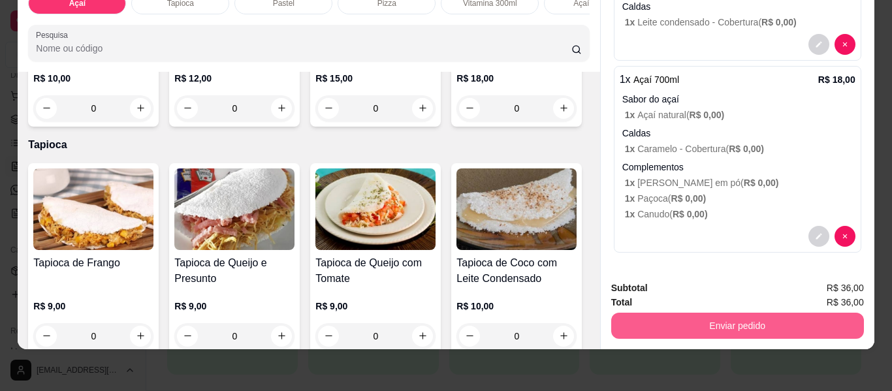
click at [718, 313] on button "Enviar pedido" at bounding box center [737, 326] width 253 height 26
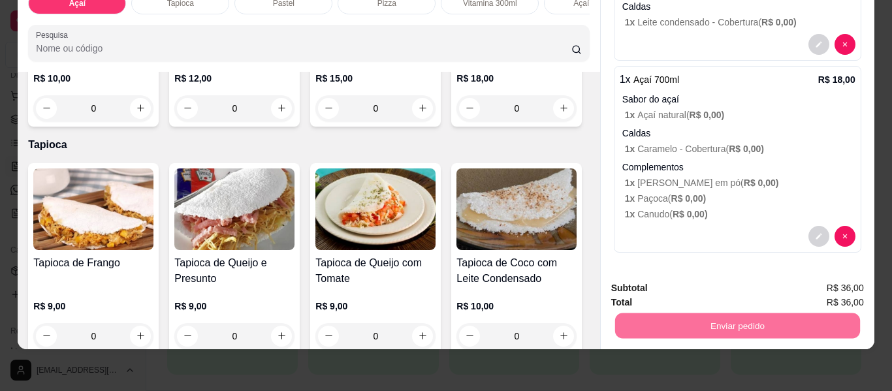
click at [678, 281] on button "Não registrar e enviar pedido" at bounding box center [694, 283] width 132 height 24
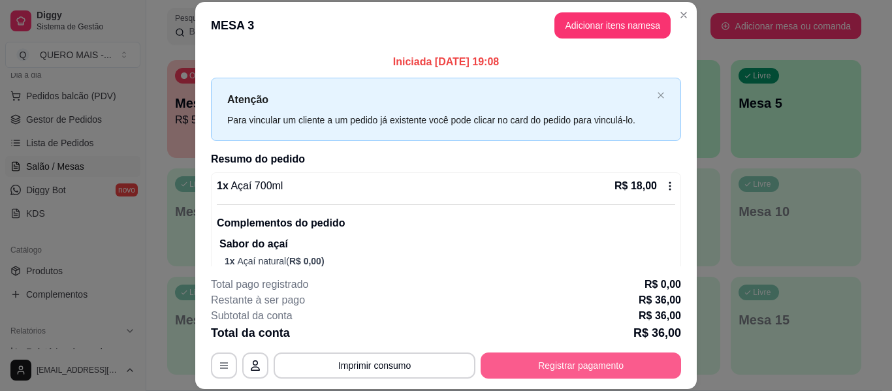
click at [531, 371] on button "Registrar pagamento" at bounding box center [581, 366] width 200 height 26
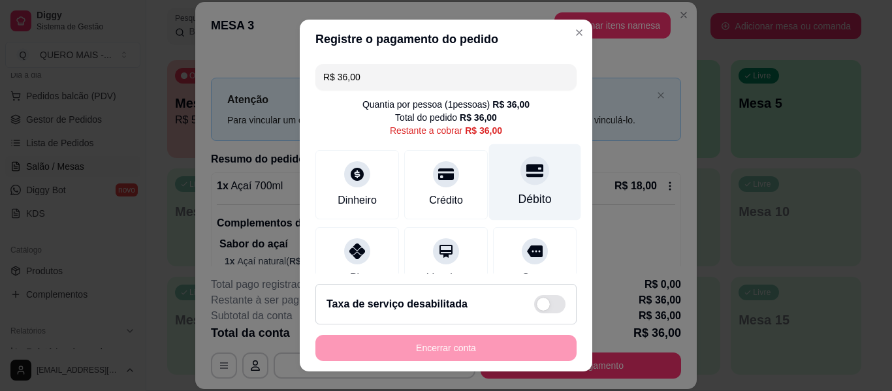
click at [520, 182] on div at bounding box center [534, 170] width 29 height 29
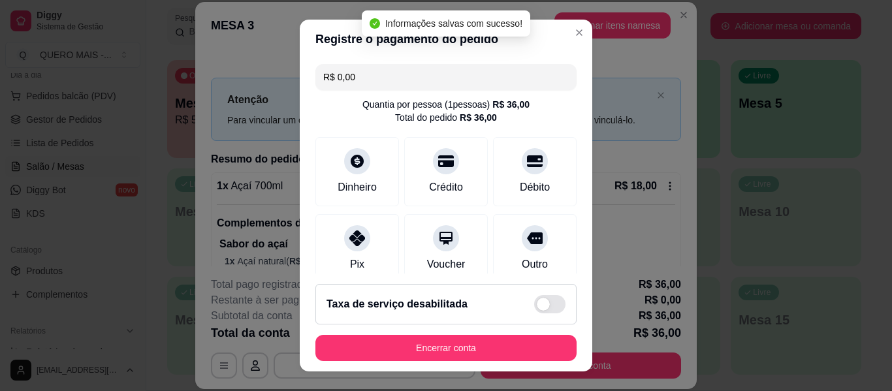
type input "R$ 0,00"
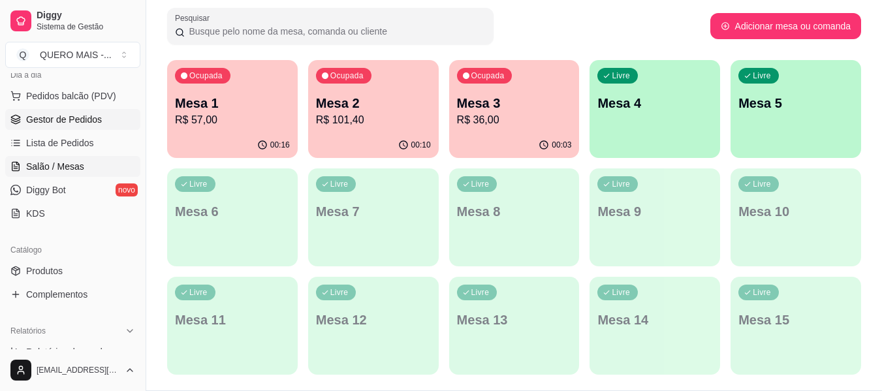
click at [80, 119] on span "Gestor de Pedidos" at bounding box center [64, 119] width 76 height 13
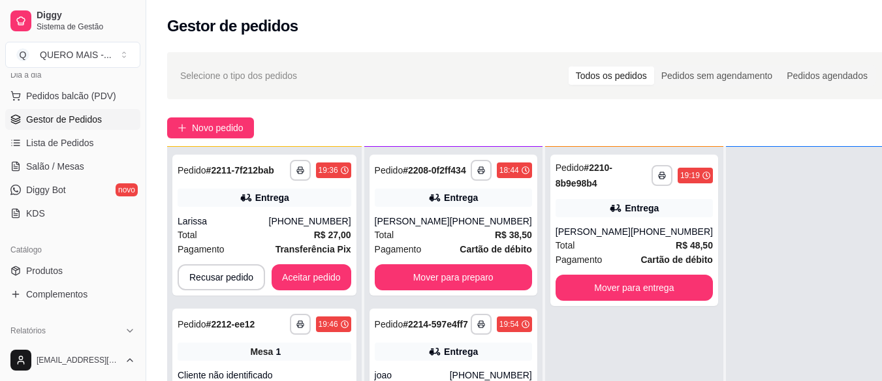
scroll to position [46, 0]
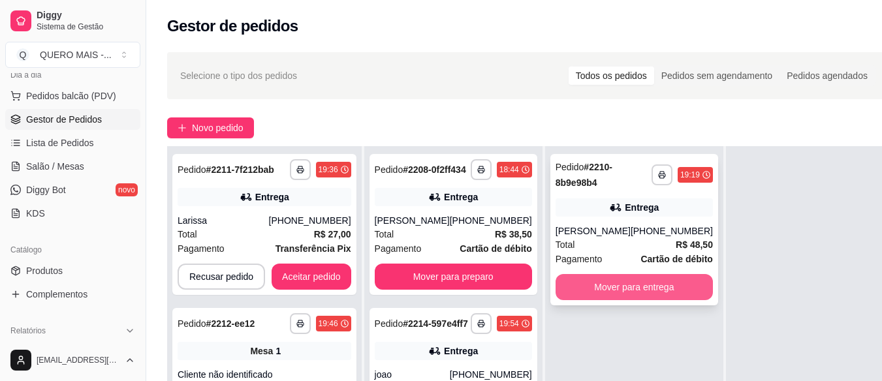
click at [576, 277] on button "Mover para entrega" at bounding box center [634, 287] width 157 height 26
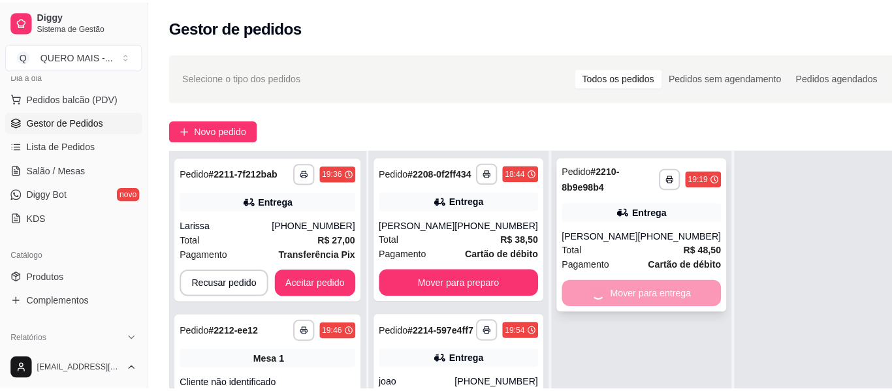
scroll to position [37, 0]
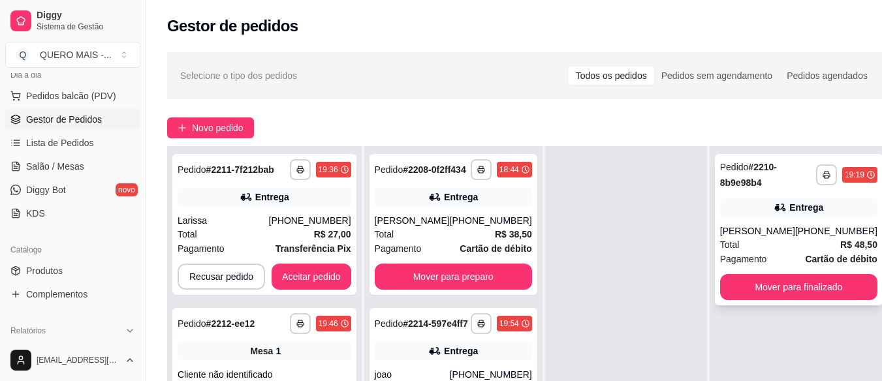
click at [723, 246] on span "Total" at bounding box center [730, 245] width 20 height 14
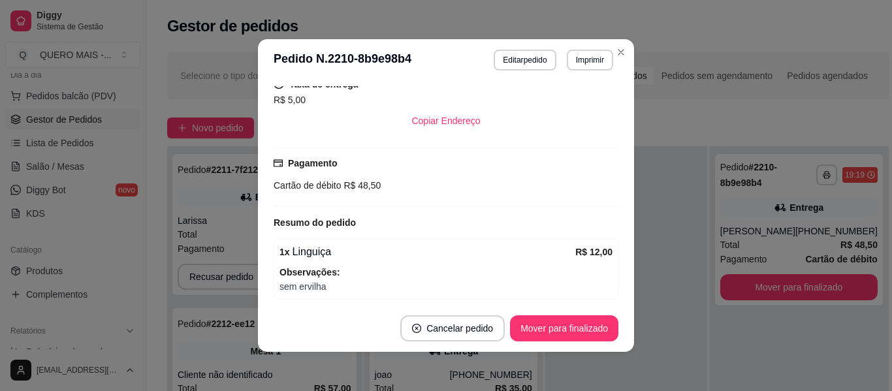
scroll to position [285, 0]
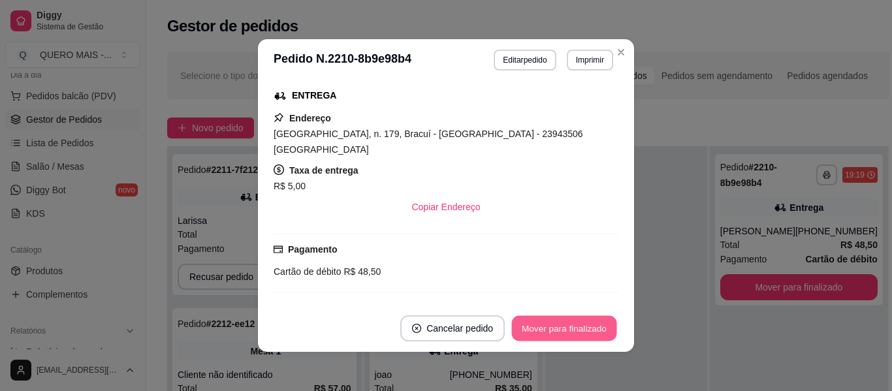
click at [537, 322] on button "Mover para finalizado" at bounding box center [564, 328] width 105 height 25
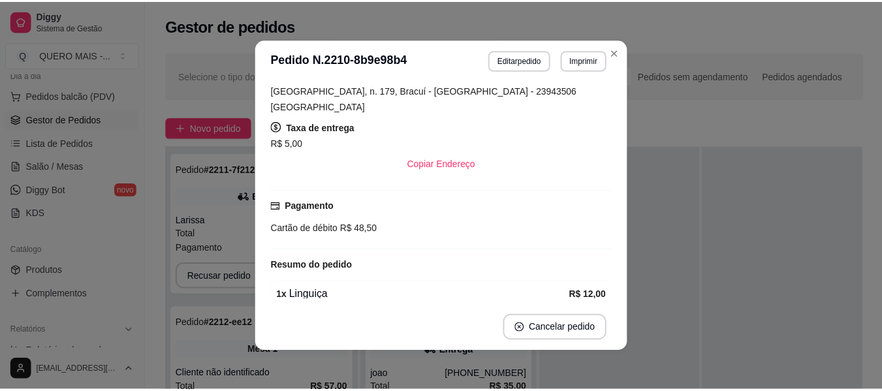
scroll to position [242, 0]
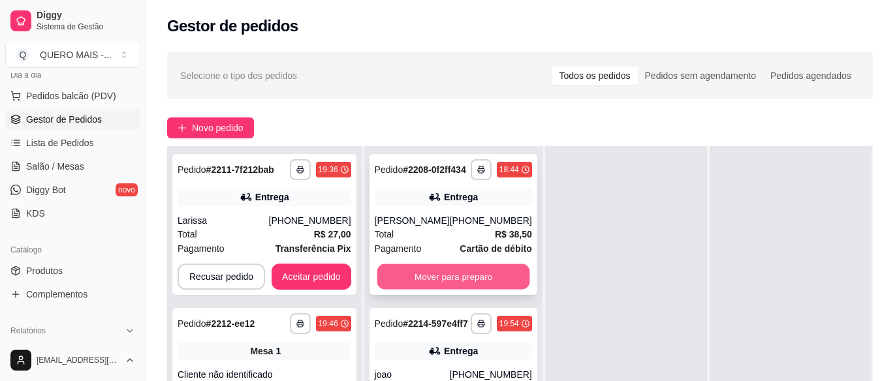
click at [451, 290] on button "Mover para preparo" at bounding box center [453, 276] width 153 height 25
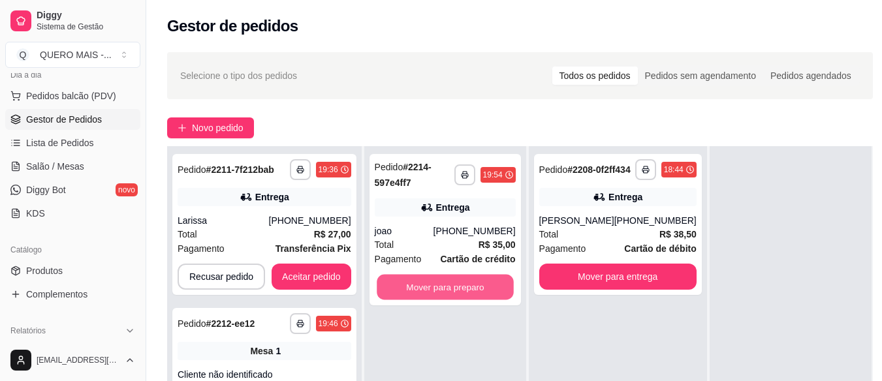
click at [452, 295] on button "Mover para preparo" at bounding box center [445, 287] width 137 height 25
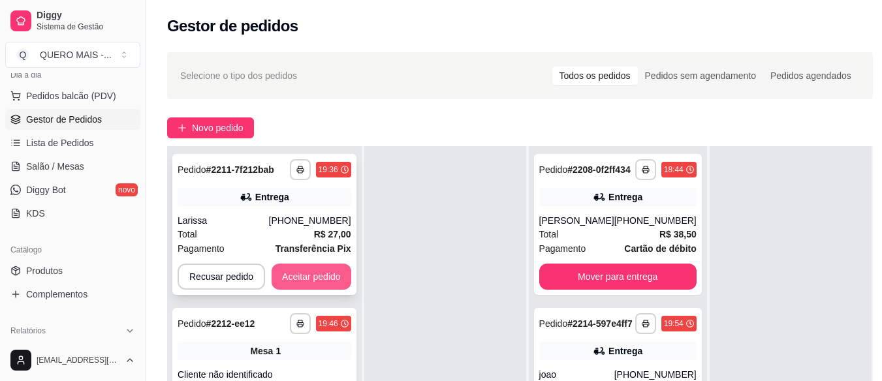
click at [316, 279] on button "Aceitar pedido" at bounding box center [312, 277] width 80 height 26
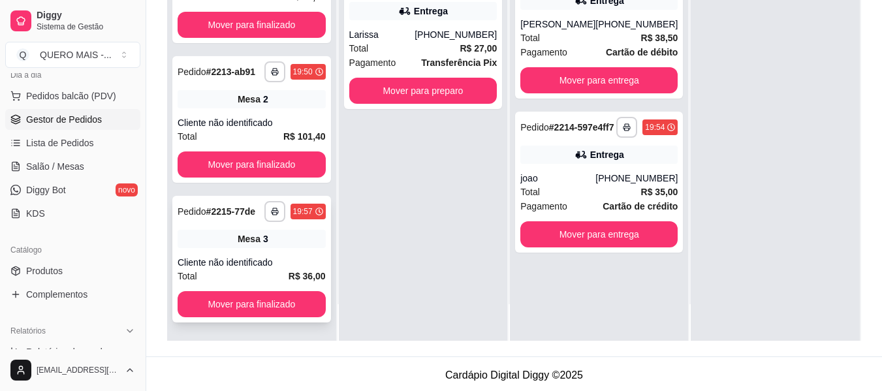
scroll to position [199, 0]
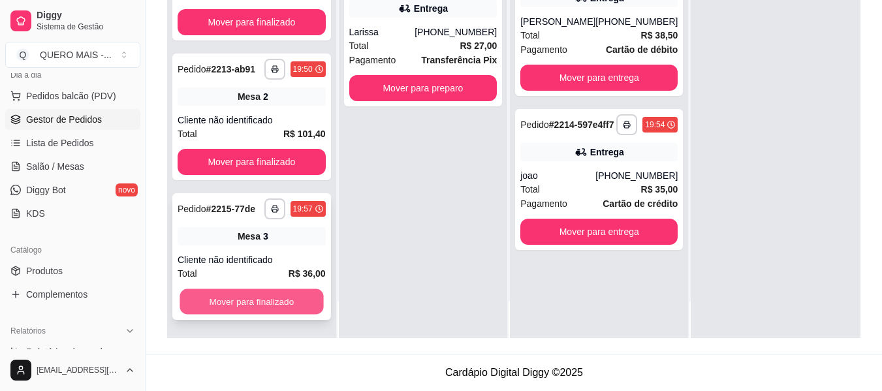
click at [260, 301] on button "Mover para finalizado" at bounding box center [252, 301] width 144 height 25
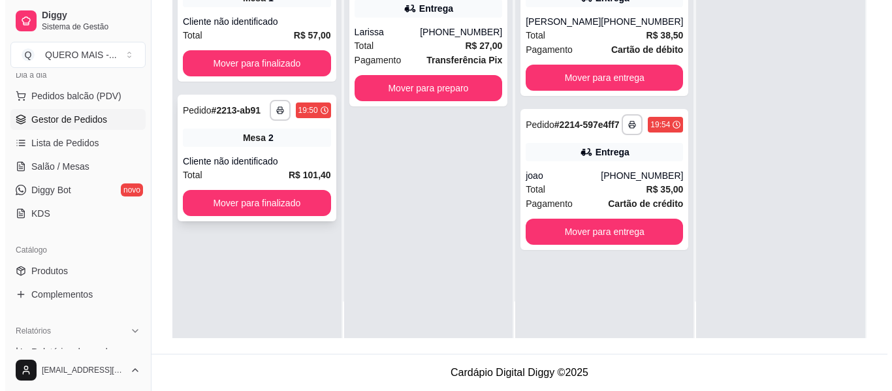
scroll to position [0, 0]
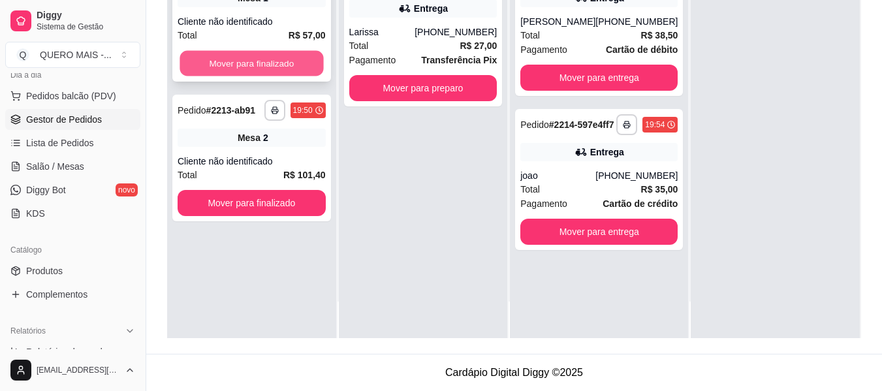
click at [254, 70] on button "Mover para finalizado" at bounding box center [252, 63] width 144 height 25
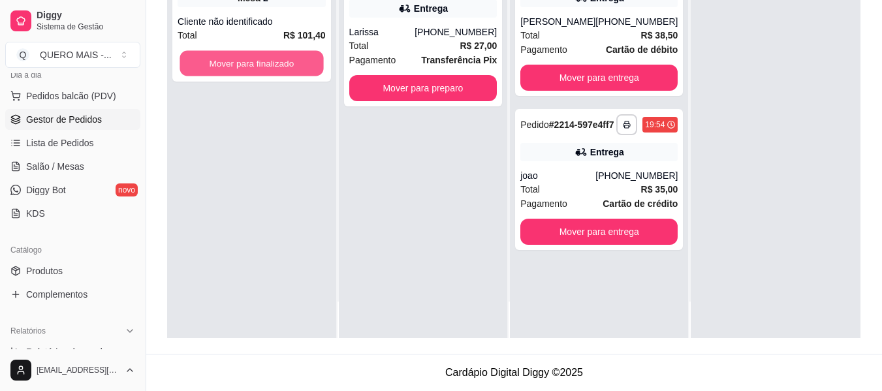
click at [254, 70] on button "Mover para finalizado" at bounding box center [252, 63] width 144 height 25
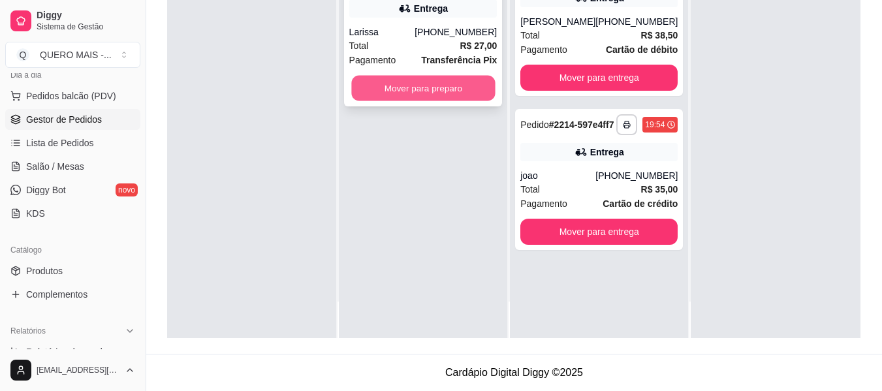
click at [368, 84] on button "Mover para preparo" at bounding box center [423, 88] width 144 height 25
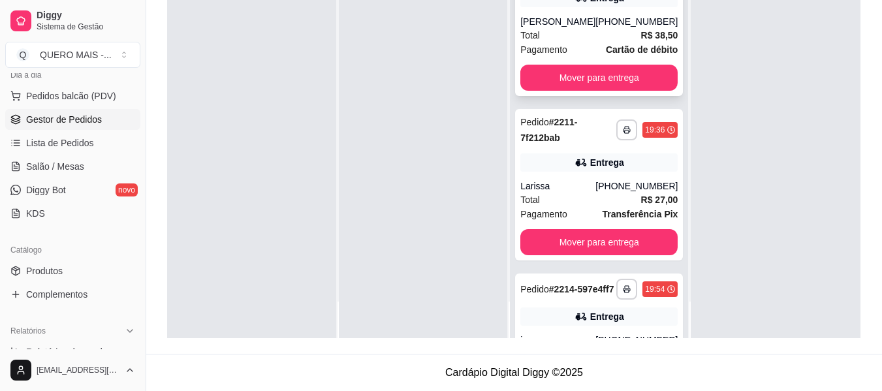
click at [554, 28] on div "[PERSON_NAME]" at bounding box center [557, 21] width 75 height 13
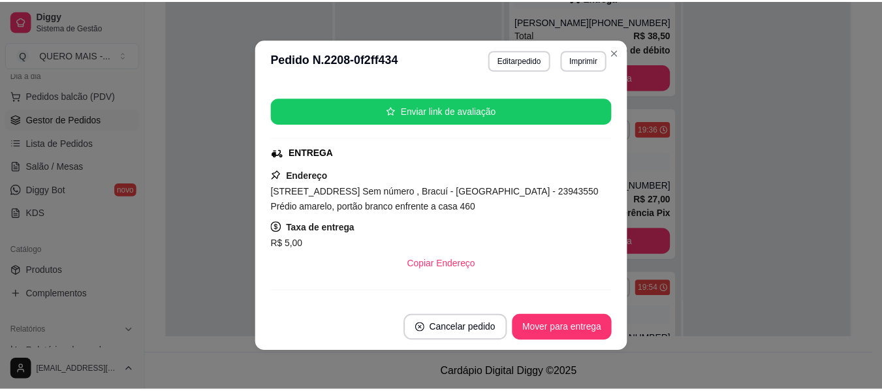
scroll to position [261, 0]
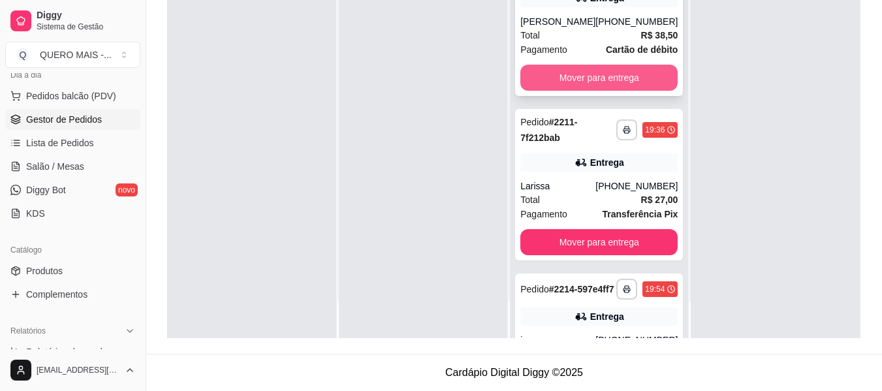
click at [540, 91] on button "Mover para entrega" at bounding box center [598, 78] width 157 height 26
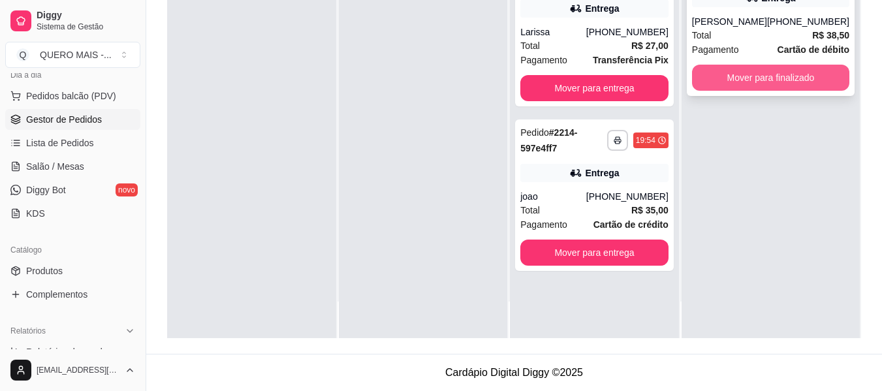
click at [744, 91] on button "Mover para finalizado" at bounding box center [770, 78] width 157 height 26
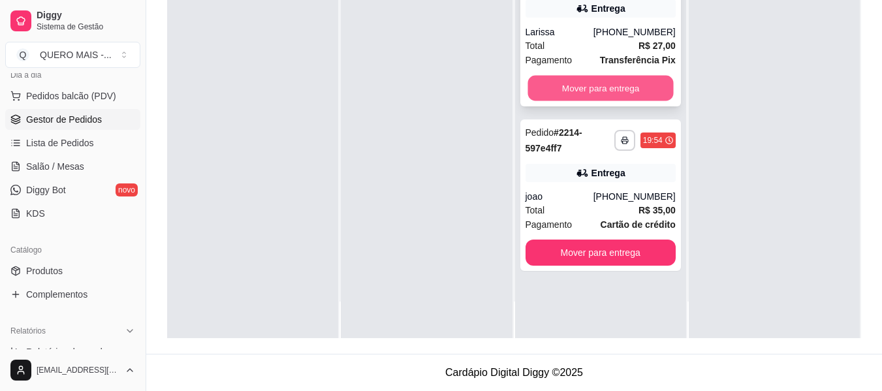
click at [594, 91] on button "Mover para entrega" at bounding box center [601, 88] width 146 height 25
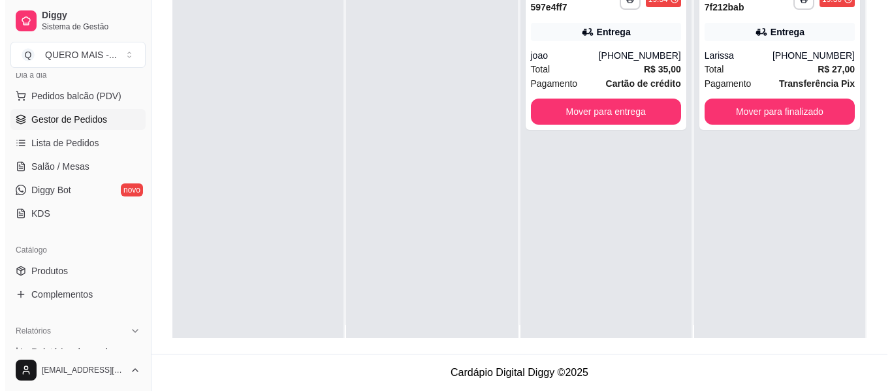
scroll to position [0, 0]
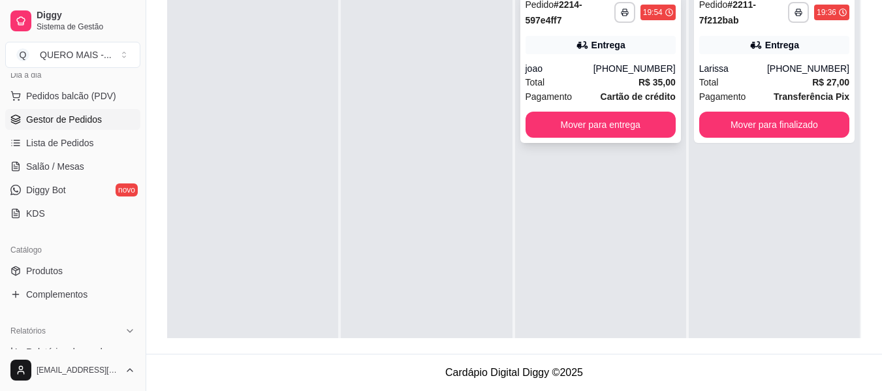
click at [577, 74] on div "joao" at bounding box center [560, 68] width 68 height 13
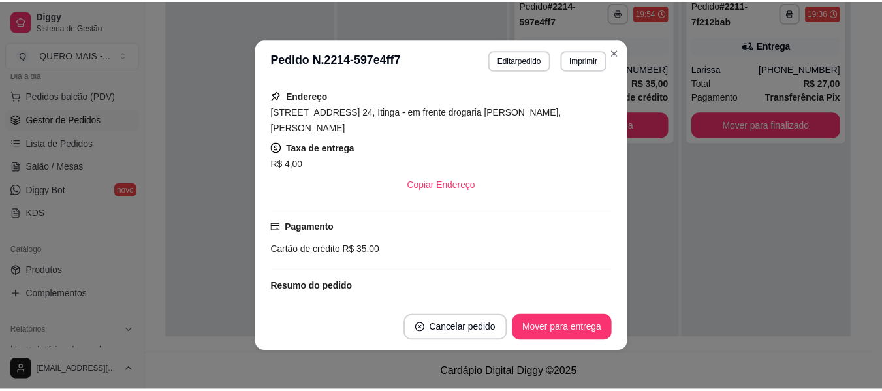
scroll to position [326, 0]
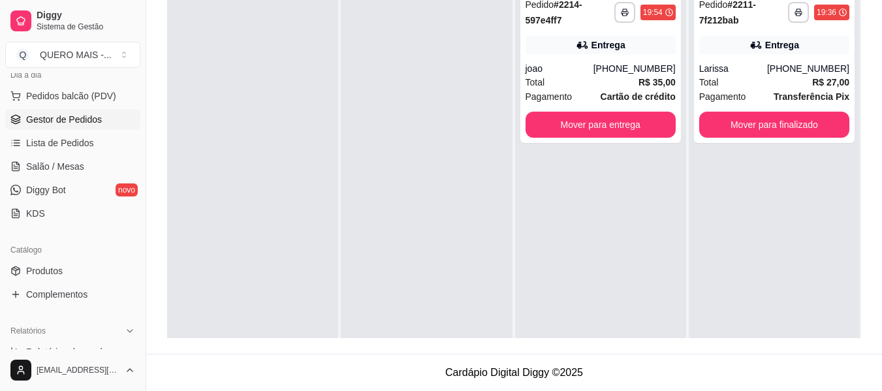
click at [528, 297] on div "**********" at bounding box center [600, 179] width 171 height 391
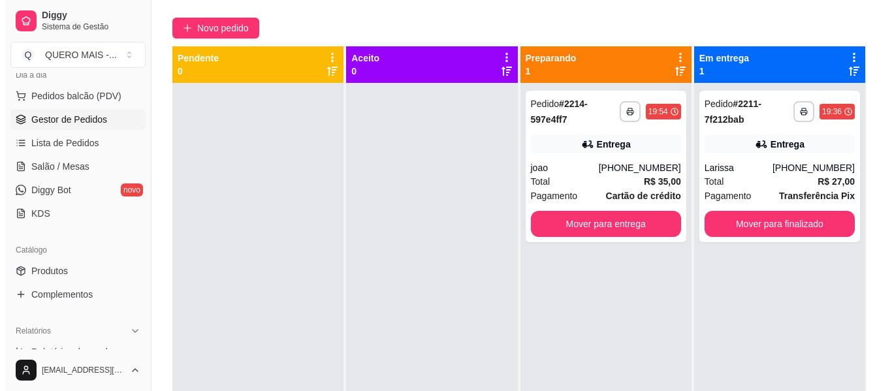
scroll to position [0, 0]
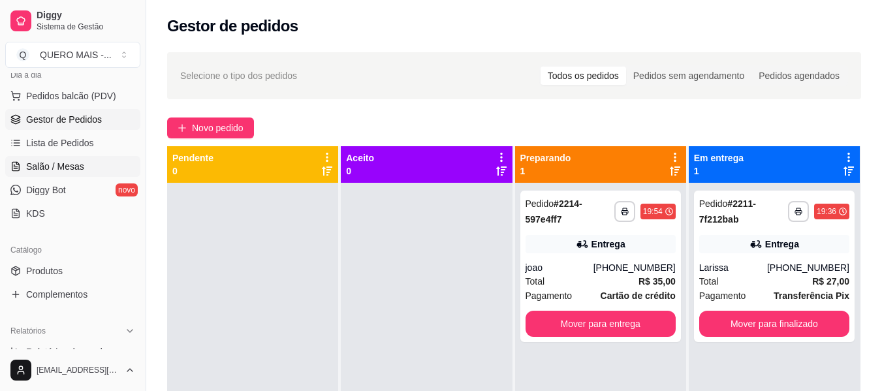
click at [50, 170] on span "Salão / Mesas" at bounding box center [55, 166] width 58 height 13
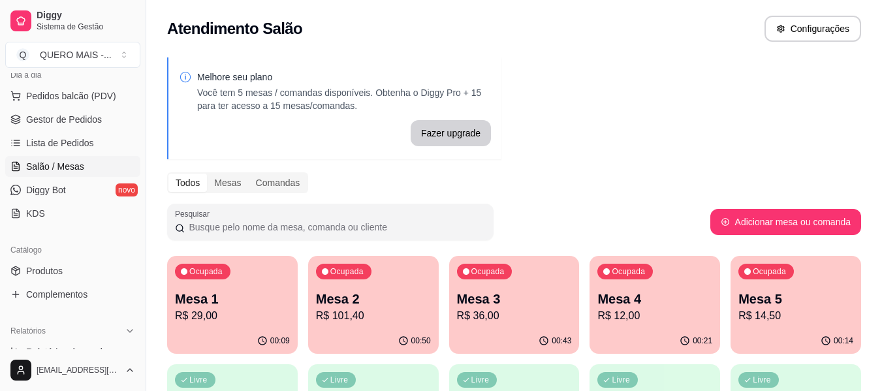
click at [202, 317] on p "R$ 29,00" at bounding box center [232, 316] width 115 height 16
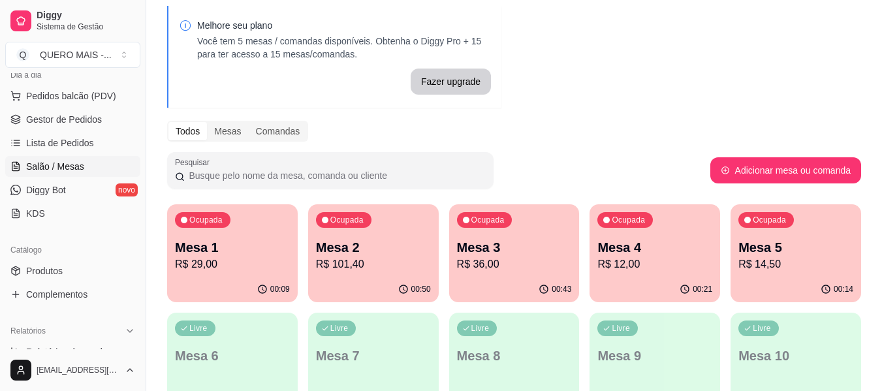
scroll to position [131, 0]
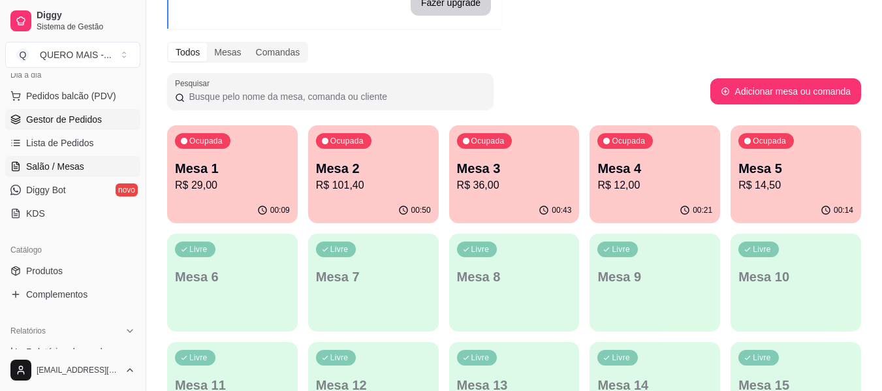
click at [86, 112] on link "Gestor de Pedidos" at bounding box center [72, 119] width 135 height 21
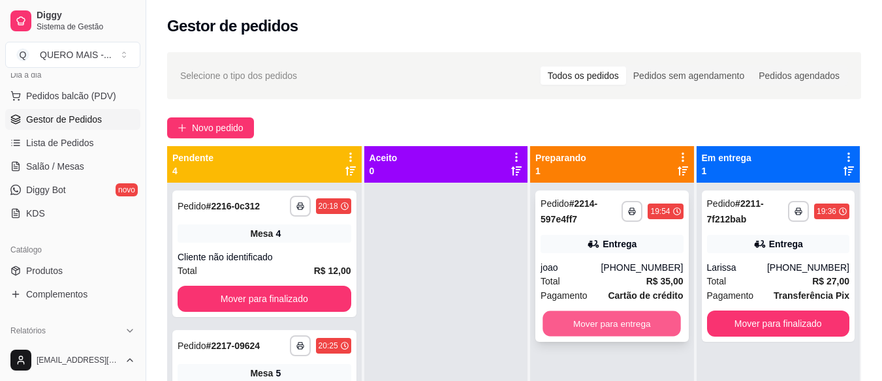
click at [643, 320] on button "Mover para entrega" at bounding box center [612, 323] width 138 height 25
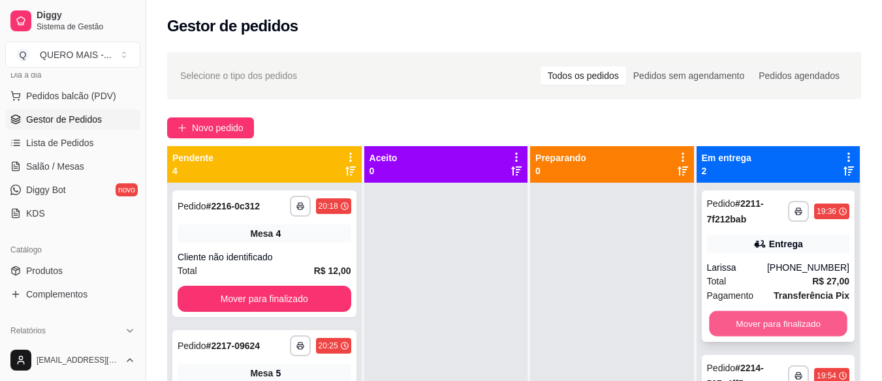
click at [767, 331] on button "Mover para finalizado" at bounding box center [778, 323] width 138 height 25
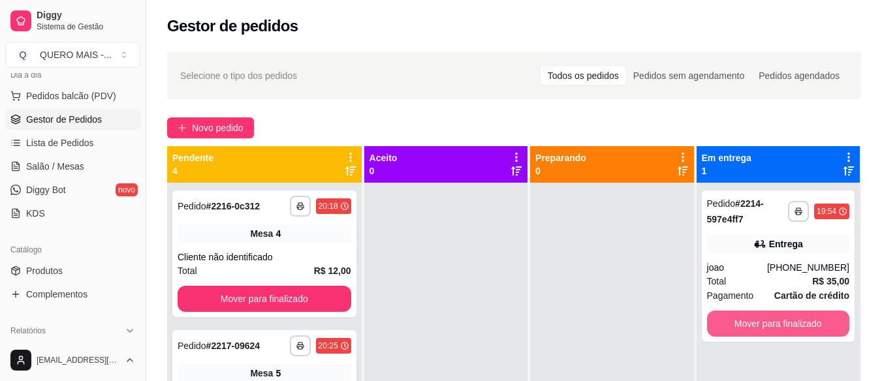
click at [767, 331] on button "Mover para finalizado" at bounding box center [778, 324] width 142 height 26
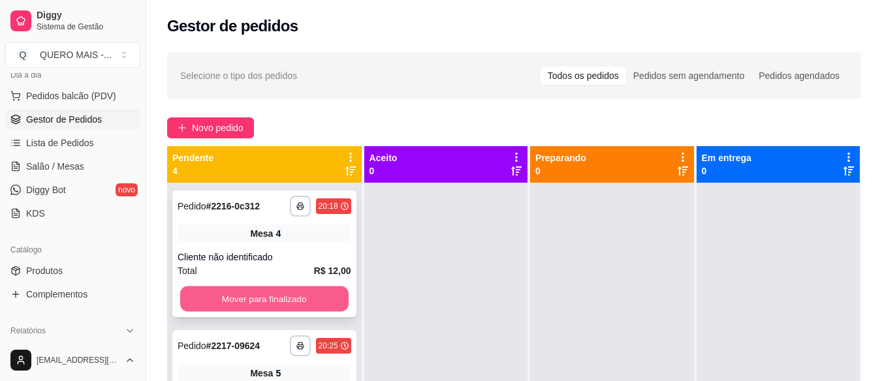
click at [287, 298] on button "Mover para finalizado" at bounding box center [264, 299] width 168 height 25
click at [287, 298] on button "Mover para finalizado" at bounding box center [265, 299] width 174 height 26
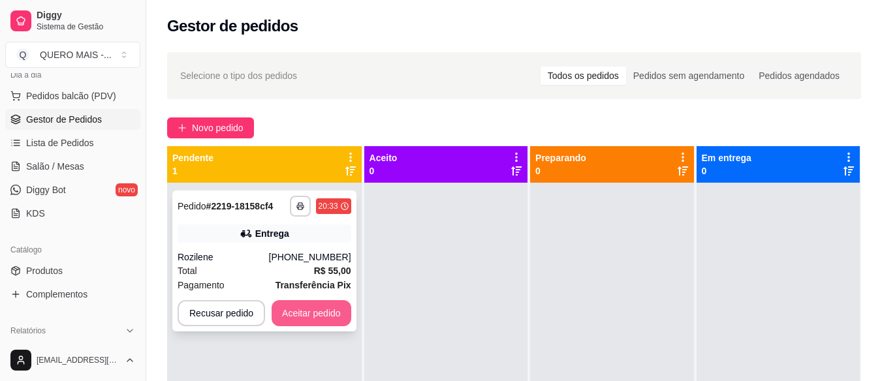
click at [302, 317] on button "Aceitar pedido" at bounding box center [312, 313] width 80 height 26
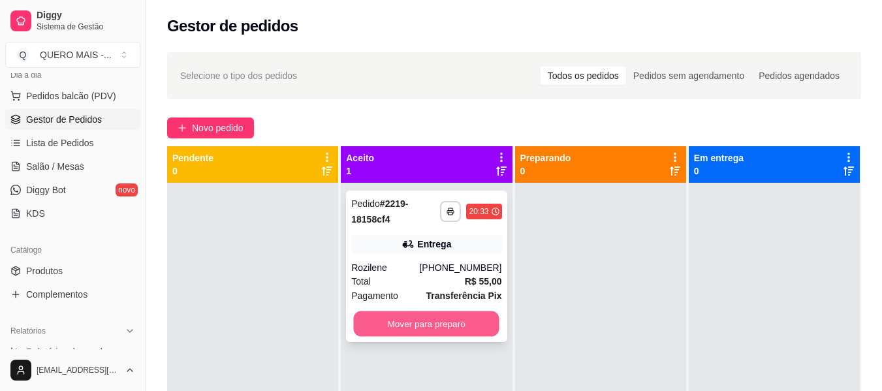
click at [415, 334] on button "Mover para preparo" at bounding box center [427, 323] width 146 height 25
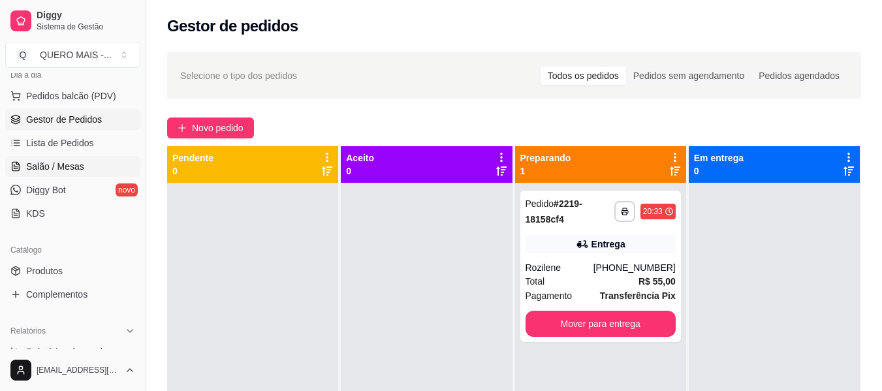
click at [82, 168] on link "Salão / Mesas" at bounding box center [72, 166] width 135 height 21
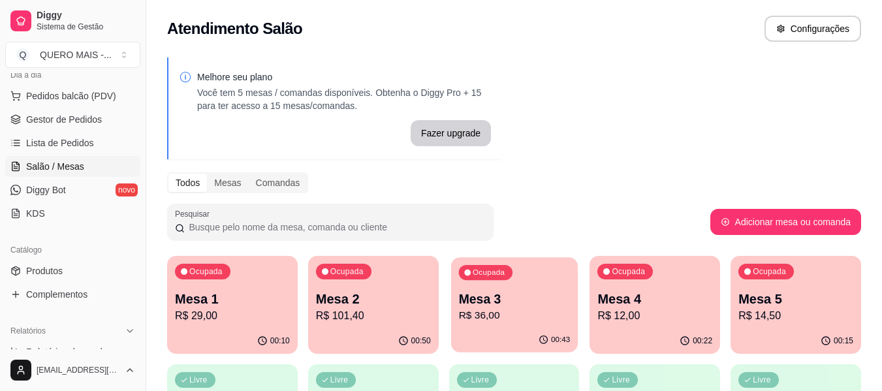
click at [524, 316] on p "R$ 36,00" at bounding box center [514, 315] width 112 height 15
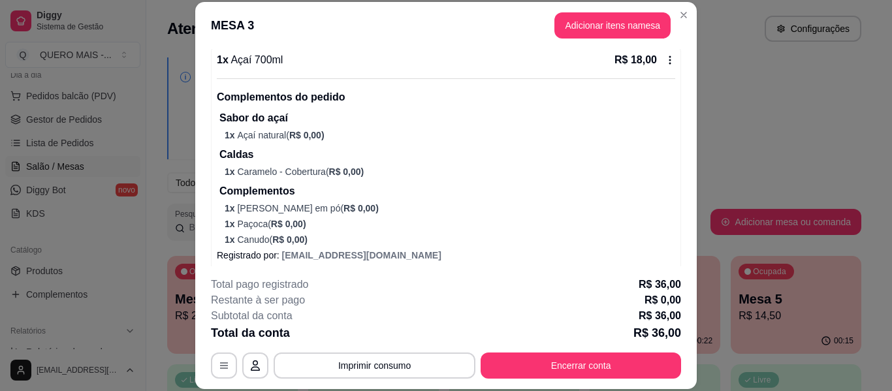
scroll to position [336, 0]
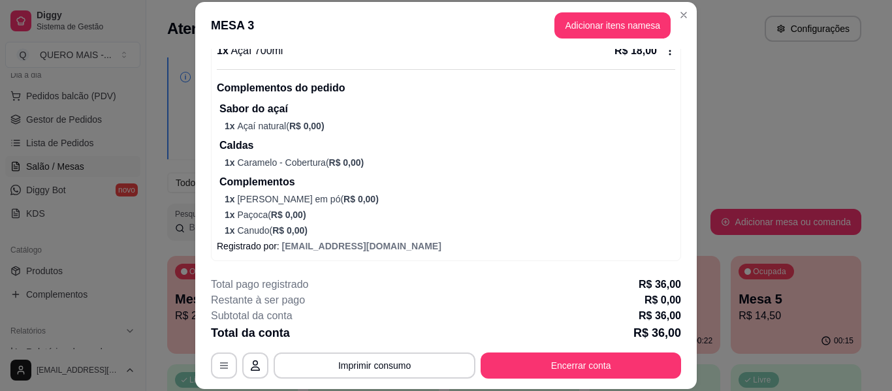
click at [563, 360] on button "Encerrar conta" at bounding box center [581, 366] width 200 height 26
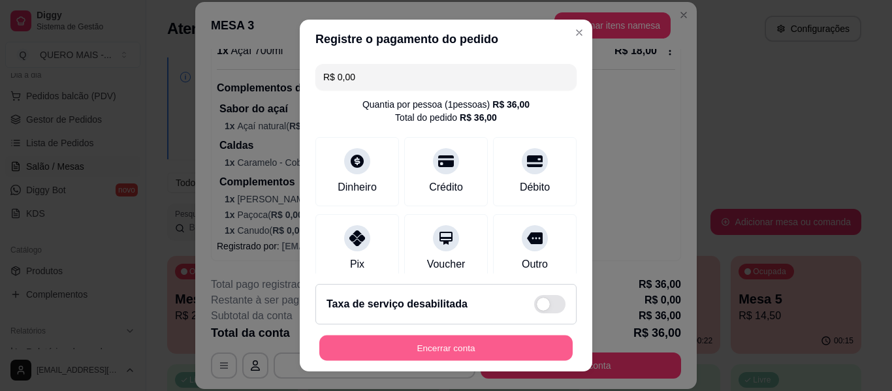
click at [529, 347] on button "Encerrar conta" at bounding box center [445, 348] width 253 height 25
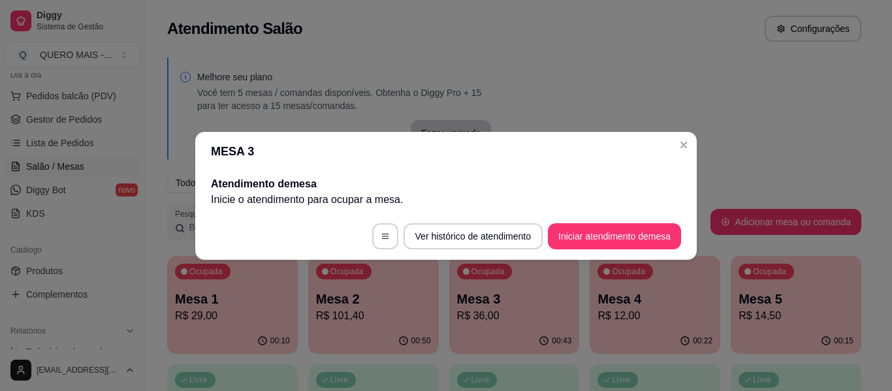
scroll to position [0, 0]
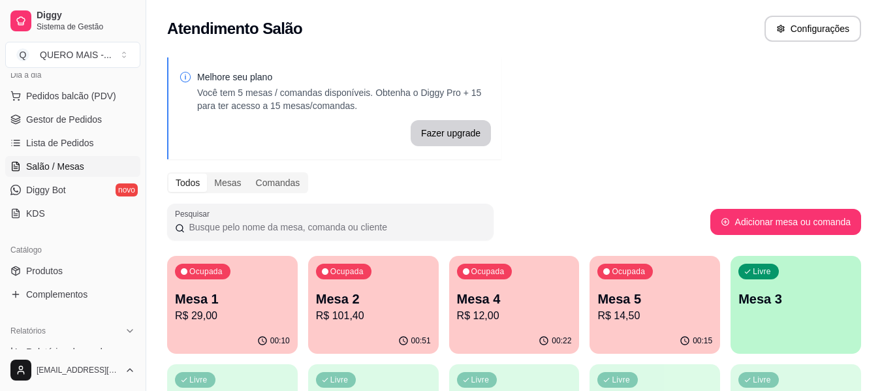
click at [649, 309] on p "R$ 14,50" at bounding box center [654, 316] width 115 height 16
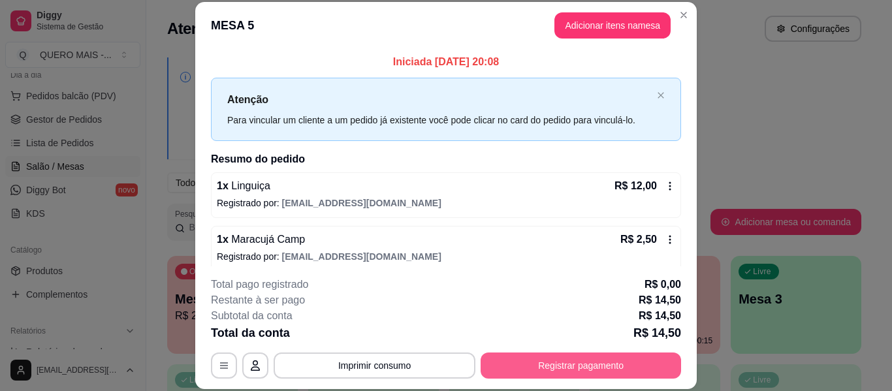
click at [511, 370] on button "Registrar pagamento" at bounding box center [581, 366] width 200 height 26
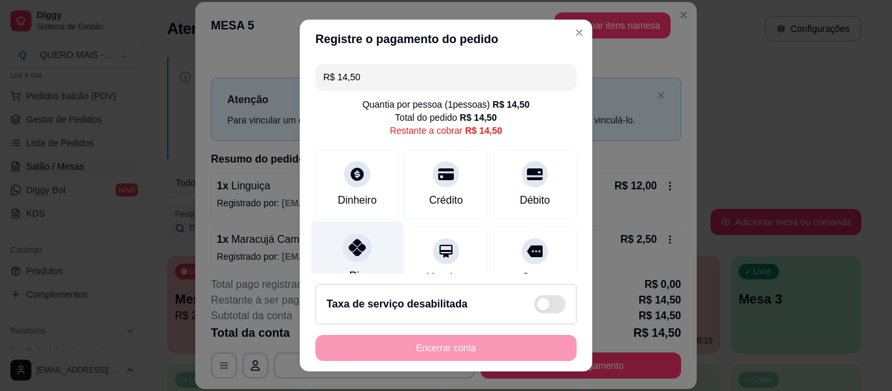
click at [356, 261] on div at bounding box center [357, 247] width 29 height 29
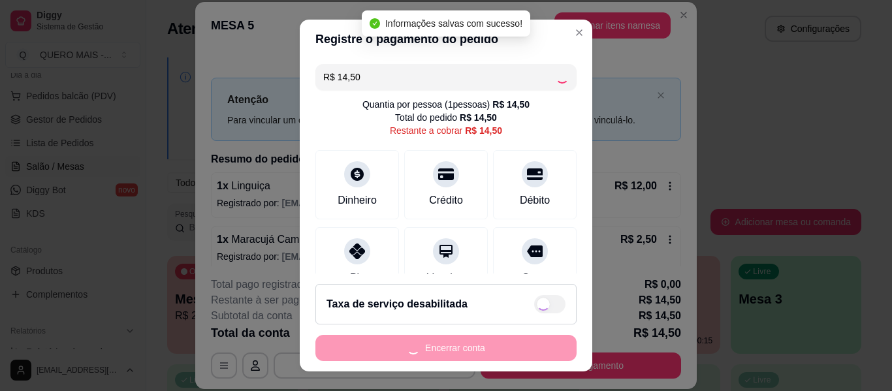
type input "R$ 0,00"
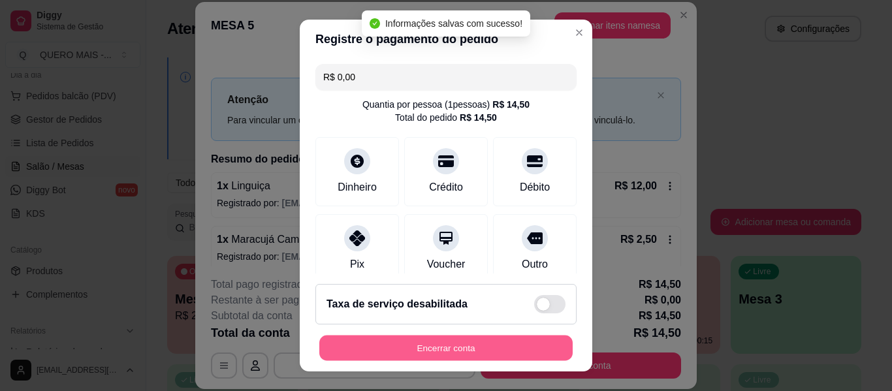
click at [417, 358] on button "Encerrar conta" at bounding box center [445, 348] width 253 height 25
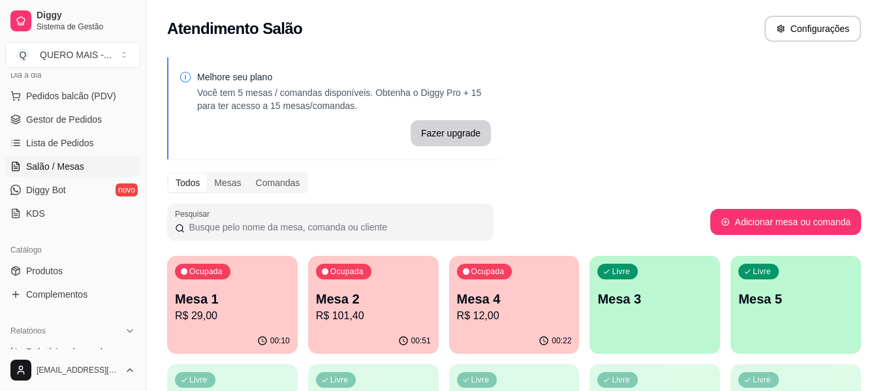
click at [527, 330] on div "00:22" at bounding box center [514, 340] width 131 height 25
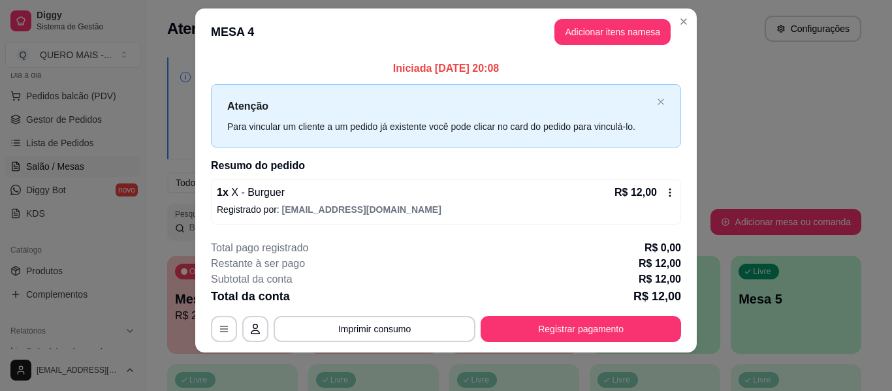
scroll to position [18, 0]
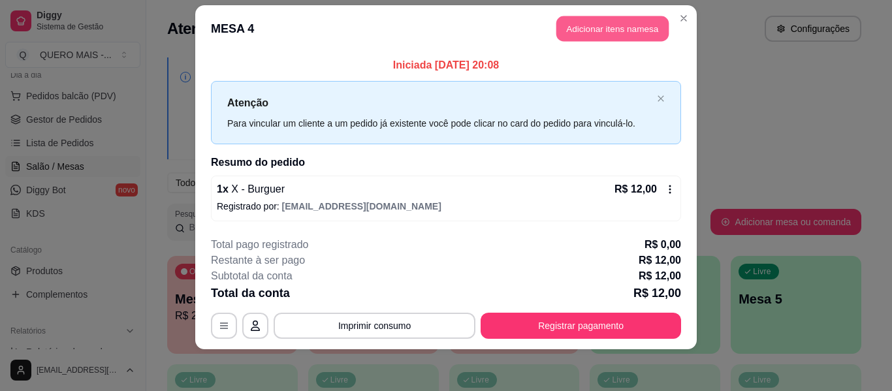
click at [616, 35] on button "Adicionar itens na mesa" at bounding box center [612, 28] width 112 height 25
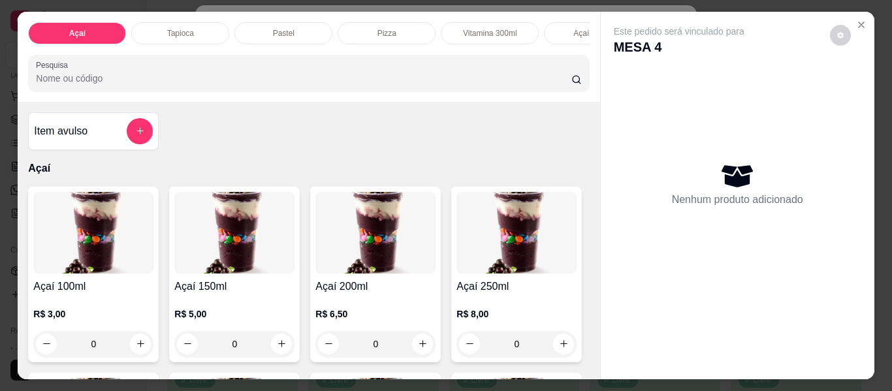
scroll to position [0, 672]
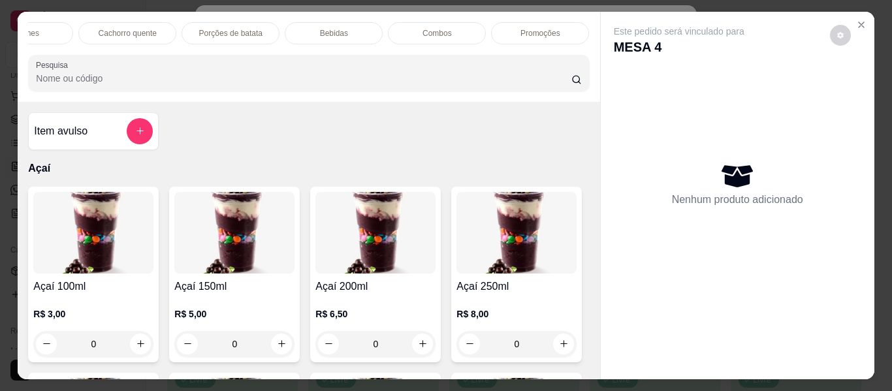
click at [333, 22] on div "Bebidas" at bounding box center [334, 33] width 98 height 22
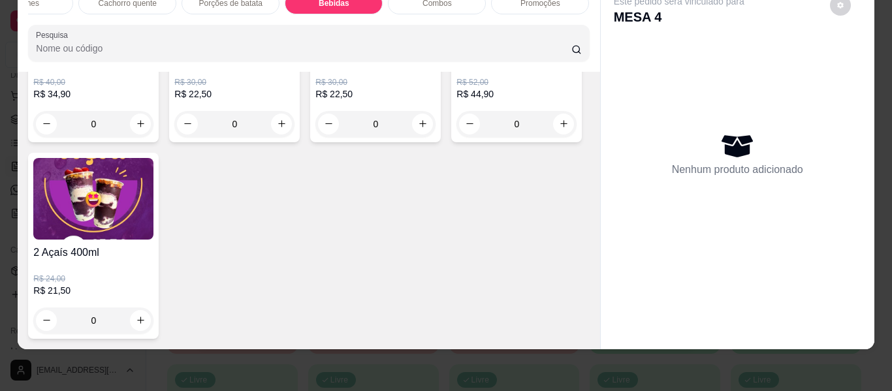
scroll to position [3846, 0]
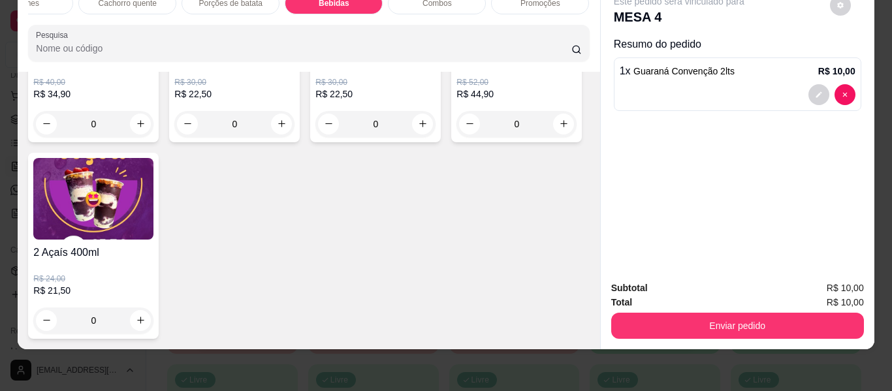
type input "1"
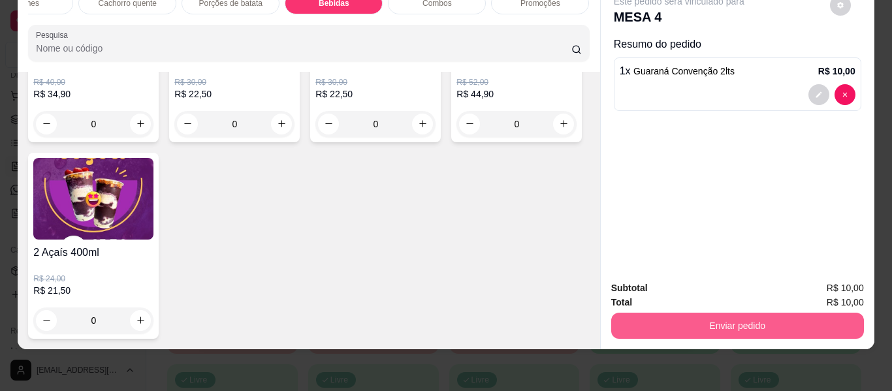
click at [661, 316] on button "Enviar pedido" at bounding box center [737, 326] width 253 height 26
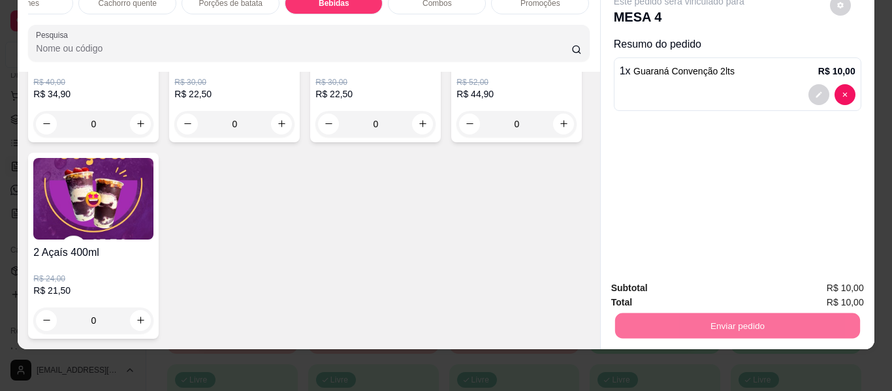
click at [656, 285] on button "Não registrar e enviar pedido" at bounding box center [694, 284] width 136 height 25
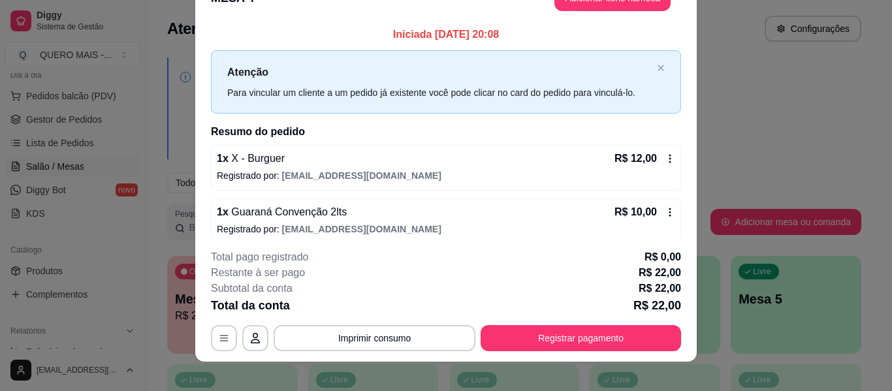
scroll to position [40, 0]
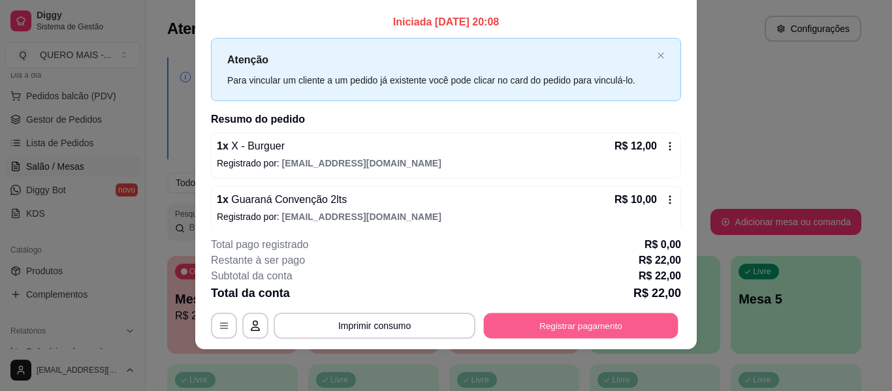
click at [556, 330] on button "Registrar pagamento" at bounding box center [581, 325] width 195 height 25
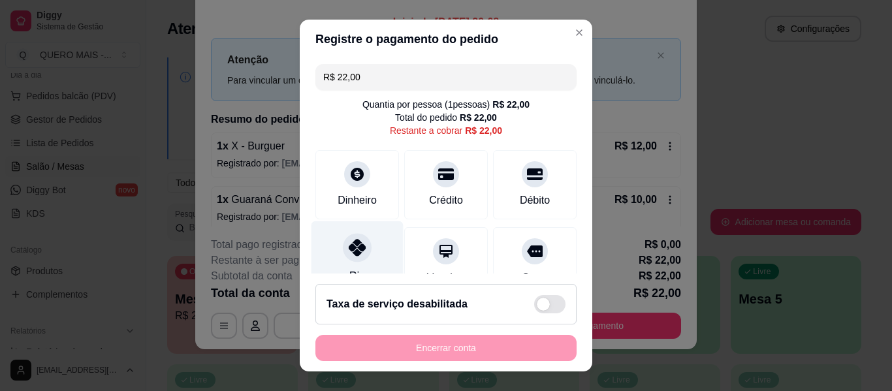
click at [326, 250] on div "Pix" at bounding box center [357, 259] width 92 height 76
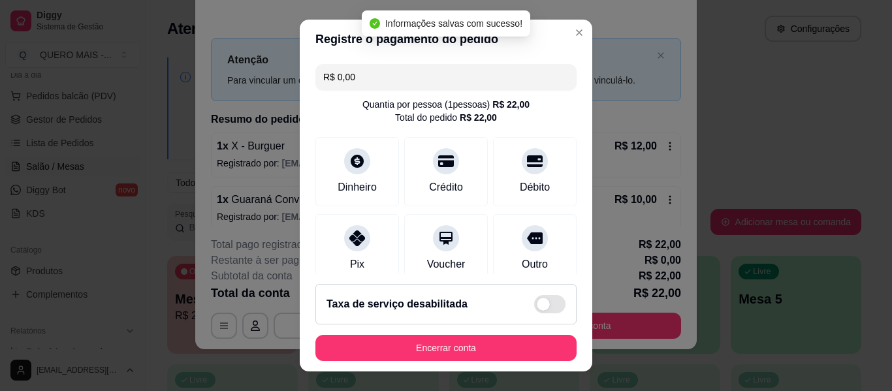
type input "R$ 0,00"
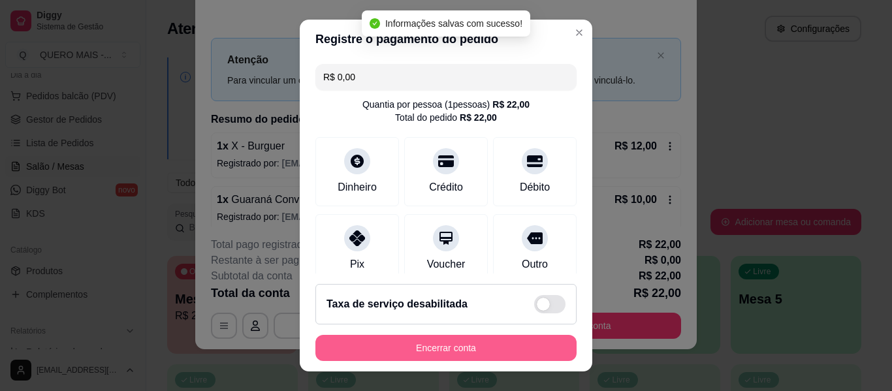
click at [447, 354] on button "Encerrar conta" at bounding box center [445, 348] width 261 height 26
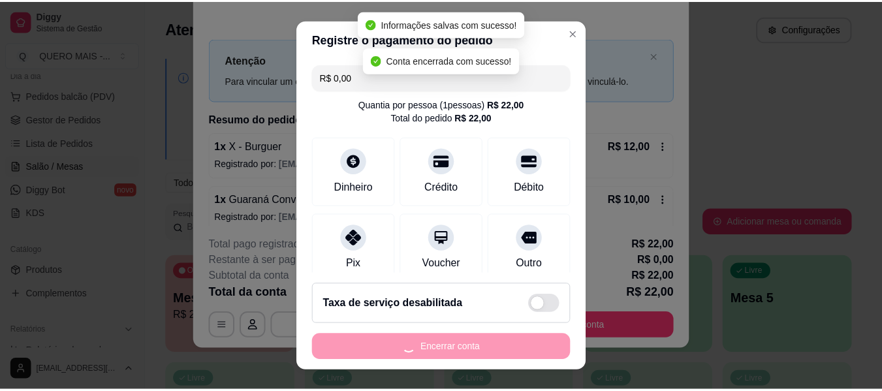
scroll to position [0, 0]
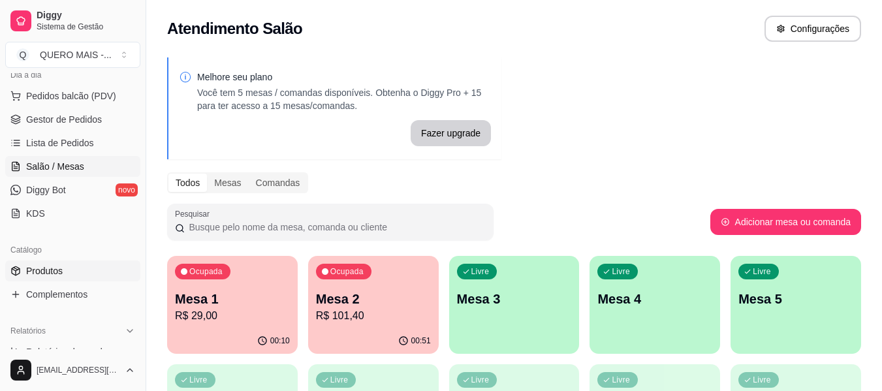
click at [35, 268] on span "Produtos" at bounding box center [44, 270] width 37 height 13
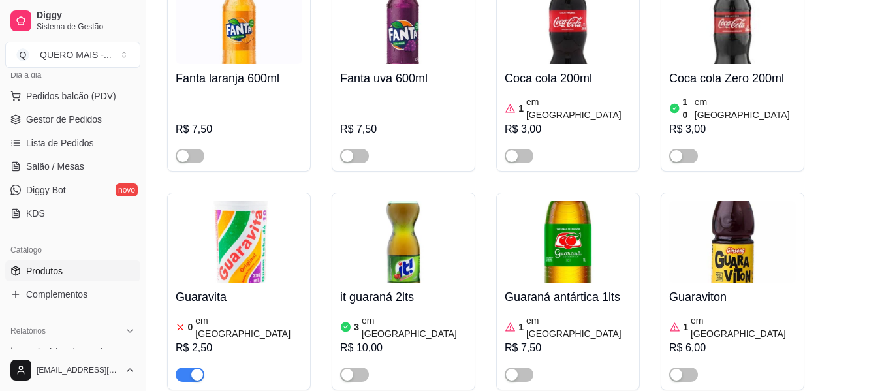
scroll to position [5746, 0]
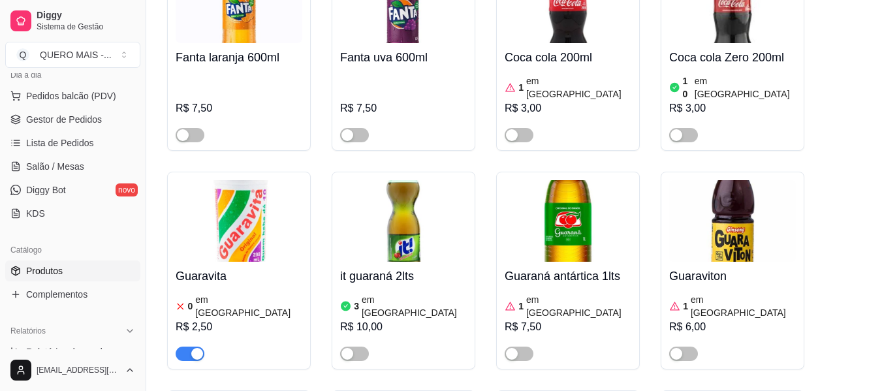
click at [232, 180] on img at bounding box center [239, 221] width 127 height 82
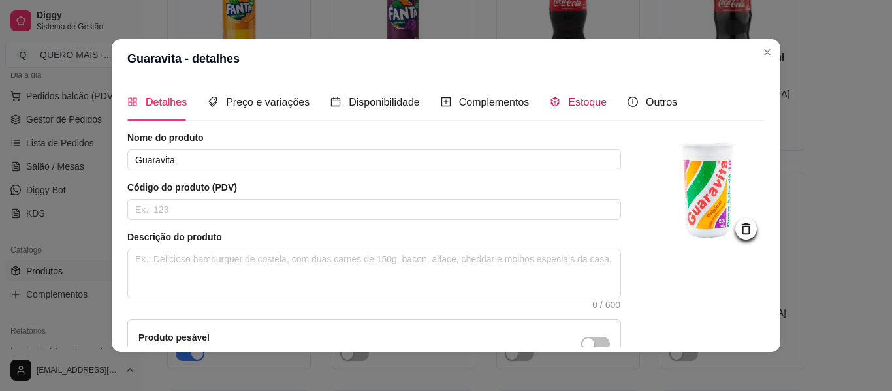
click at [584, 95] on div "Estoque" at bounding box center [578, 102] width 57 height 16
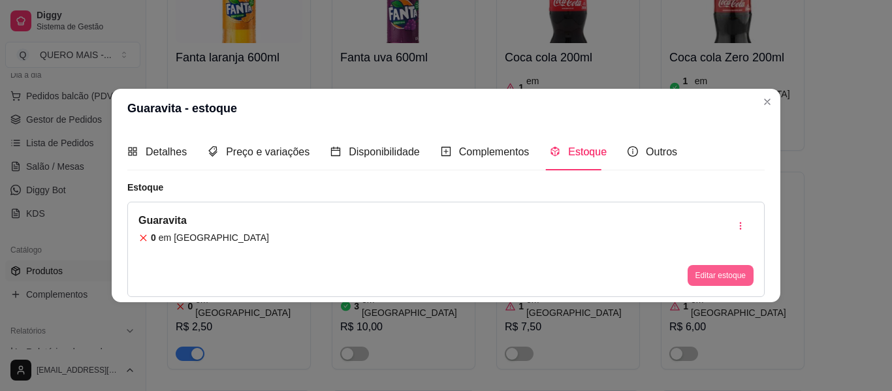
click at [723, 272] on button "Editar estoque" at bounding box center [721, 275] width 66 height 21
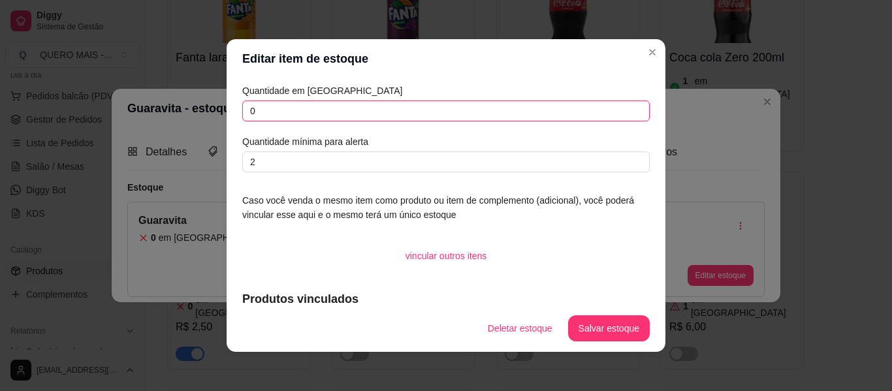
click at [282, 119] on input "0" at bounding box center [445, 111] width 407 height 21
type input "24"
click at [588, 336] on button "Salvar estoque" at bounding box center [609, 328] width 82 height 26
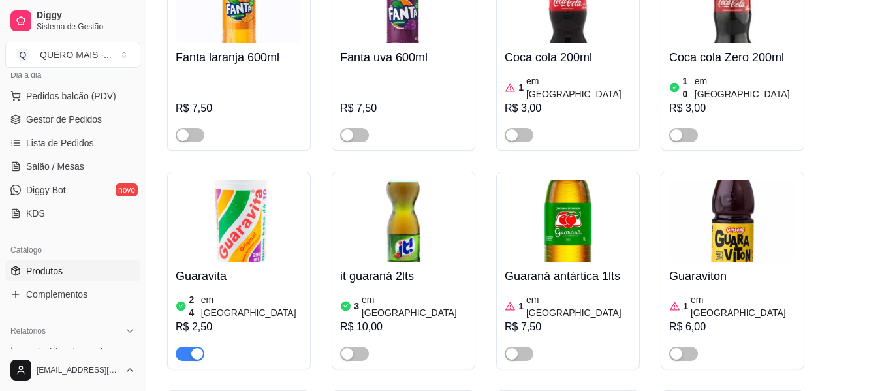
scroll to position [5941, 0]
